Goal: Communication & Community: Participate in discussion

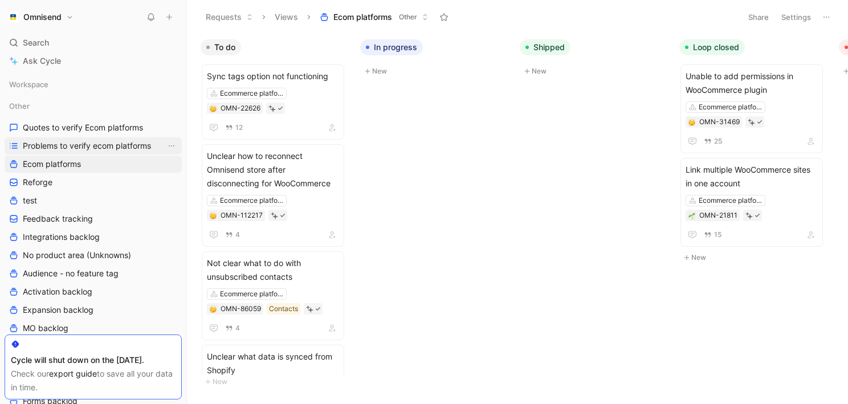
click at [102, 150] on span "Problems to verify ecom platforms" at bounding box center [87, 145] width 128 height 11
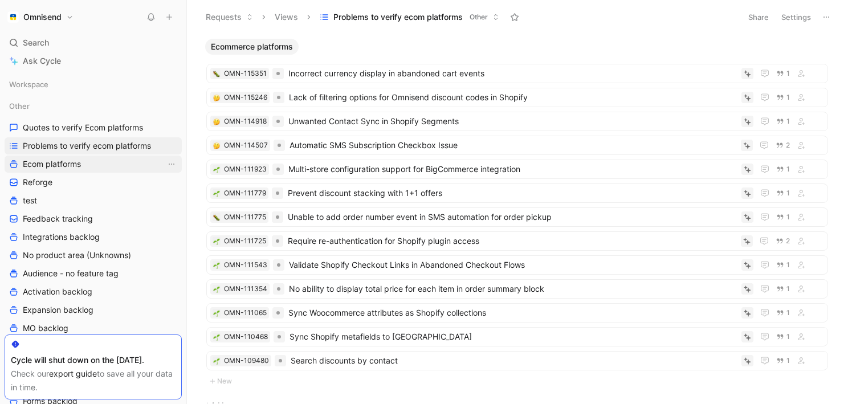
click at [60, 166] on span "Ecom platforms" at bounding box center [52, 163] width 58 height 11
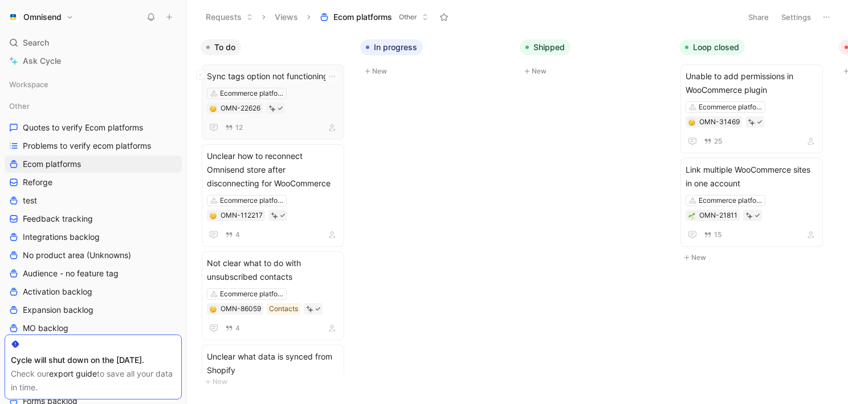
click at [288, 80] on span "Sync tags option not functioning" at bounding box center [273, 76] width 132 height 14
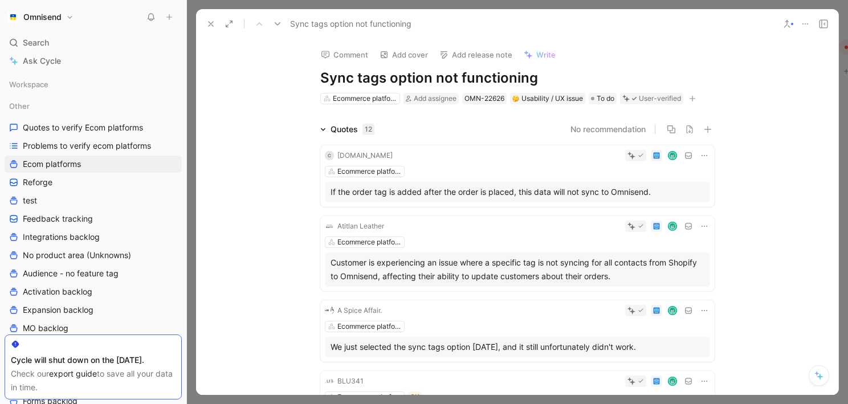
click at [703, 157] on icon at bounding box center [703, 155] width 9 height 9
click at [542, 154] on div at bounding box center [553, 155] width 313 height 11
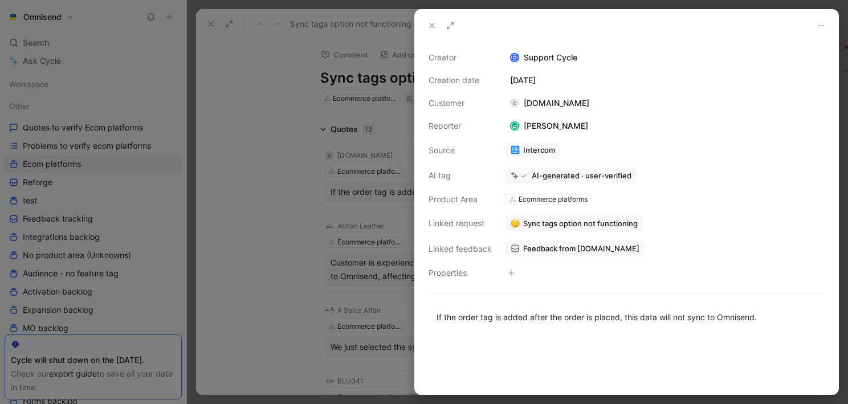
click at [465, 224] on div "Linked request" at bounding box center [459, 223] width 63 height 14
click at [429, 26] on icon at bounding box center [431, 25] width 9 height 9
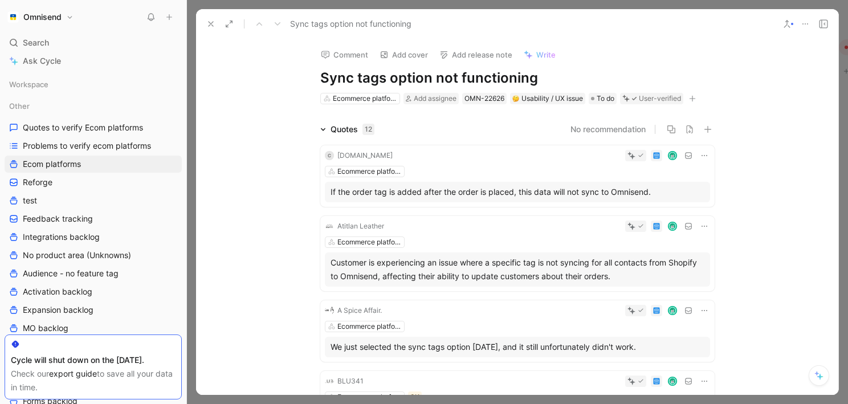
click at [210, 23] on use at bounding box center [210, 24] width 5 height 5
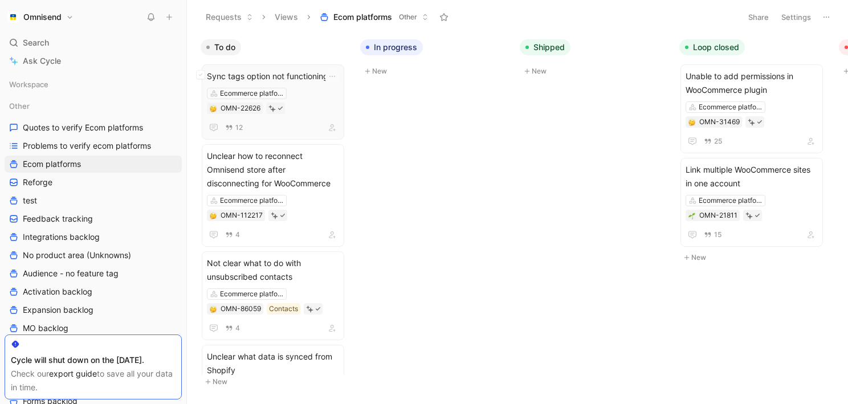
click at [302, 86] on div "Sync tags option not functioning Ecommerce platforms OMN-22626 12" at bounding box center [273, 101] width 132 height 65
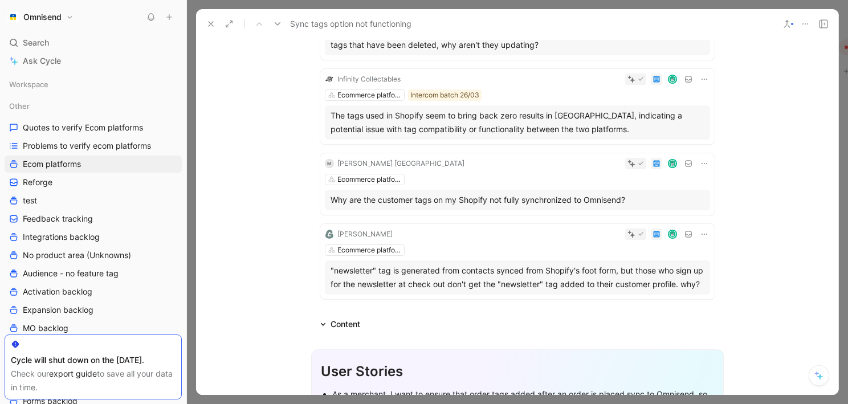
scroll to position [836, 0]
click at [207, 23] on icon at bounding box center [210, 23] width 9 height 9
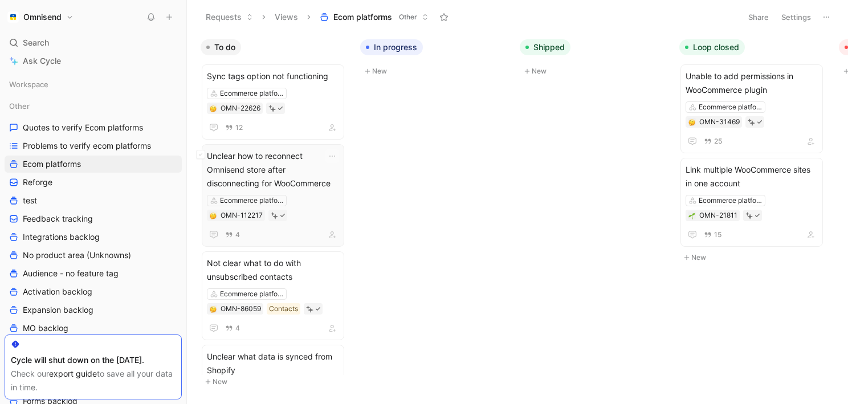
click at [293, 183] on span "Unclear how to reconnect Omnisend store after disconnecting for WooCommerce" at bounding box center [273, 169] width 132 height 41
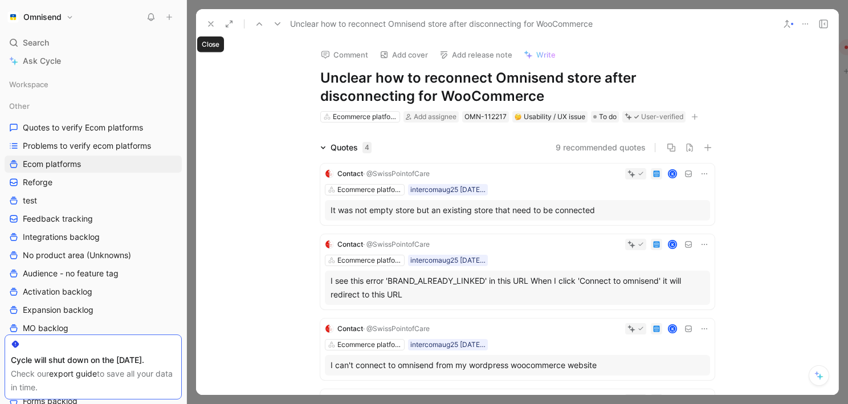
click at [209, 24] on icon at bounding box center [210, 23] width 9 height 9
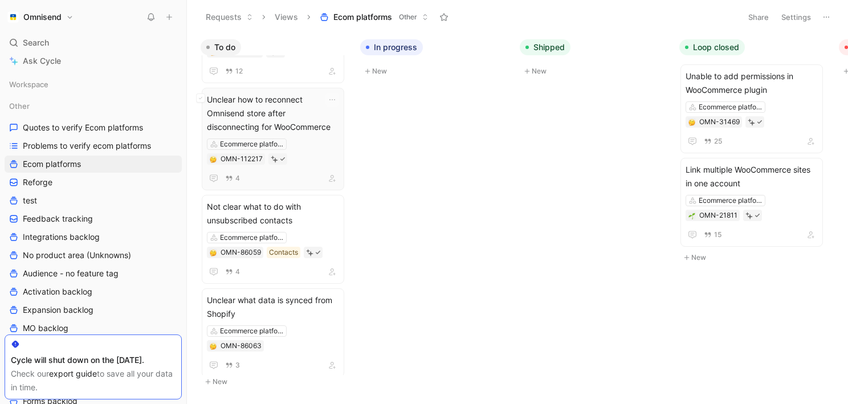
scroll to position [21, 0]
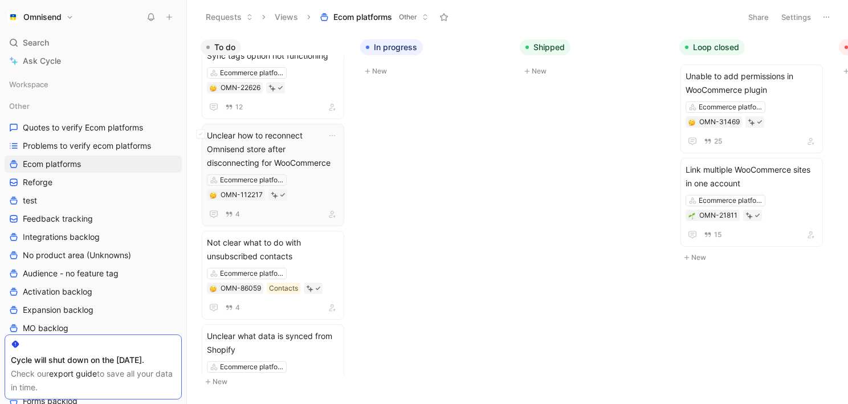
click at [304, 155] on span "Unclear how to reconnect Omnisend store after disconnecting for WooCommerce" at bounding box center [273, 149] width 132 height 41
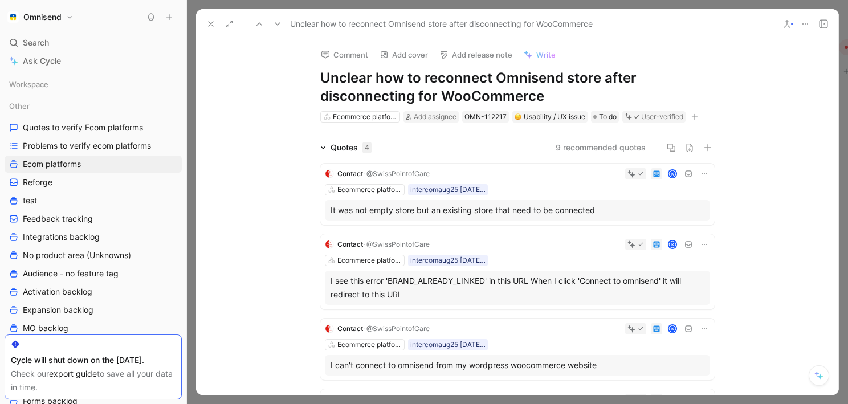
click at [210, 19] on icon at bounding box center [210, 23] width 9 height 9
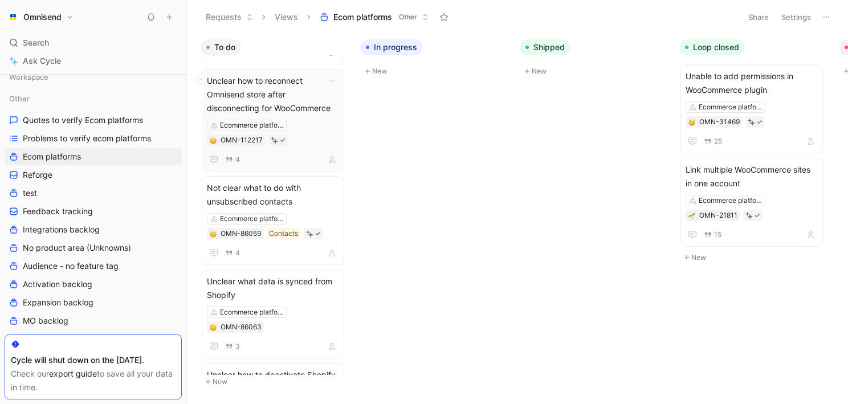
scroll to position [81, 0]
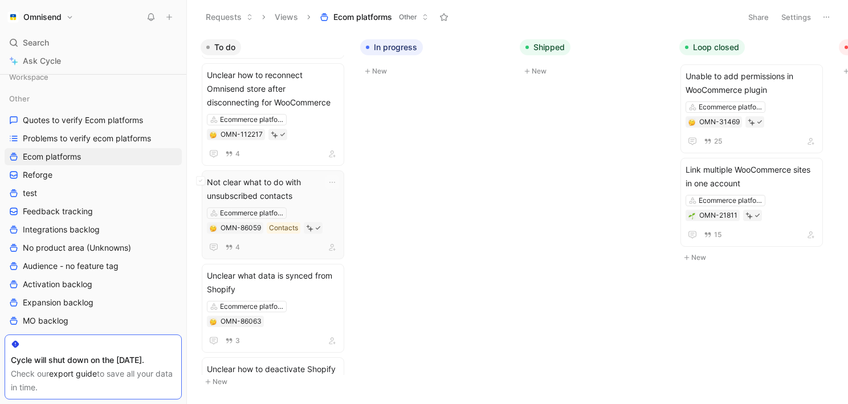
click at [312, 195] on span "Not clear what to do with unsubscribed contacts" at bounding box center [273, 188] width 132 height 27
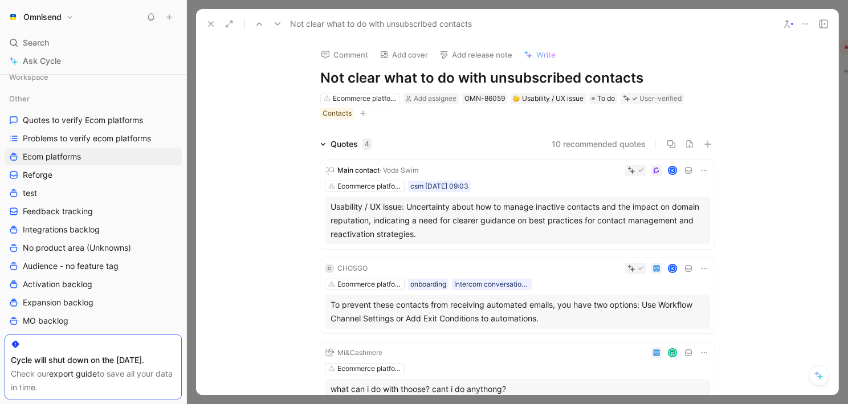
drag, startPoint x: 318, startPoint y: 80, endPoint x: 482, endPoint y: 81, distance: 164.0
click at [482, 81] on div "Comment Add cover Add release note Write Not clear what to do with unsubscribed…" at bounding box center [516, 79] width 437 height 81
drag, startPoint x: 651, startPoint y: 72, endPoint x: 316, endPoint y: 80, distance: 335.0
click at [316, 80] on div "Comment Add cover Add release note Write Not clear what to do with unsubscribed…" at bounding box center [516, 79] width 437 height 81
click at [382, 96] on div "Ecommerce platforms" at bounding box center [365, 98] width 64 height 11
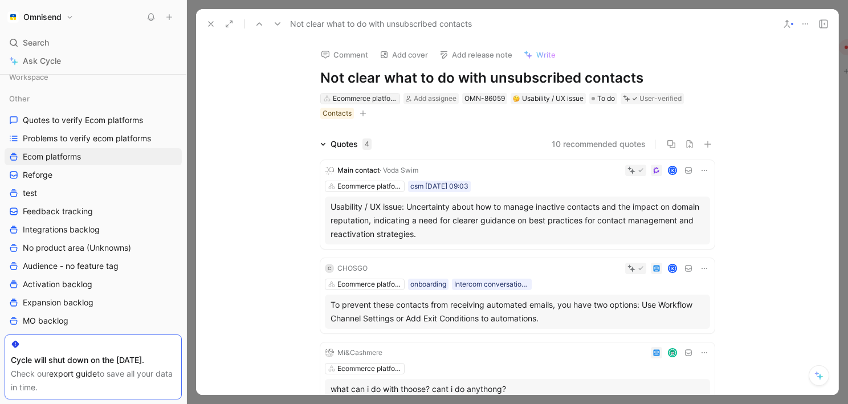
click at [387, 100] on div "Ecommerce platforms" at bounding box center [365, 98] width 64 height 11
click at [207, 24] on icon at bounding box center [210, 23] width 9 height 9
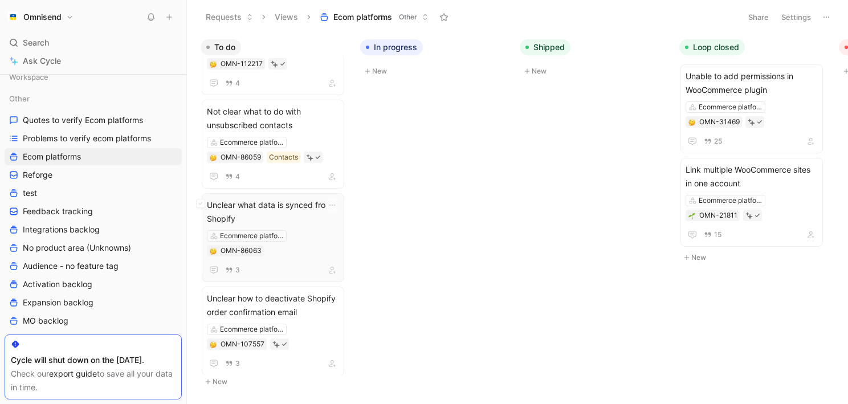
scroll to position [157, 0]
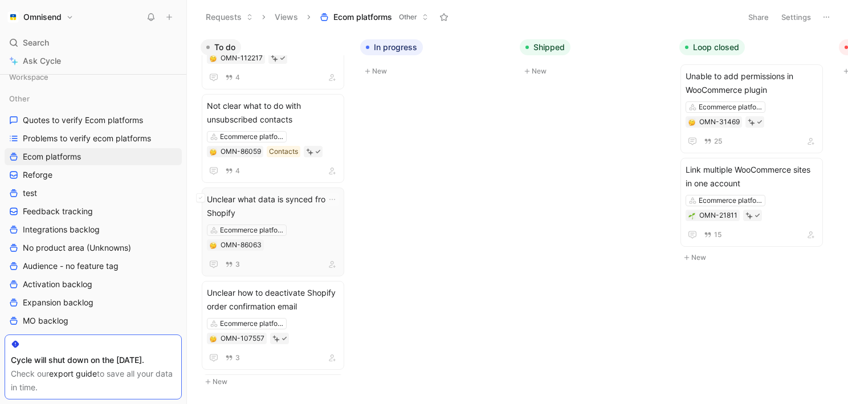
click at [289, 200] on span "Unclear what data is synced from Shopify" at bounding box center [273, 206] width 132 height 27
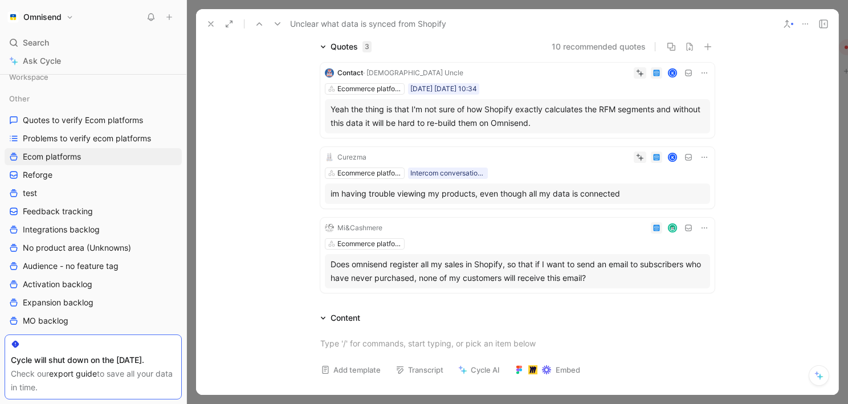
scroll to position [84, 0]
click at [576, 170] on div "Ecommerce platforms Intercom conversation list between 25_05_02-05_07 paying br…" at bounding box center [517, 171] width 385 height 11
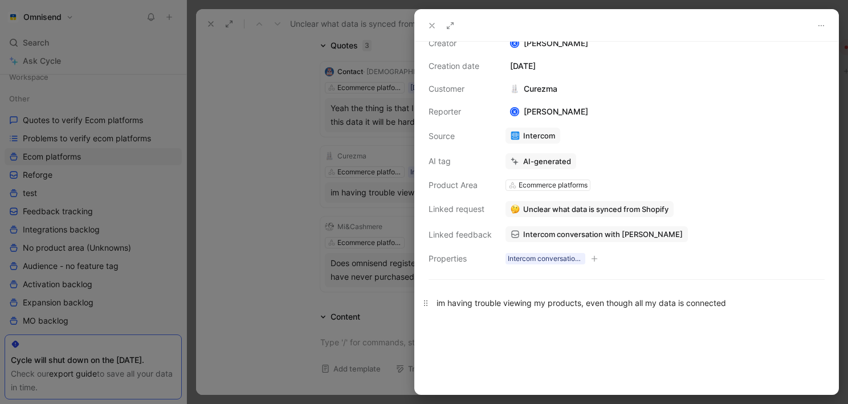
scroll to position [13, 0]
click at [281, 206] on div at bounding box center [424, 202] width 848 height 404
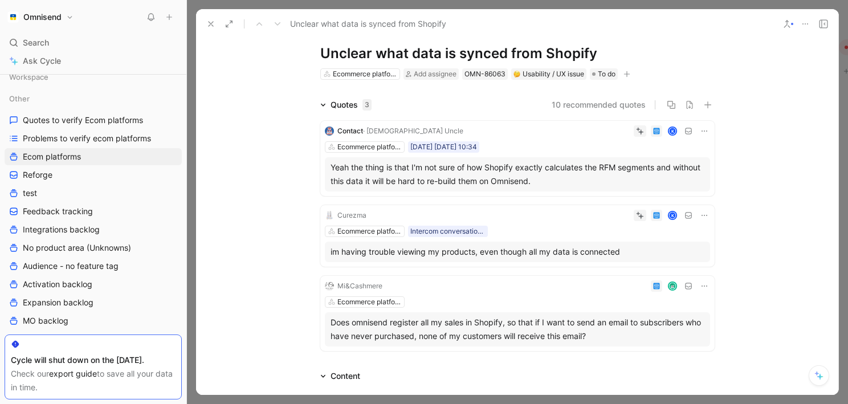
scroll to position [42, 0]
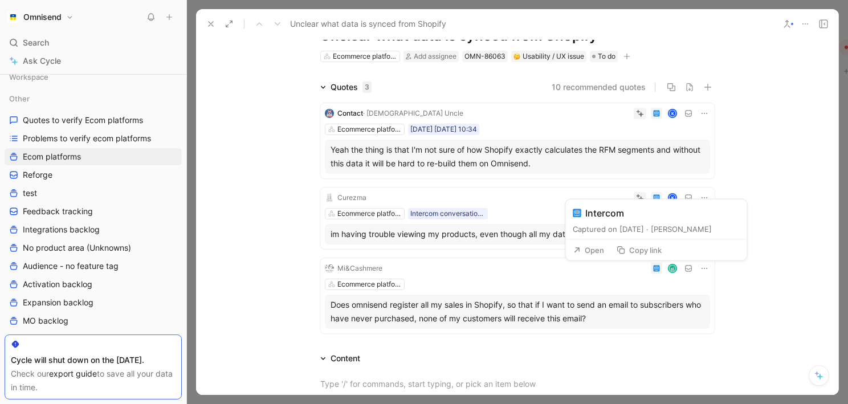
click at [656, 267] on use at bounding box center [656, 268] width 6 height 6
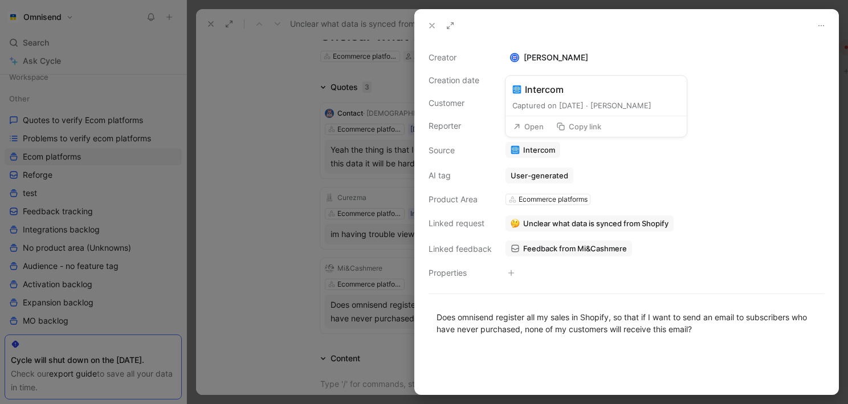
click at [534, 153] on link "Intercom" at bounding box center [532, 150] width 55 height 16
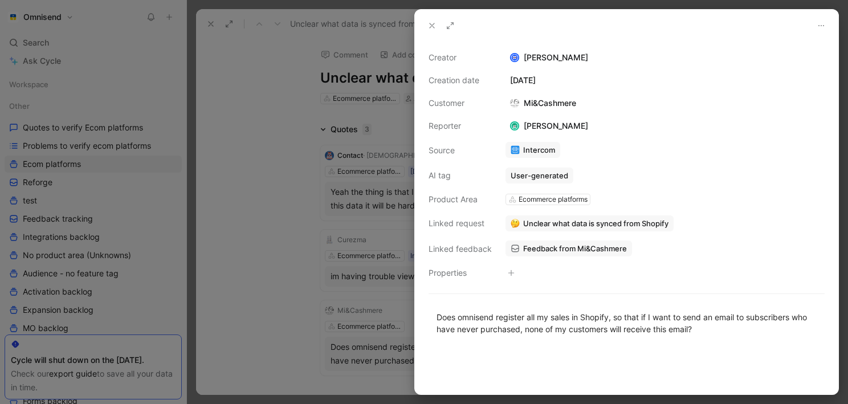
click at [263, 154] on div at bounding box center [424, 202] width 848 height 404
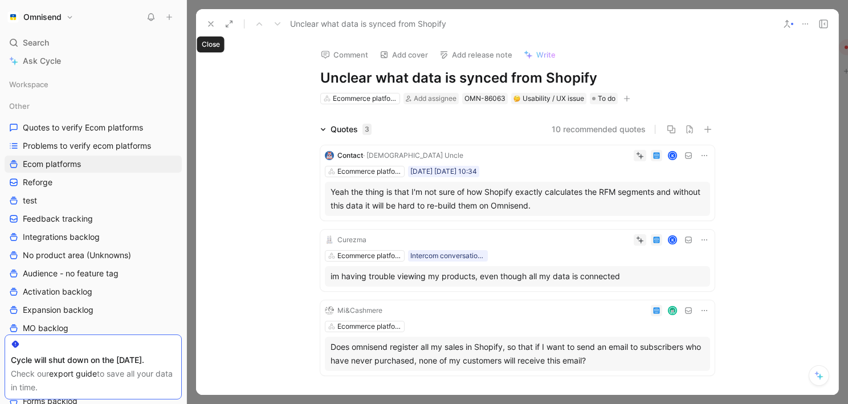
click at [210, 24] on use at bounding box center [210, 24] width 5 height 5
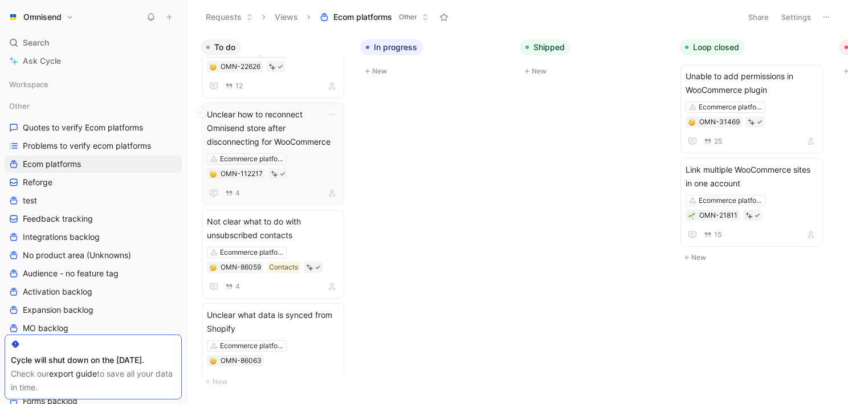
scroll to position [43, 0]
click at [294, 125] on span "Unclear how to reconnect Omnisend store after disconnecting for WooCommerce" at bounding box center [273, 127] width 132 height 41
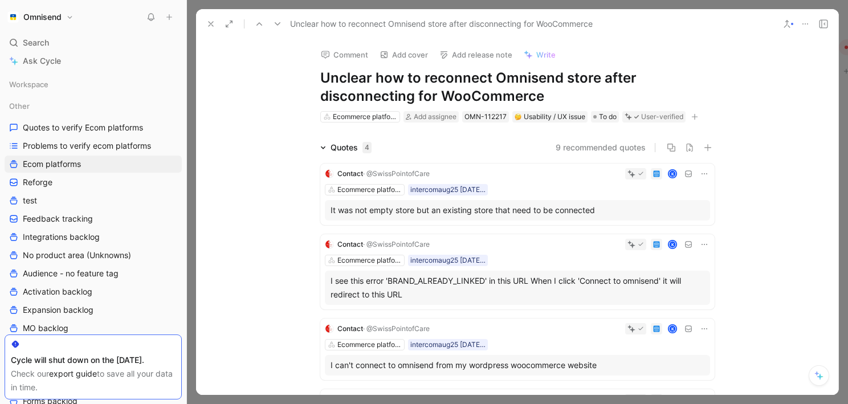
click at [209, 27] on icon at bounding box center [210, 23] width 9 height 9
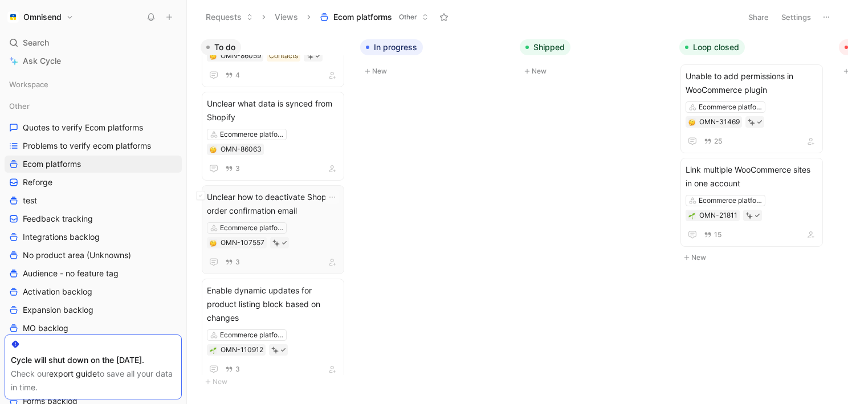
scroll to position [255, 0]
click at [295, 195] on span "Unclear how to deactivate Shopify order confirmation email" at bounding box center [273, 202] width 132 height 27
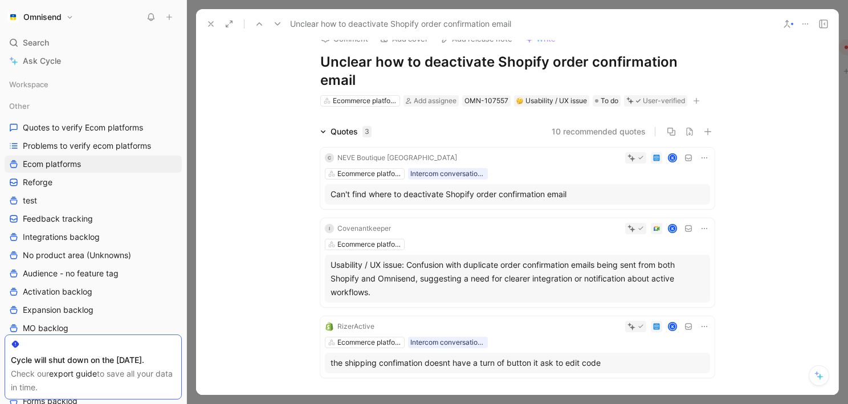
scroll to position [11, 0]
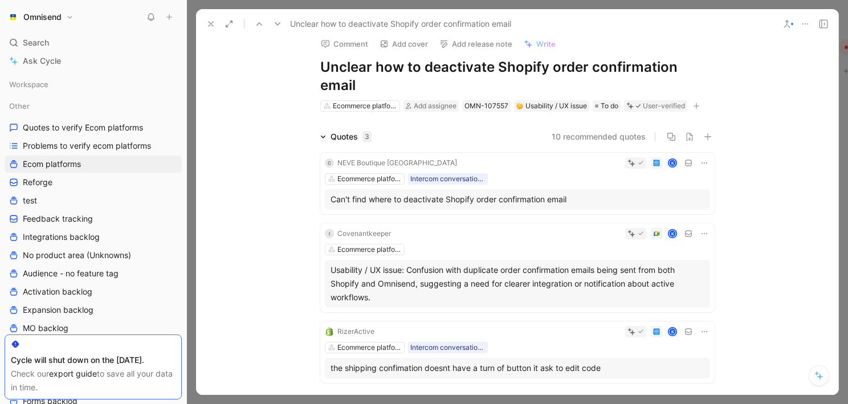
drag, startPoint x: 504, startPoint y: 72, endPoint x: 571, endPoint y: 72, distance: 67.2
click at [571, 72] on h1 "Unclear how to deactivate Shopify order confirmation email" at bounding box center [517, 76] width 394 height 36
click at [517, 68] on h1 "Unclear how to deactivate Shopify order confirmation email" at bounding box center [517, 76] width 394 height 36
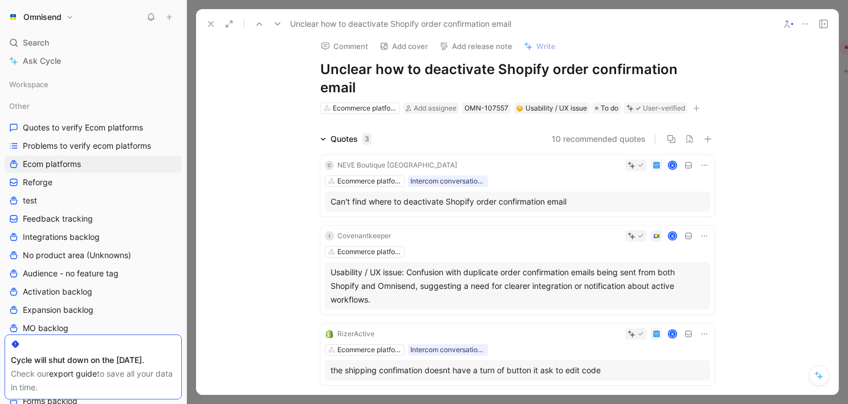
scroll to position [0, 0]
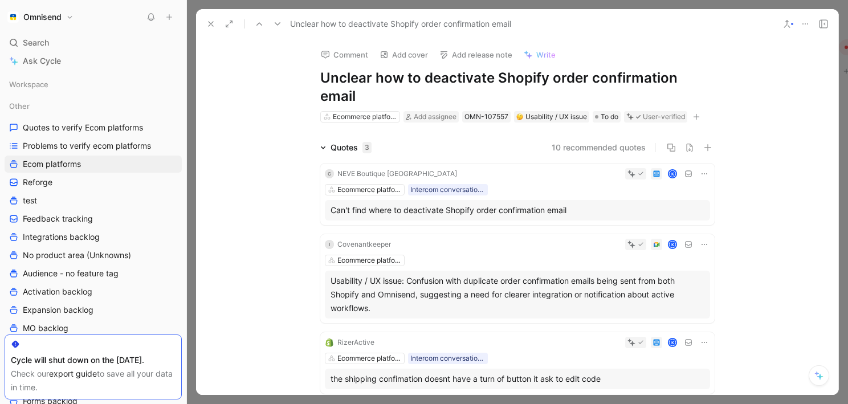
click at [318, 79] on div "Comment Add cover Add release note Write Unclear how to deactivate Shopify orde…" at bounding box center [516, 81] width 437 height 85
drag, startPoint x: 321, startPoint y: 79, endPoint x: 747, endPoint y: 84, distance: 426.1
click at [747, 84] on div "Comment Add cover Add release note Write Unclear how to deactivate Shopify orde…" at bounding box center [517, 217] width 642 height 356
click at [211, 23] on use at bounding box center [210, 24] width 5 height 5
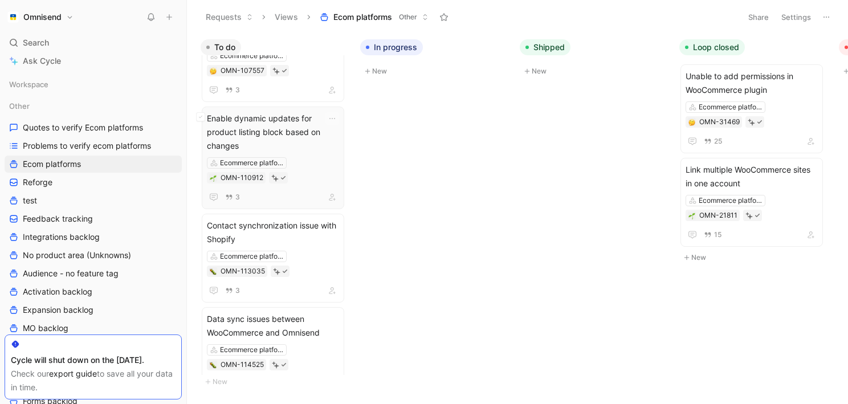
scroll to position [425, 0]
click at [318, 157] on div "Ecommerce platforms OMN-110912" at bounding box center [273, 170] width 132 height 26
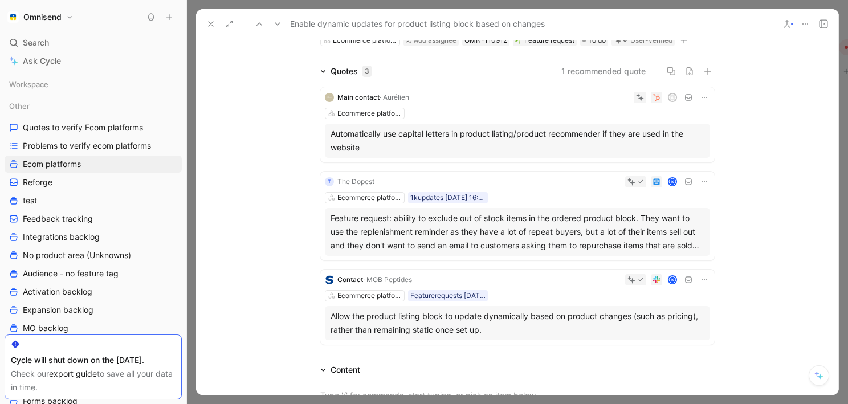
scroll to position [83, 0]
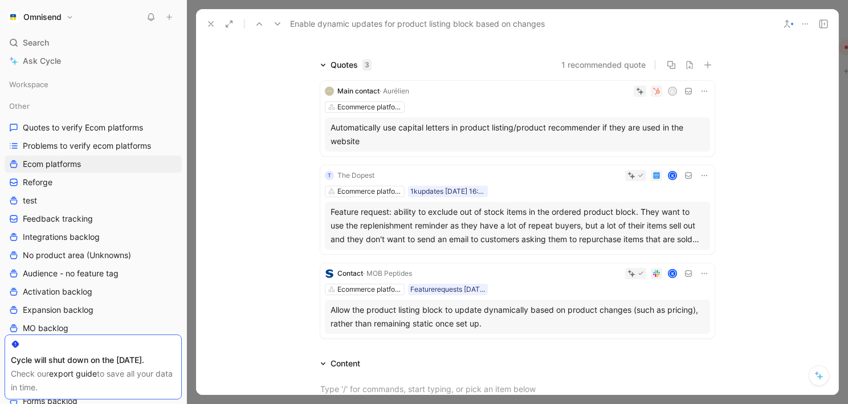
click at [593, 231] on div "Feature request: ability to exclude out of stock items in the ordered product b…" at bounding box center [517, 225] width 374 height 41
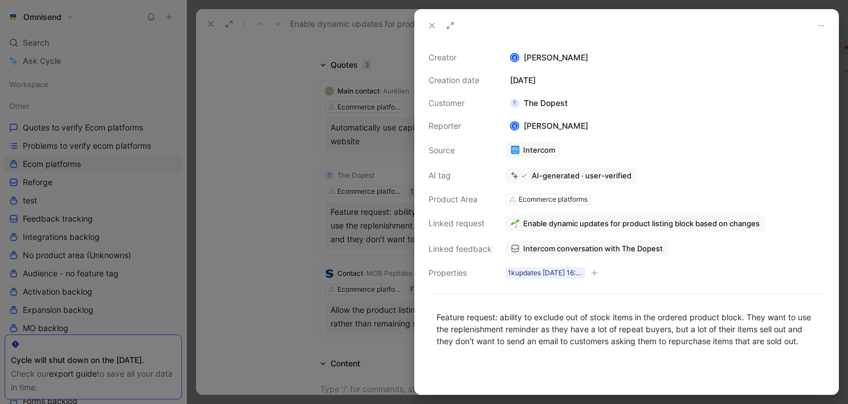
click at [431, 24] on icon at bounding box center [431, 25] width 9 height 9
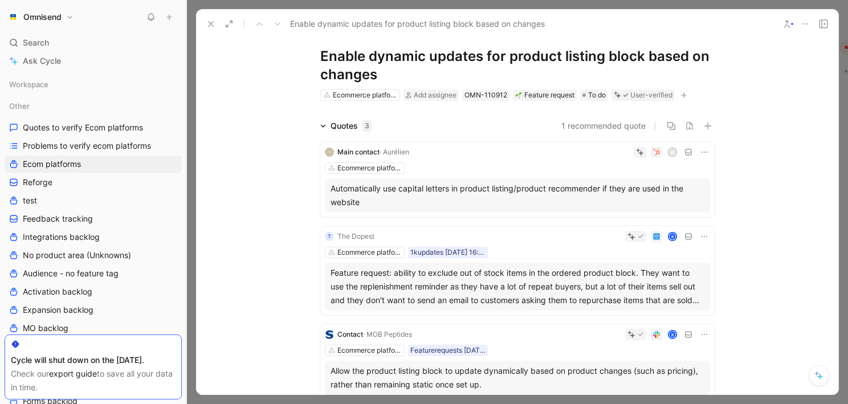
scroll to position [8, 0]
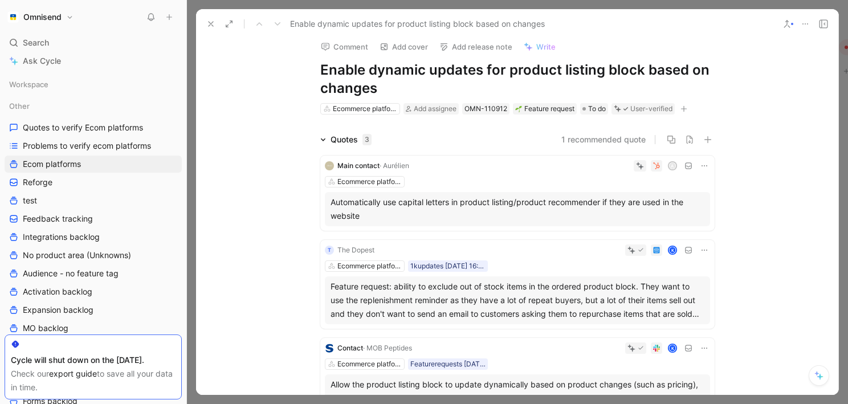
click at [352, 46] on button "Comment" at bounding box center [345, 47] width 58 height 16
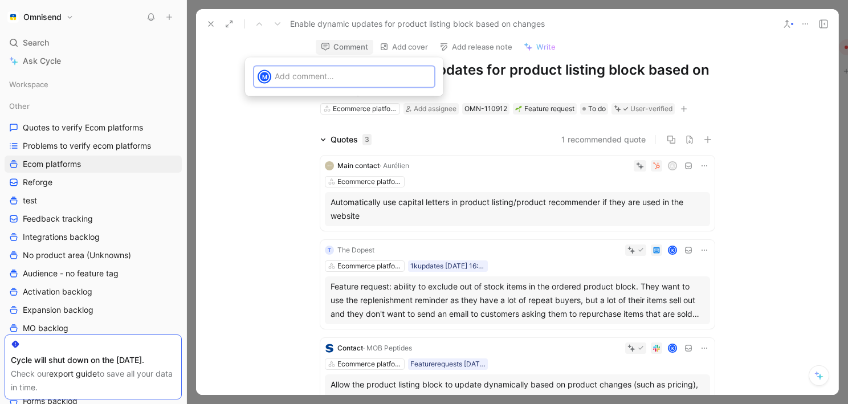
click at [359, 79] on p at bounding box center [353, 76] width 156 height 12
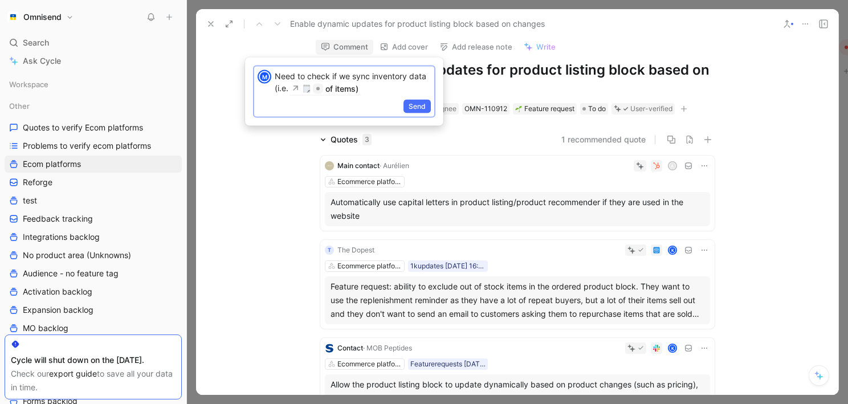
click at [378, 85] on p "Need to check if we sync inventory data (i.e. of items)" at bounding box center [353, 82] width 156 height 24
click at [422, 107] on span "Send" at bounding box center [416, 105] width 17 height 11
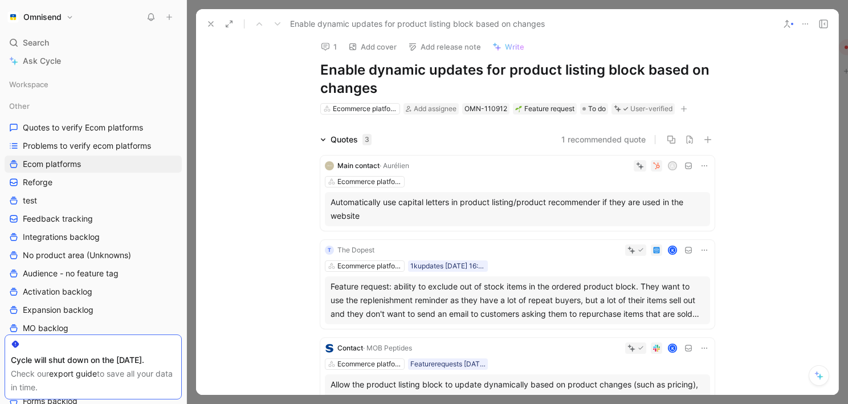
click at [332, 46] on button "1" at bounding box center [329, 47] width 26 height 16
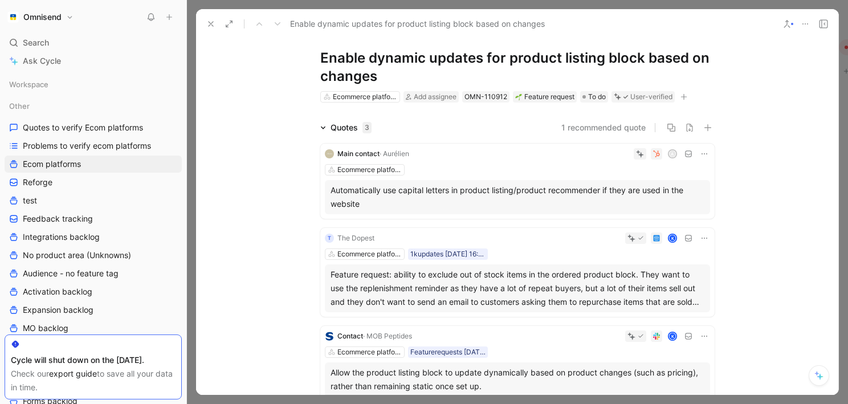
scroll to position [0, 0]
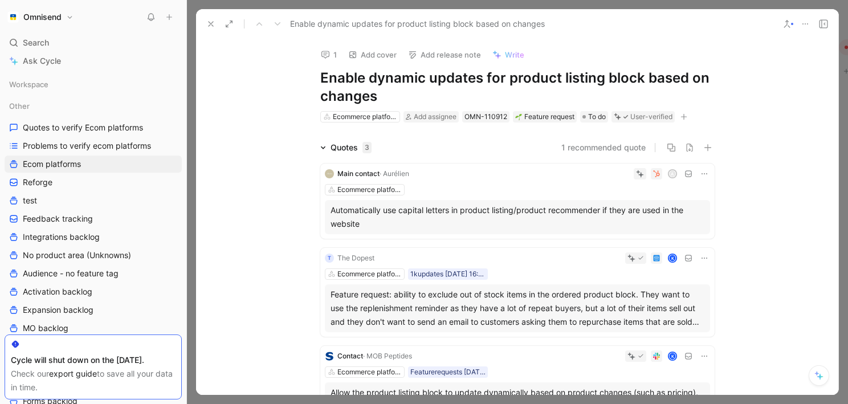
click at [328, 58] on icon at bounding box center [325, 54] width 9 height 9
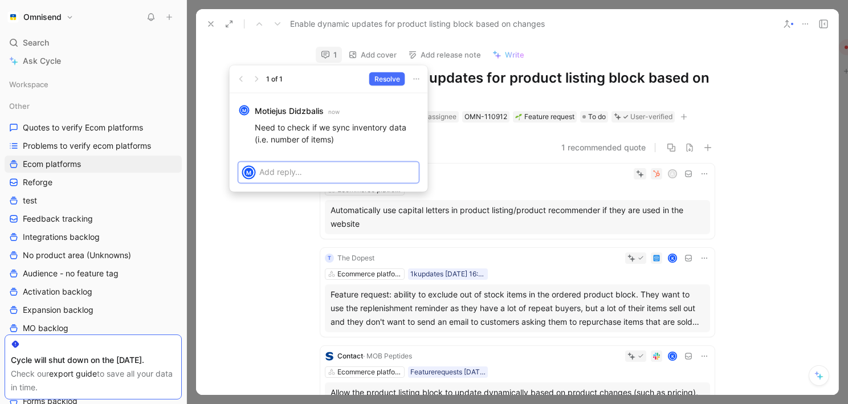
click at [344, 176] on p at bounding box center [337, 172] width 156 height 12
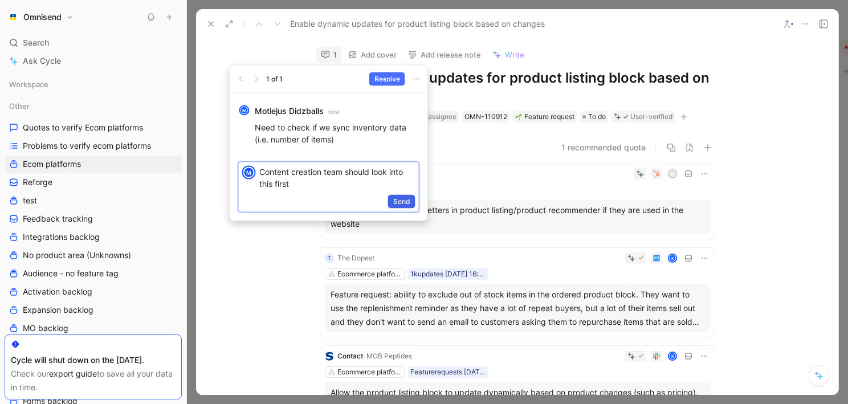
click at [406, 200] on span "Send" at bounding box center [401, 201] width 17 height 11
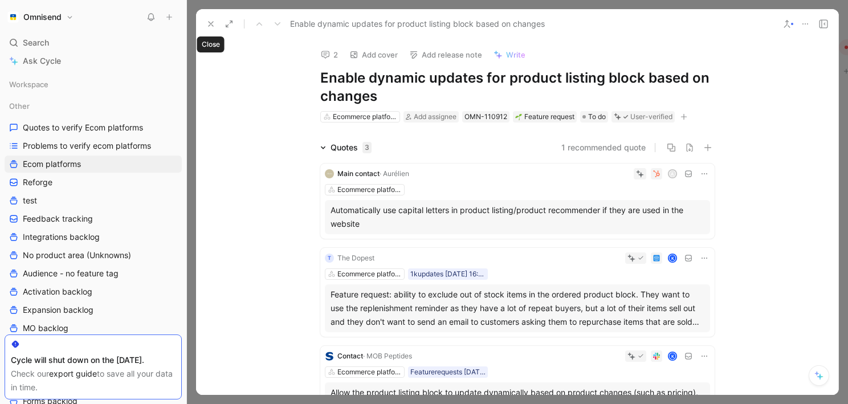
click at [210, 23] on use at bounding box center [210, 24] width 5 height 5
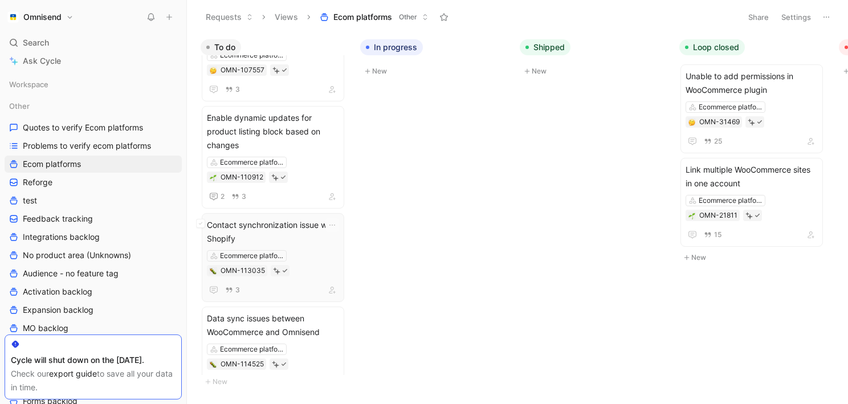
click at [309, 227] on span "Contact synchronization issue with Shopify" at bounding box center [273, 231] width 132 height 27
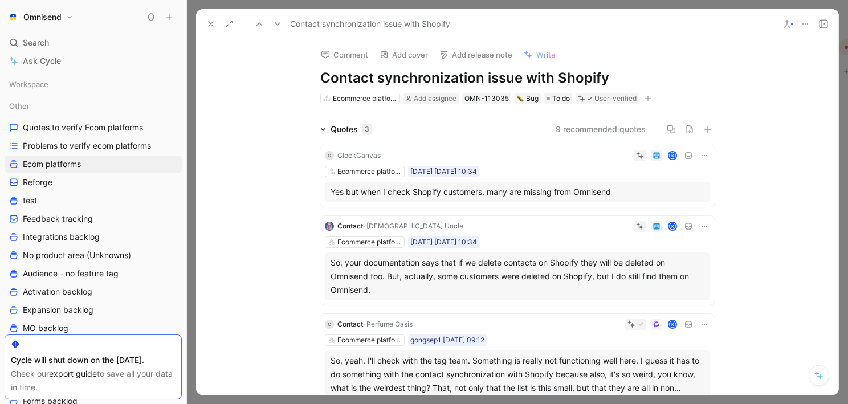
click at [347, 55] on button "Comment" at bounding box center [345, 55] width 58 height 16
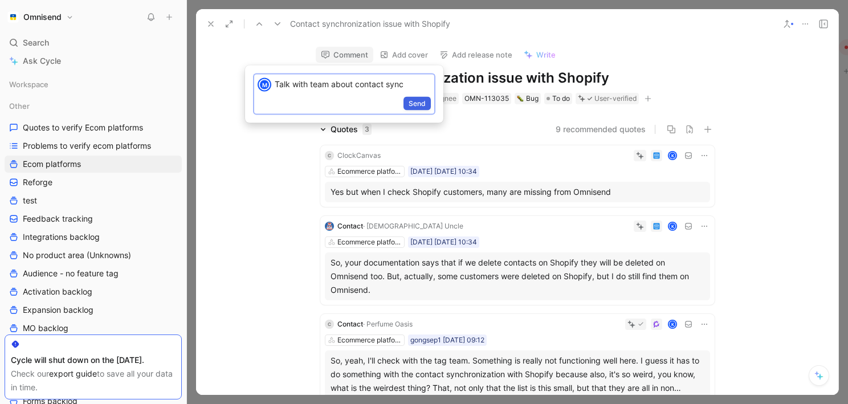
click at [426, 102] on button "Send" at bounding box center [416, 104] width 27 height 14
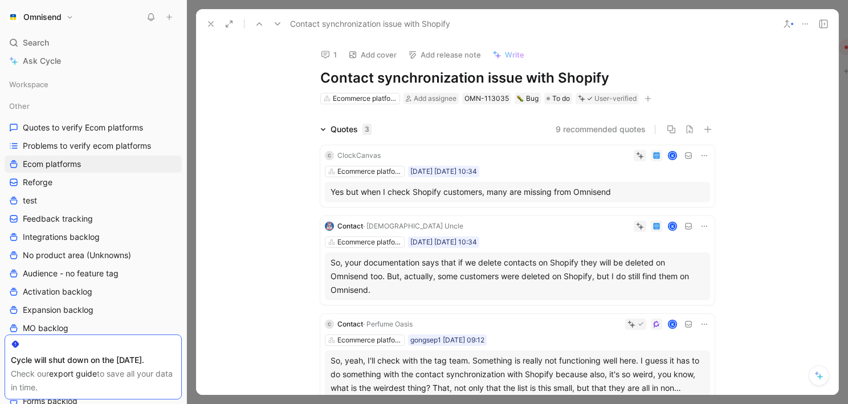
click at [209, 21] on icon at bounding box center [210, 23] width 9 height 9
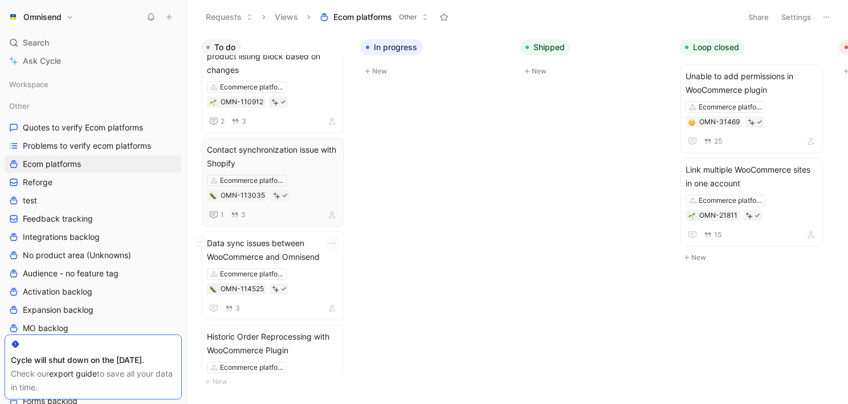
scroll to position [502, 0]
click at [323, 251] on div "Data sync issues between WooCommerce and Omnisend Ecommerce platforms OMN-11452…" at bounding box center [273, 274] width 132 height 79
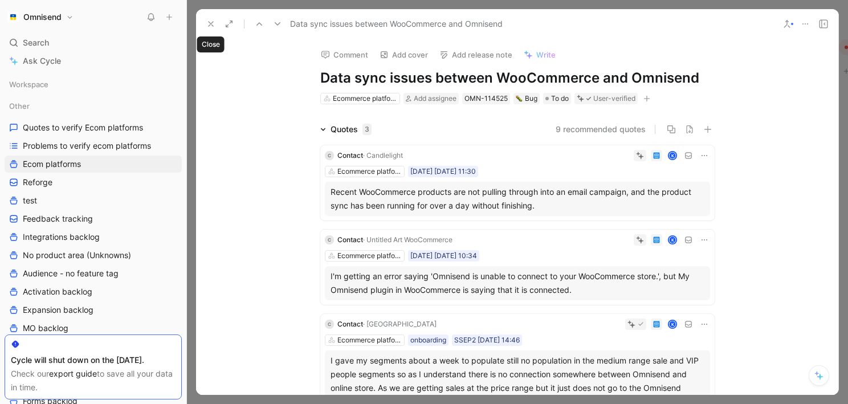
click at [211, 23] on use at bounding box center [210, 24] width 5 height 5
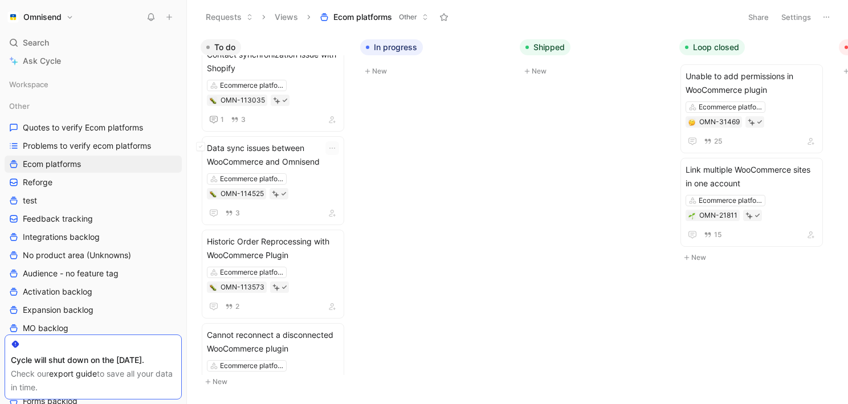
scroll to position [599, 0]
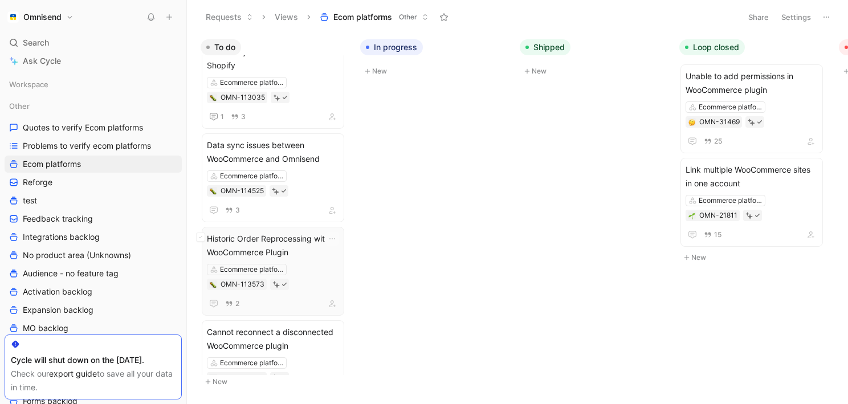
click at [313, 239] on span "Historic Order Reprocessing with WooCommerce Plugin" at bounding box center [273, 245] width 132 height 27
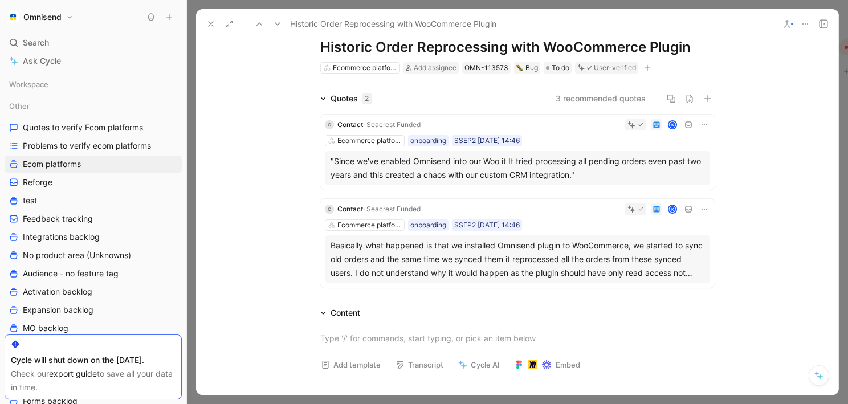
scroll to position [26, 0]
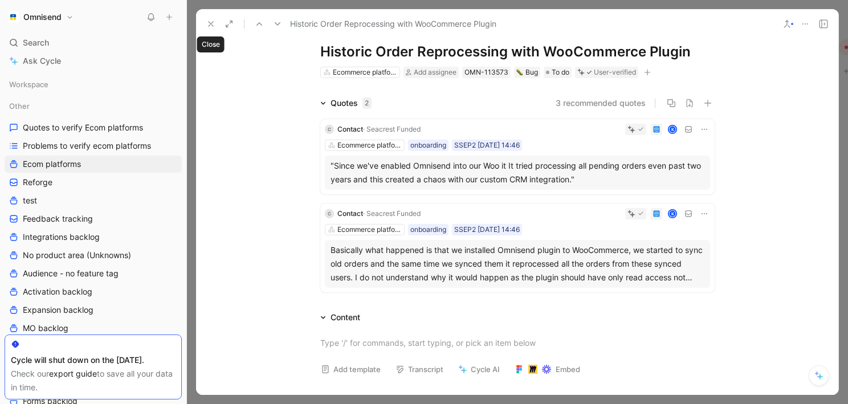
click at [209, 25] on use at bounding box center [210, 24] width 5 height 5
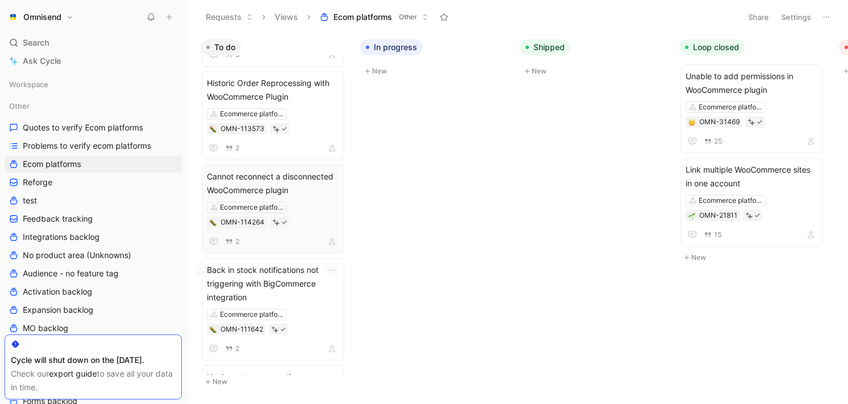
scroll to position [751, 0]
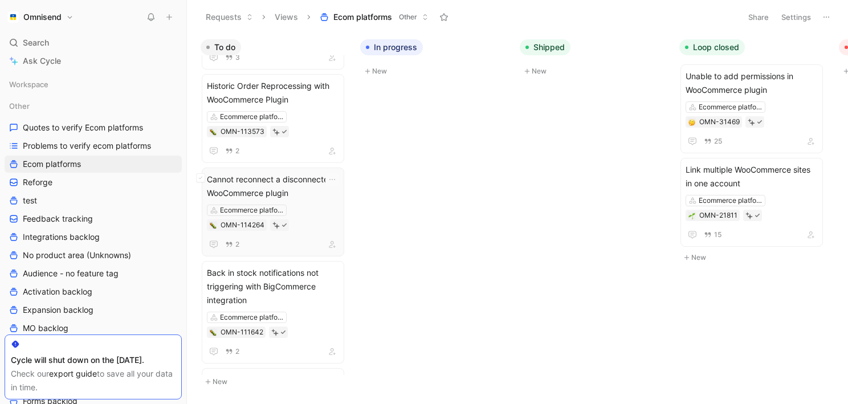
click at [316, 204] on div "Ecommerce platforms OMN-114264" at bounding box center [273, 217] width 132 height 26
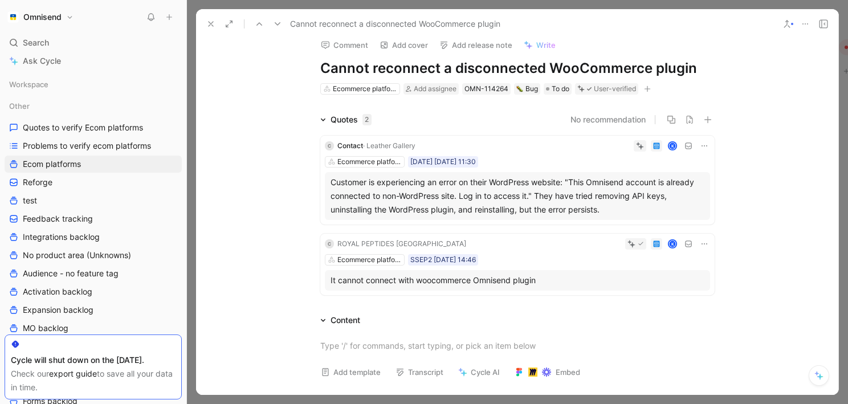
scroll to position [11, 0]
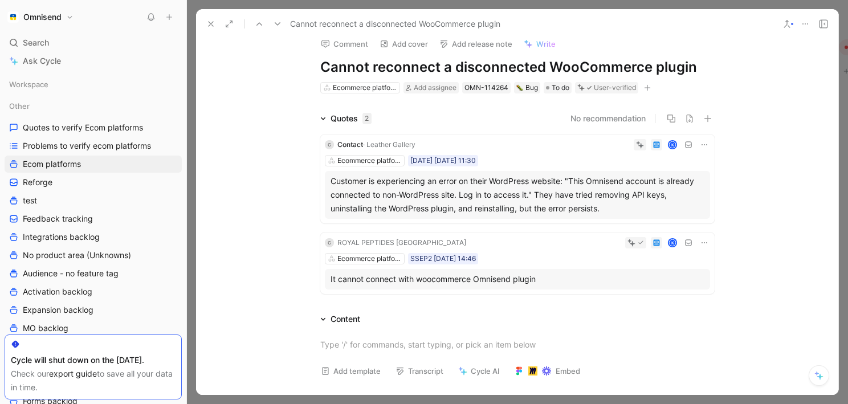
click at [347, 44] on button "Comment" at bounding box center [345, 44] width 58 height 16
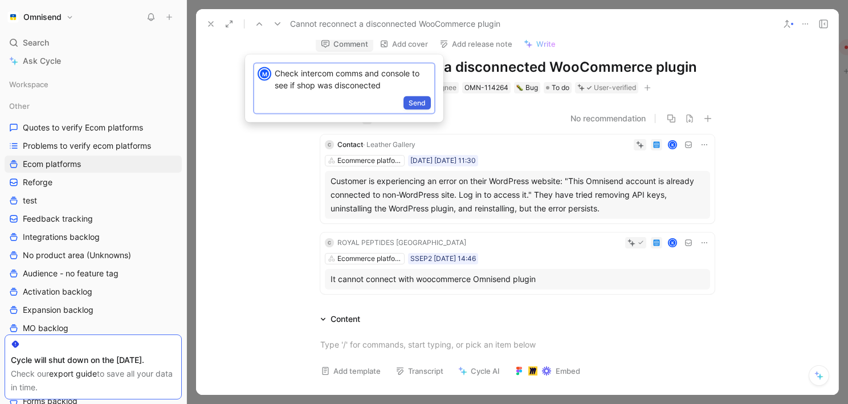
click at [418, 104] on span "Send" at bounding box center [416, 102] width 17 height 11
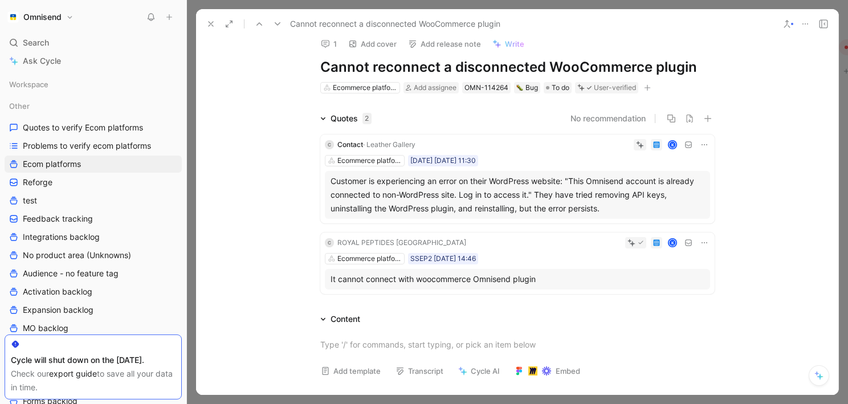
click at [210, 24] on icon at bounding box center [210, 23] width 9 height 9
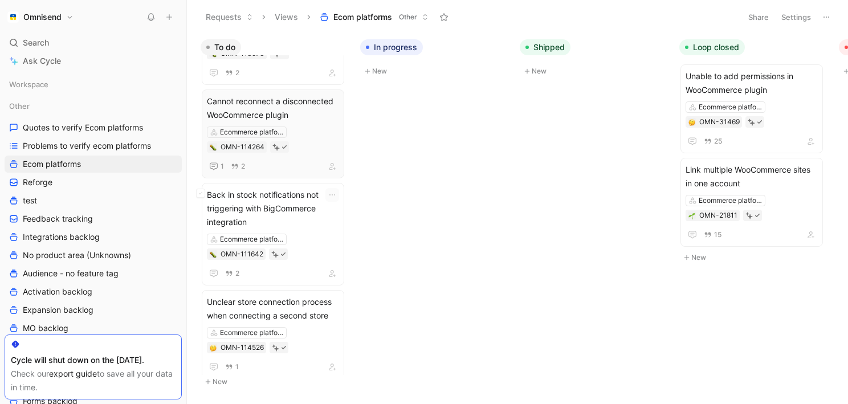
scroll to position [817, 0]
click at [306, 209] on span "Back in stock notifications not triggering with BigCommerce integration" at bounding box center [273, 206] width 132 height 41
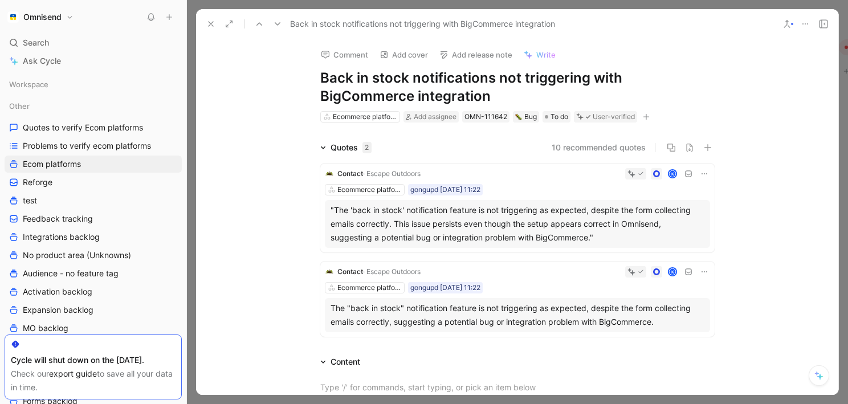
scroll to position [17, 0]
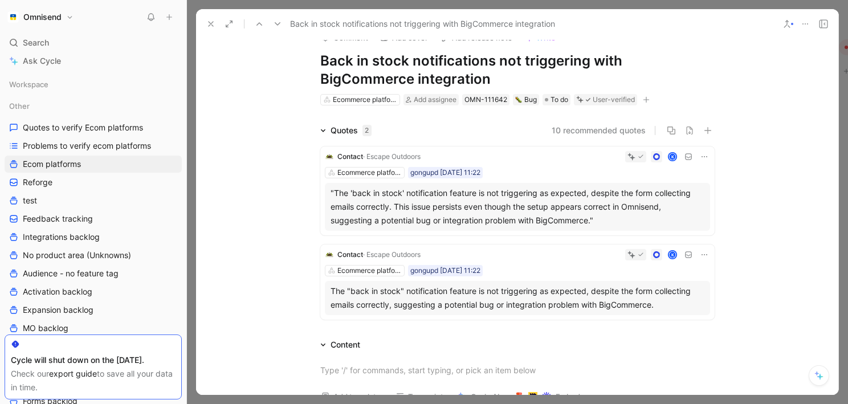
click at [600, 185] on div ""The 'back in stock' notification feature is not triggering as expected, despit…" at bounding box center [517, 207] width 385 height 48
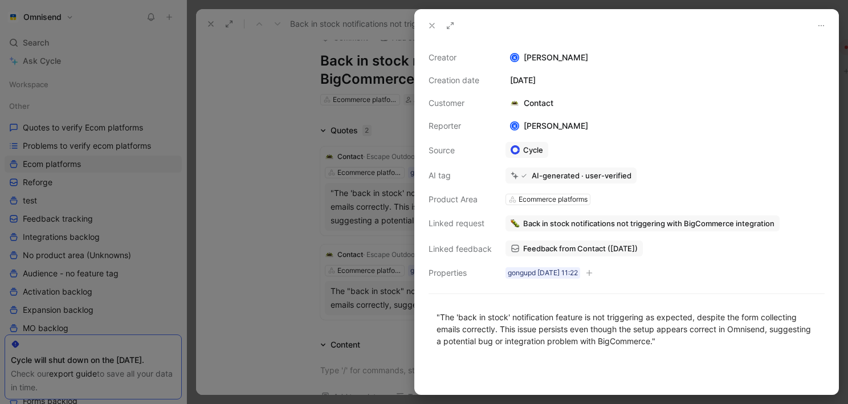
click at [285, 235] on div at bounding box center [424, 202] width 848 height 404
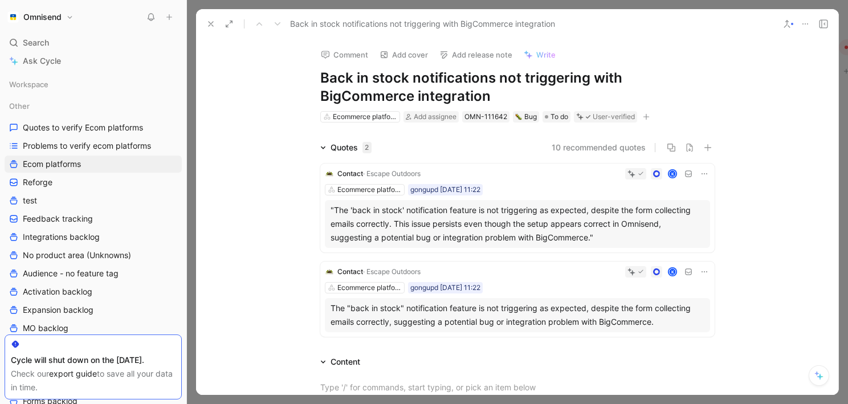
click at [346, 53] on button "Comment" at bounding box center [345, 55] width 58 height 16
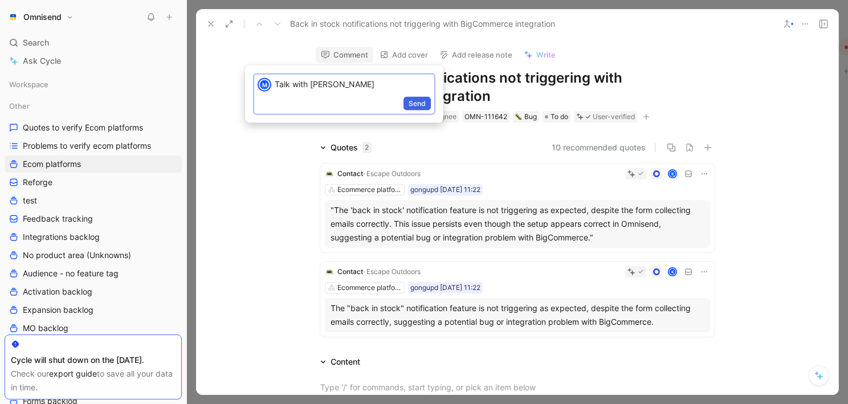
click at [424, 103] on span "Send" at bounding box center [416, 103] width 17 height 11
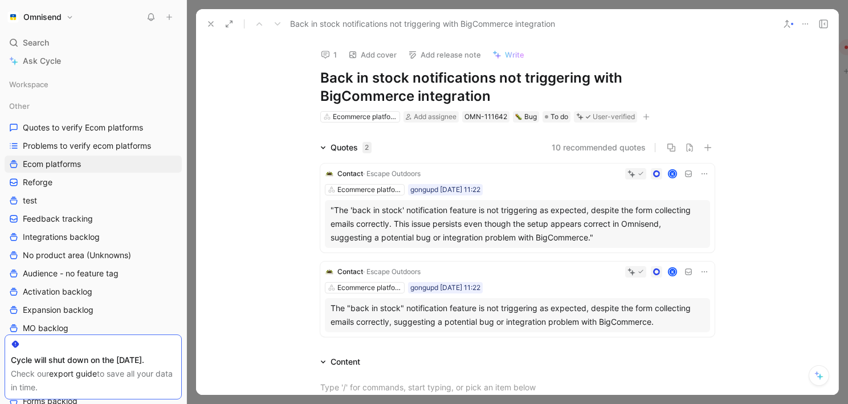
click at [210, 25] on icon at bounding box center [210, 23] width 9 height 9
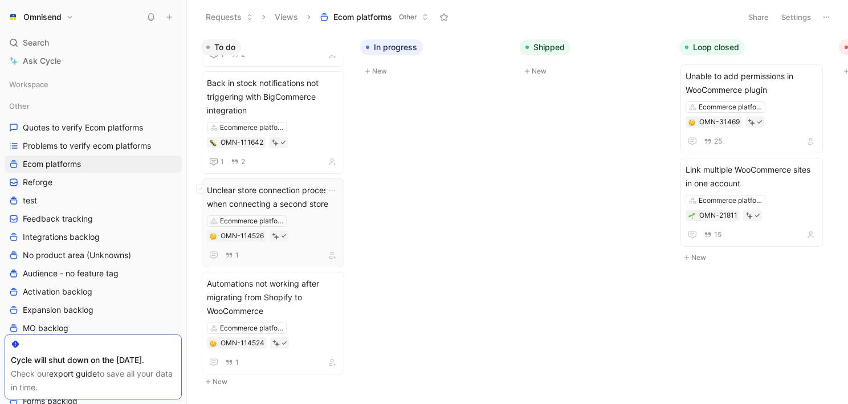
scroll to position [932, 0]
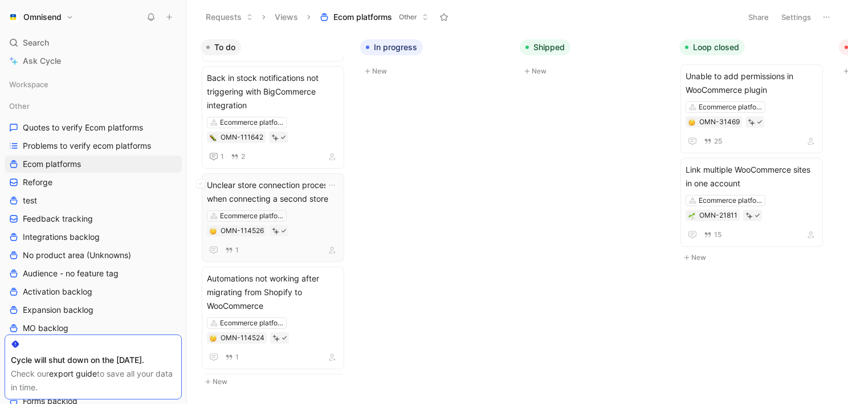
click at [308, 211] on div "Ecommerce platforms OMN-114526" at bounding box center [273, 223] width 132 height 26
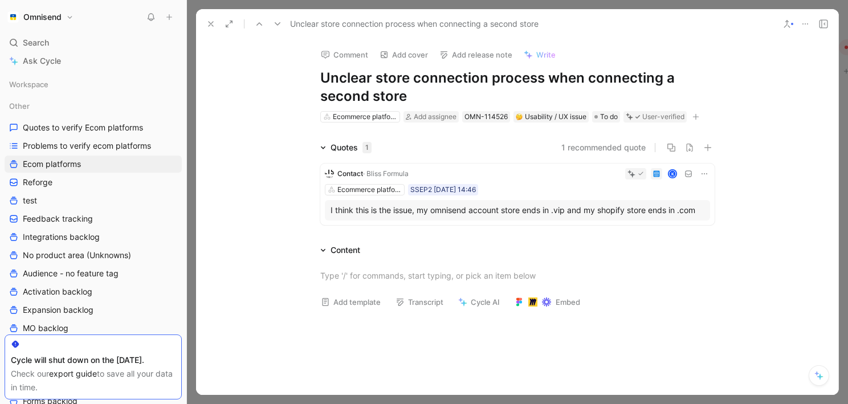
click at [346, 57] on button "Comment" at bounding box center [345, 55] width 58 height 16
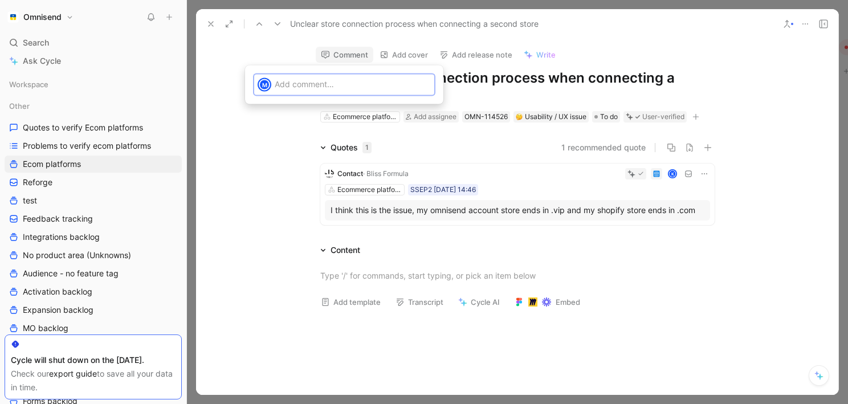
click at [342, 83] on p at bounding box center [353, 84] width 156 height 12
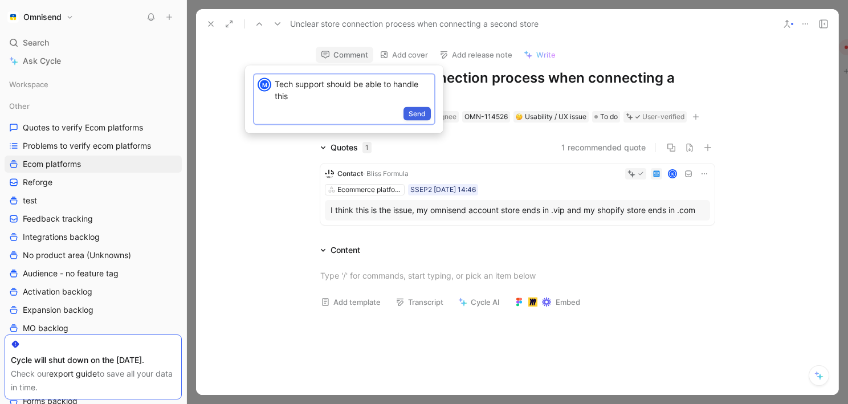
click at [421, 113] on span "Send" at bounding box center [416, 113] width 17 height 11
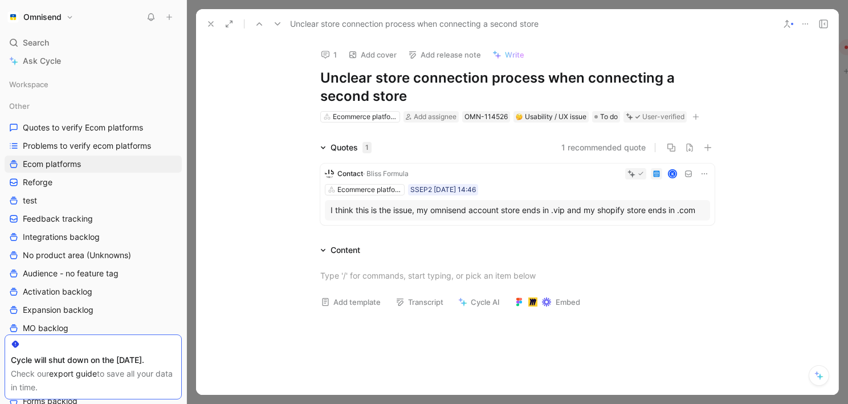
click at [214, 24] on icon at bounding box center [210, 23] width 9 height 9
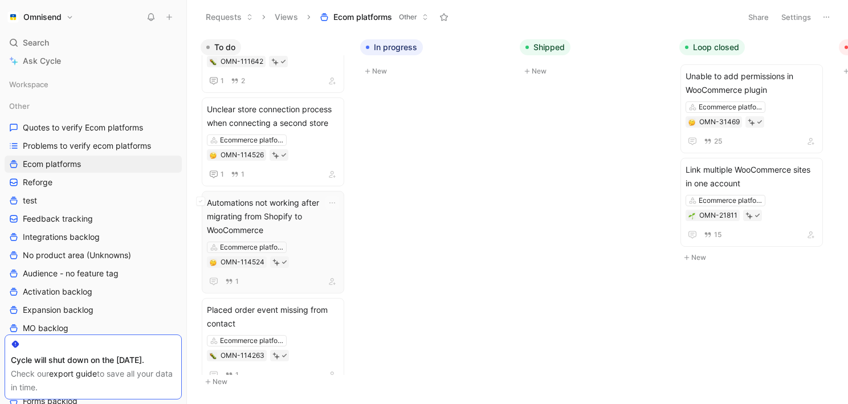
scroll to position [1009, 0]
click at [315, 227] on span "Automations not working after migrating from Shopify to WooCommerce" at bounding box center [273, 215] width 132 height 41
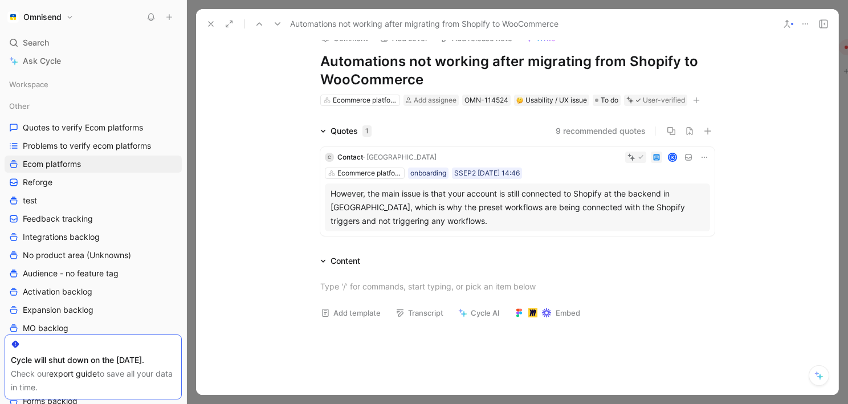
scroll to position [18, 0]
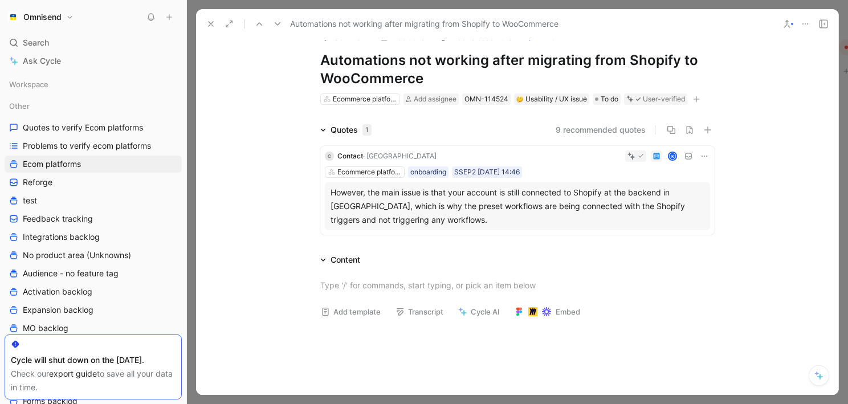
click at [803, 24] on icon at bounding box center [804, 23] width 9 height 9
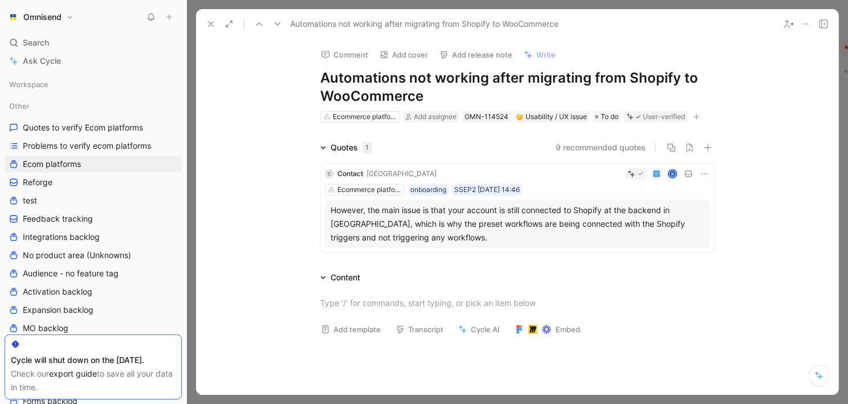
click at [346, 56] on button "Comment" at bounding box center [345, 55] width 58 height 16
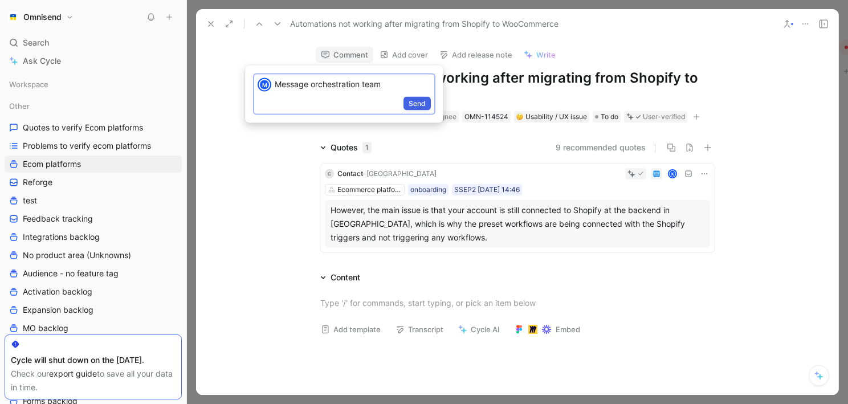
click at [419, 103] on span "Send" at bounding box center [416, 103] width 17 height 11
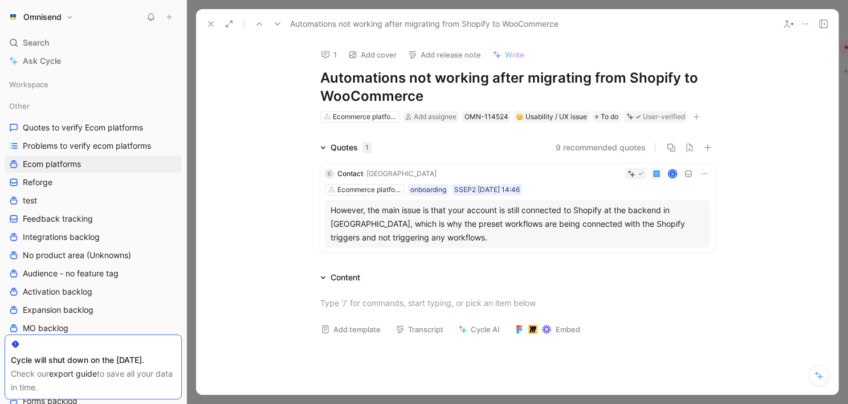
click at [210, 24] on use at bounding box center [210, 24] width 5 height 5
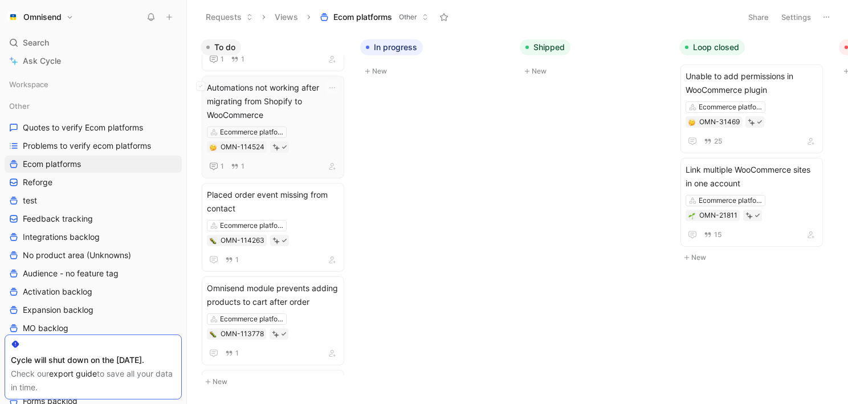
scroll to position [1088, 0]
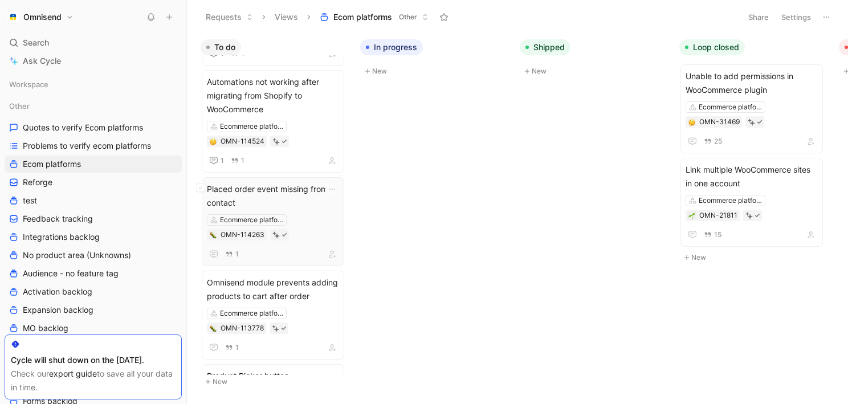
click at [317, 214] on div "Ecommerce platforms OMN-114263" at bounding box center [273, 227] width 132 height 26
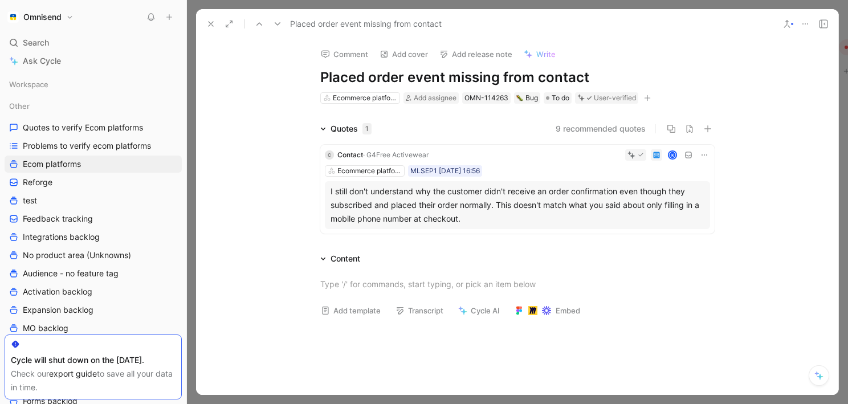
scroll to position [3, 0]
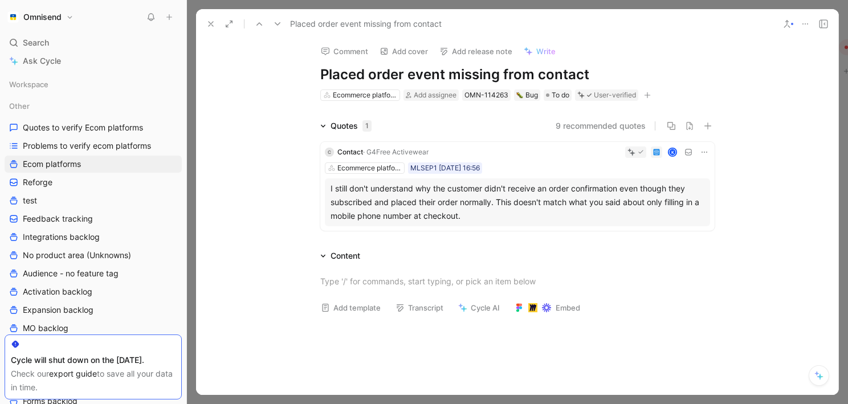
click at [346, 53] on button "Comment" at bounding box center [345, 51] width 58 height 16
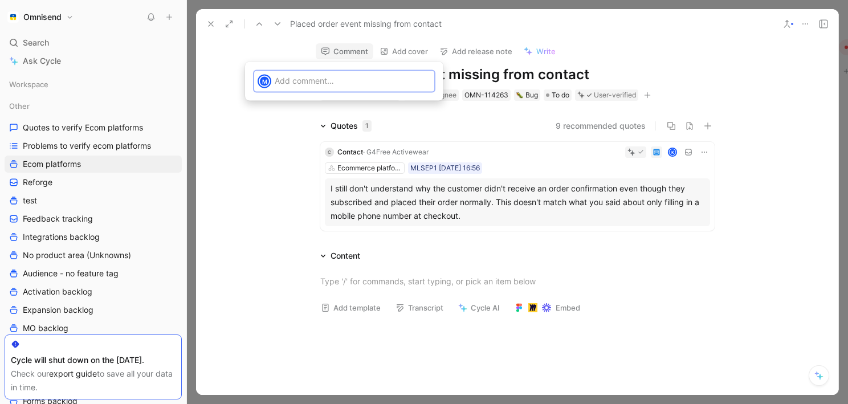
click at [320, 88] on div at bounding box center [354, 80] width 159 height 19
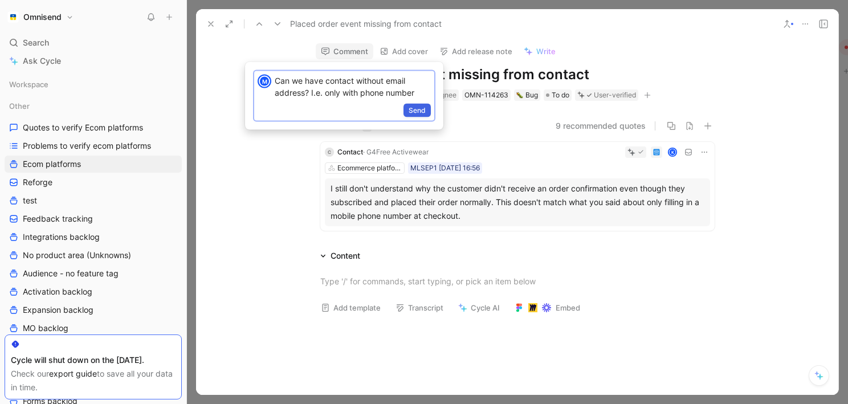
click at [429, 110] on button "Send" at bounding box center [416, 111] width 27 height 14
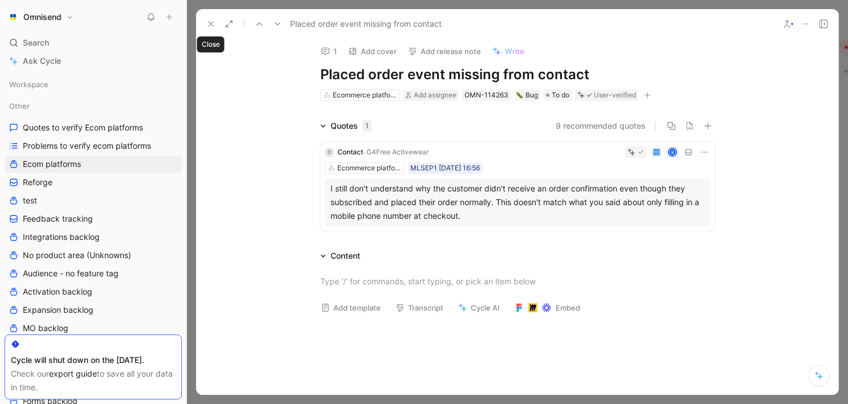
click at [210, 24] on icon at bounding box center [210, 23] width 9 height 9
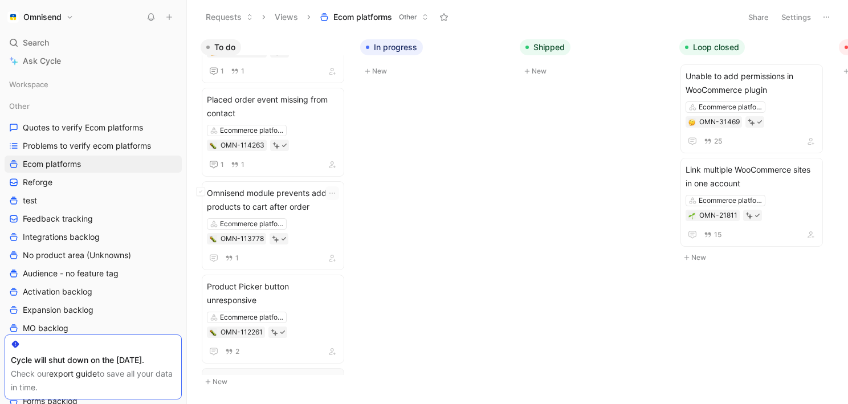
scroll to position [1136, 0]
click at [100, 140] on span "Problems to verify ecom platforms" at bounding box center [87, 145] width 128 height 11
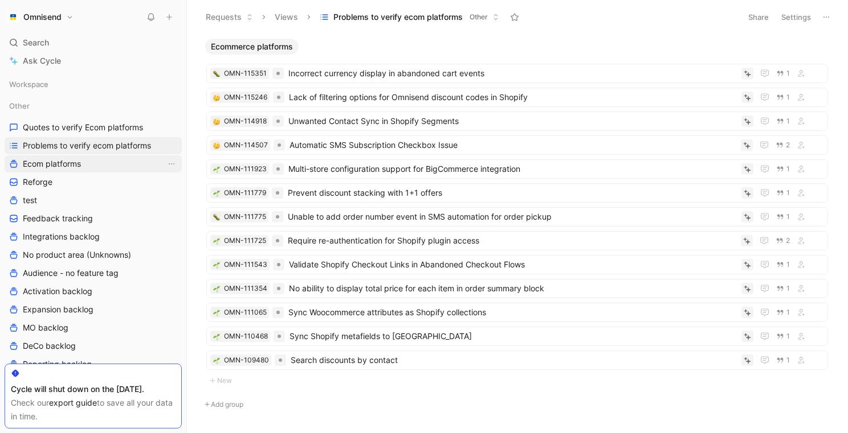
click at [87, 160] on link "Ecom platforms" at bounding box center [93, 163] width 177 height 17
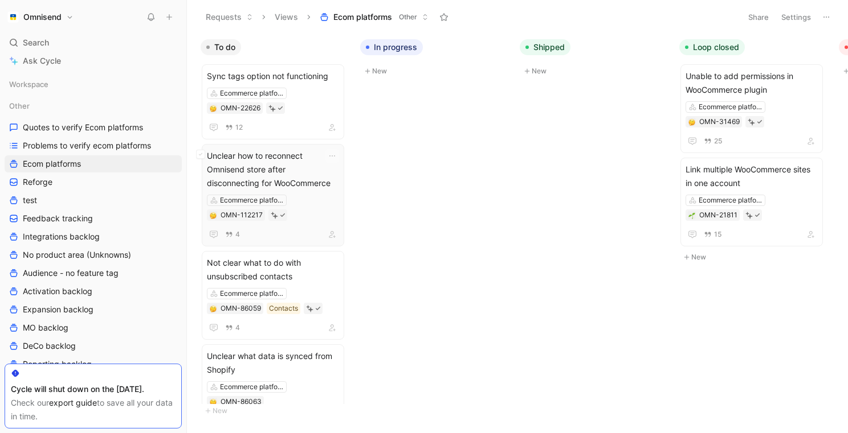
click at [326, 190] on div "Unclear how to reconnect Omnisend store after disconnecting for WooCommerce Eco…" at bounding box center [273, 195] width 132 height 92
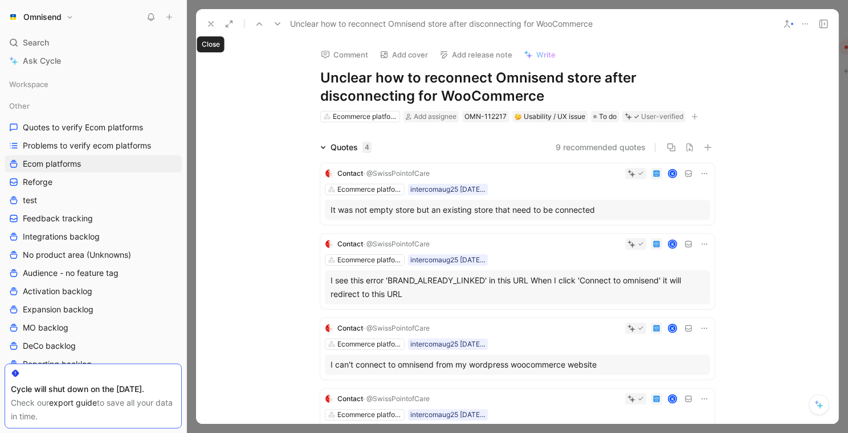
click at [212, 22] on use at bounding box center [210, 24] width 5 height 5
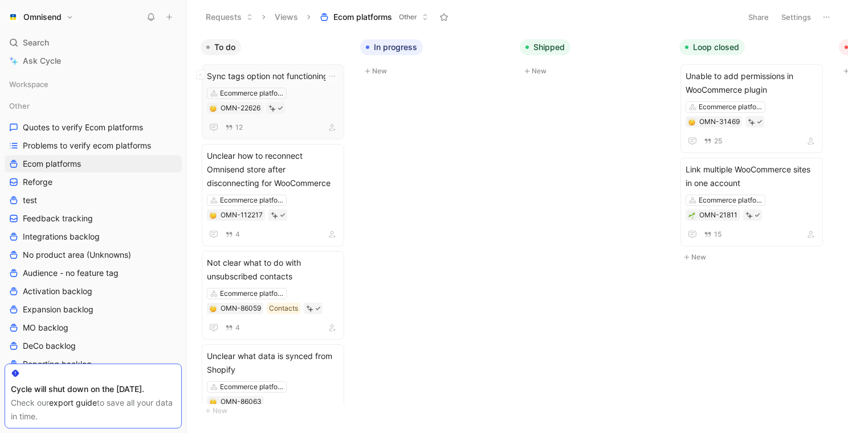
click at [307, 106] on div "Ecommerce platforms OMN-22626" at bounding box center [273, 101] width 132 height 26
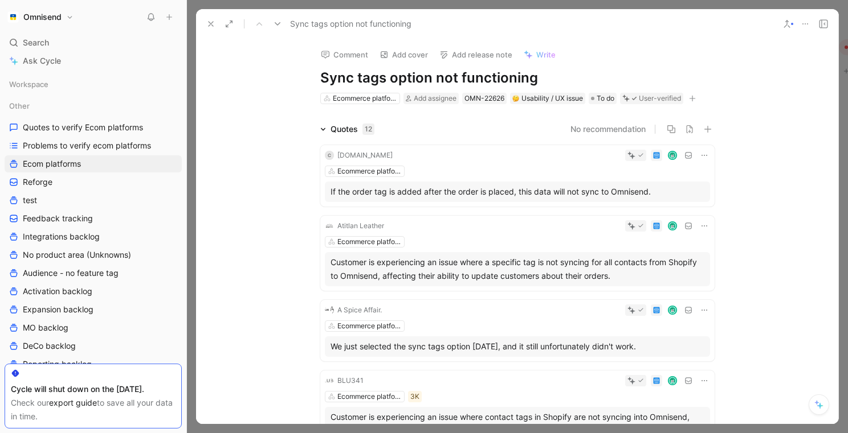
click at [345, 55] on button "Comment" at bounding box center [345, 55] width 58 height 16
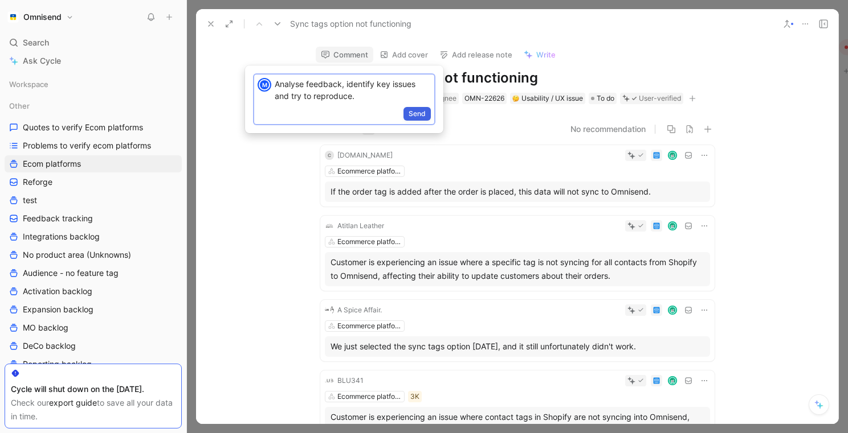
click at [419, 117] on span "Send" at bounding box center [416, 113] width 17 height 11
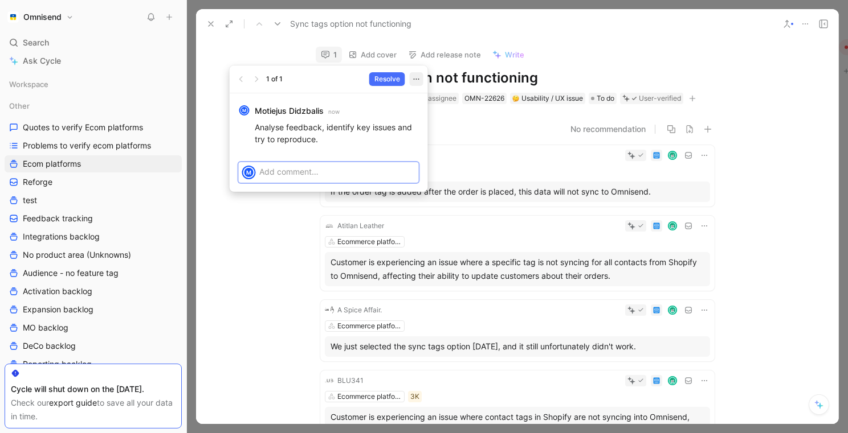
click at [420, 77] on button "button" at bounding box center [417, 79] width 14 height 14
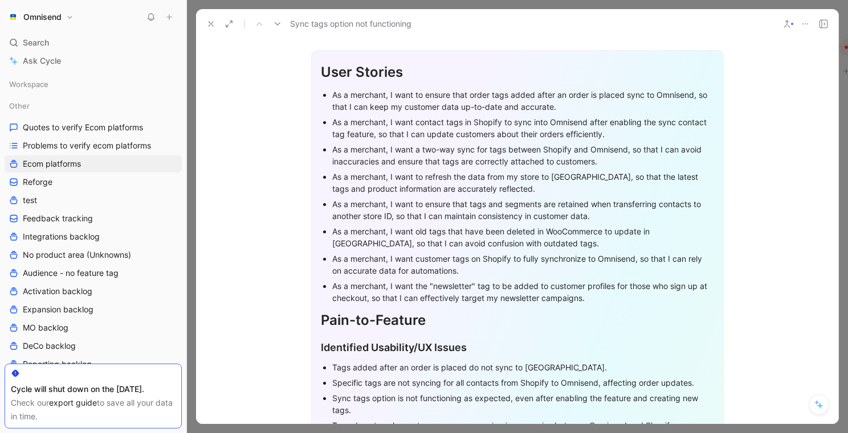
scroll to position [1046, 0]
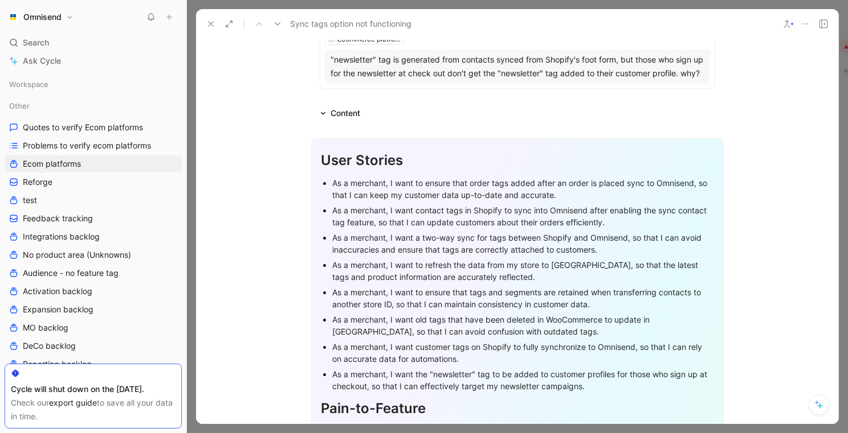
click at [322, 115] on icon at bounding box center [323, 113] width 5 height 3
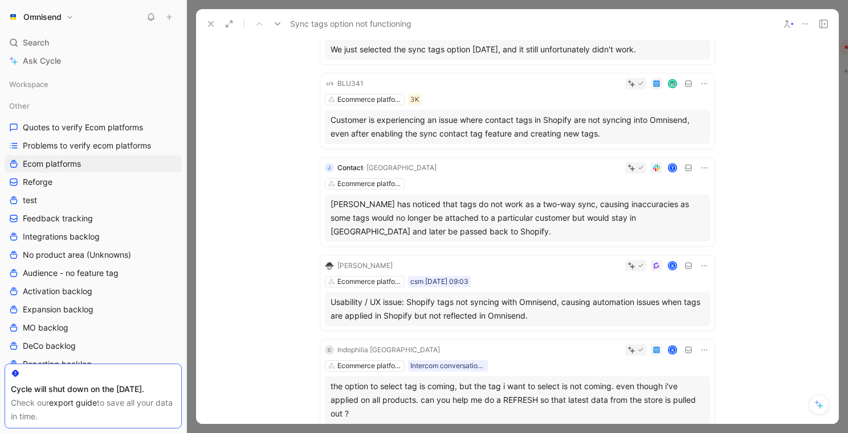
scroll to position [0, 0]
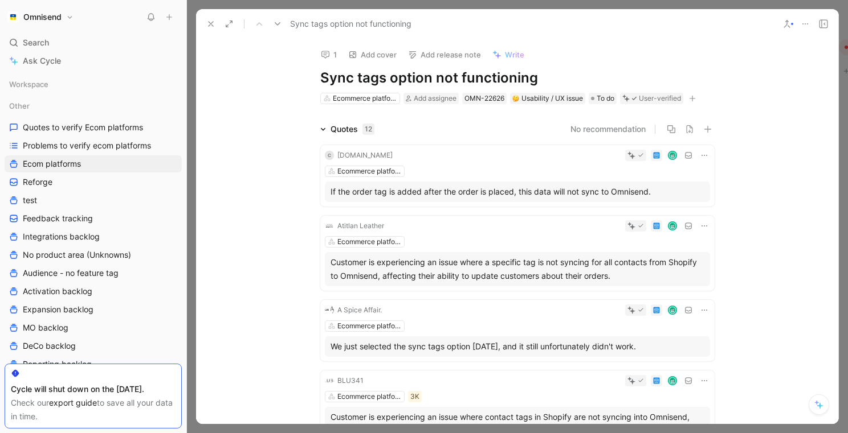
click at [204, 26] on button at bounding box center [211, 24] width 16 height 16
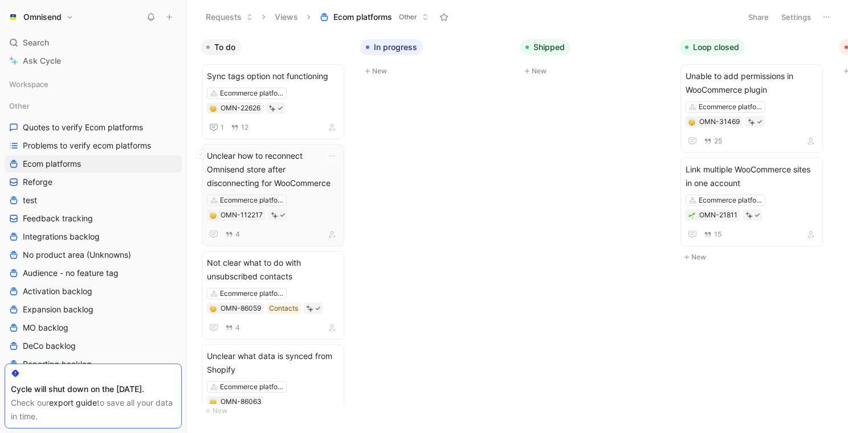
click at [308, 176] on span "Unclear how to reconnect Omnisend store after disconnecting for WooCommerce" at bounding box center [273, 169] width 132 height 41
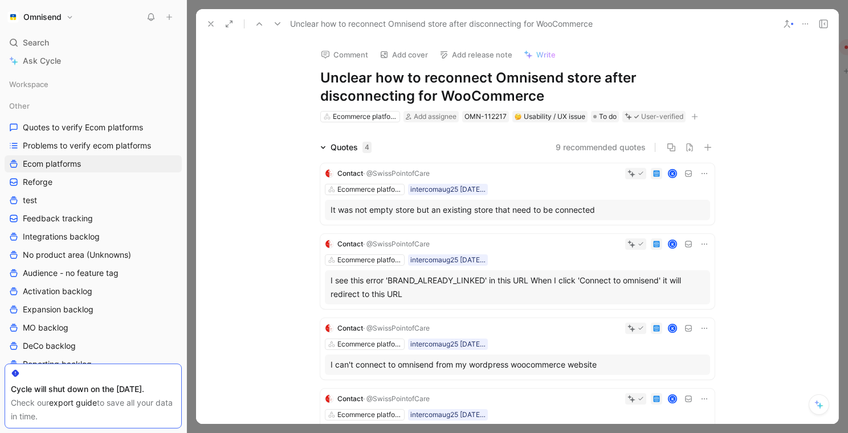
click at [212, 22] on use at bounding box center [210, 24] width 5 height 5
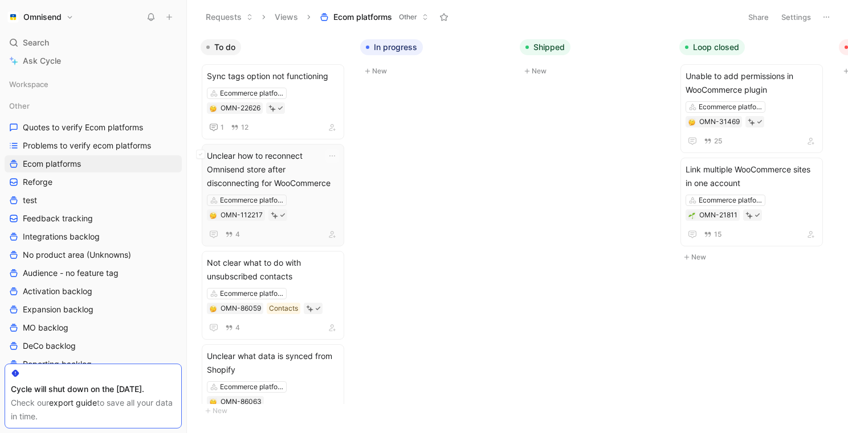
click at [318, 173] on span "Unclear how to reconnect Omnisend store after disconnecting for WooCommerce" at bounding box center [273, 169] width 132 height 41
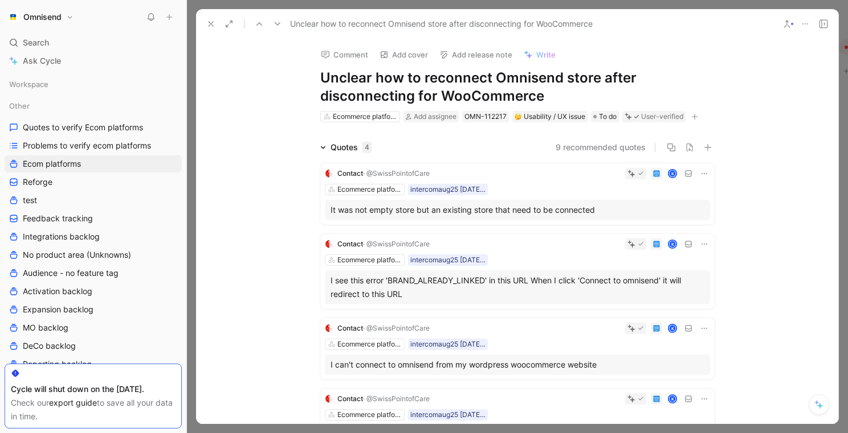
click at [347, 48] on button "Comment" at bounding box center [345, 55] width 58 height 16
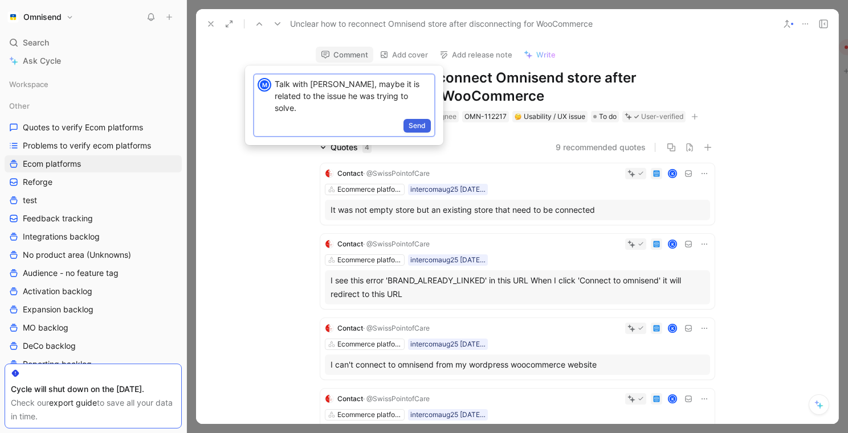
click at [422, 120] on span "Send" at bounding box center [416, 125] width 17 height 11
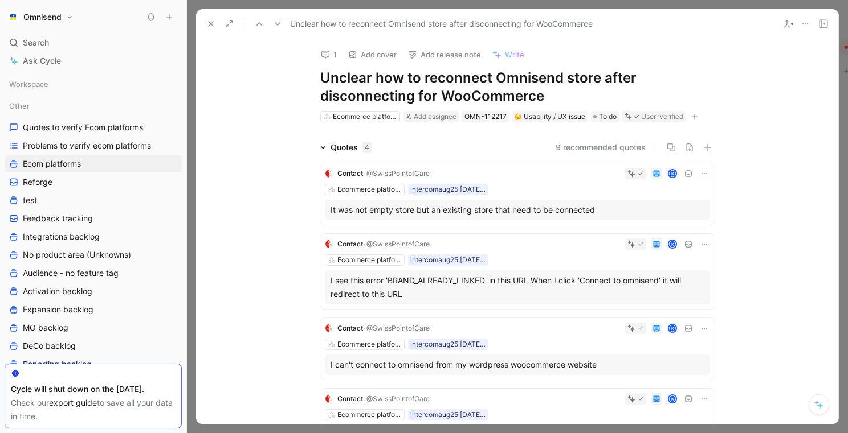
click at [211, 28] on button at bounding box center [211, 24] width 16 height 16
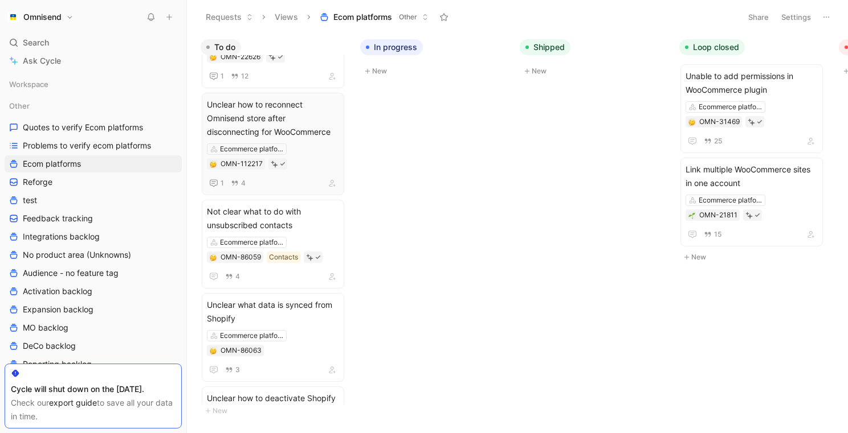
scroll to position [52, 0]
click at [301, 216] on span "Not clear what to do with unsubscribed contacts" at bounding box center [273, 217] width 132 height 27
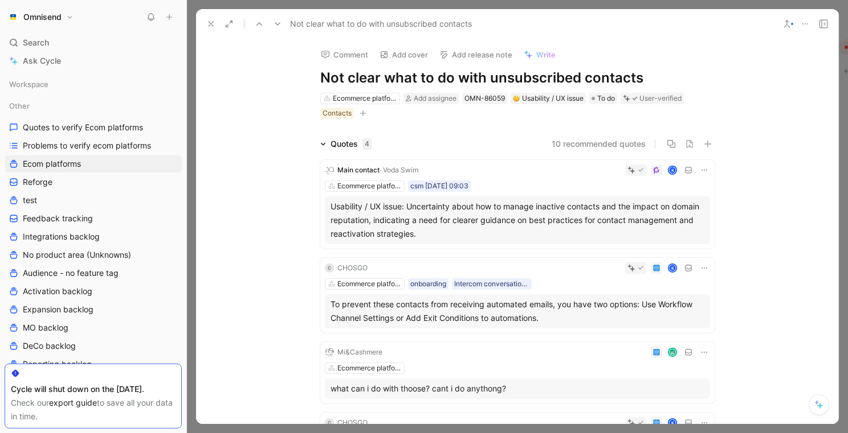
drag, startPoint x: 637, startPoint y: 81, endPoint x: 301, endPoint y: 81, distance: 336.0
click at [301, 81] on div "Comment Add cover Add release note Write Not clear what to do with unsubscribed…" at bounding box center [516, 79] width 437 height 81
copy h1 "Not clear what to do with unsubscribed contacts"
click at [807, 19] on icon at bounding box center [804, 23] width 9 height 9
click at [805, 24] on icon at bounding box center [804, 23] width 9 height 9
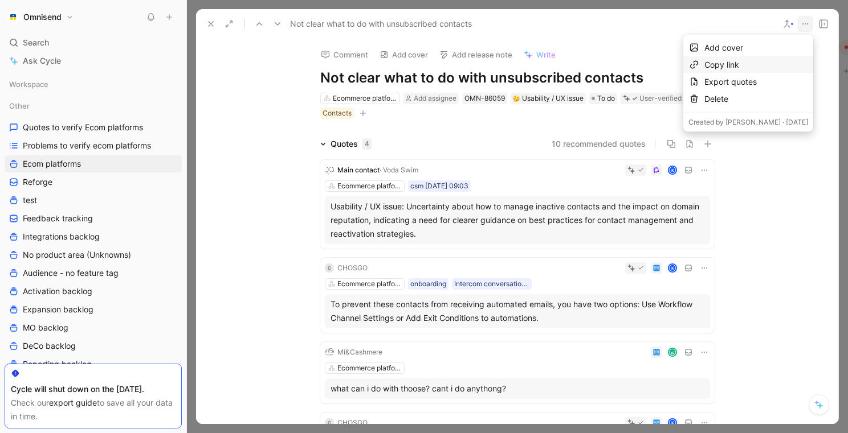
click at [764, 63] on div "Copy link" at bounding box center [756, 65] width 104 height 14
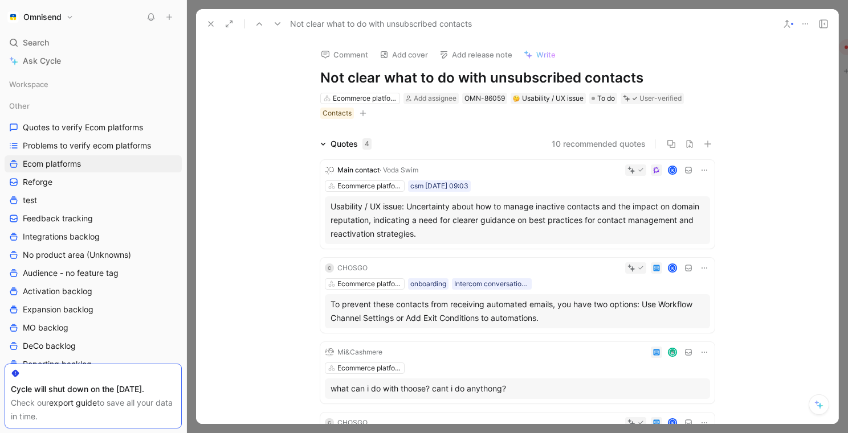
click at [353, 57] on button "Comment" at bounding box center [345, 55] width 58 height 16
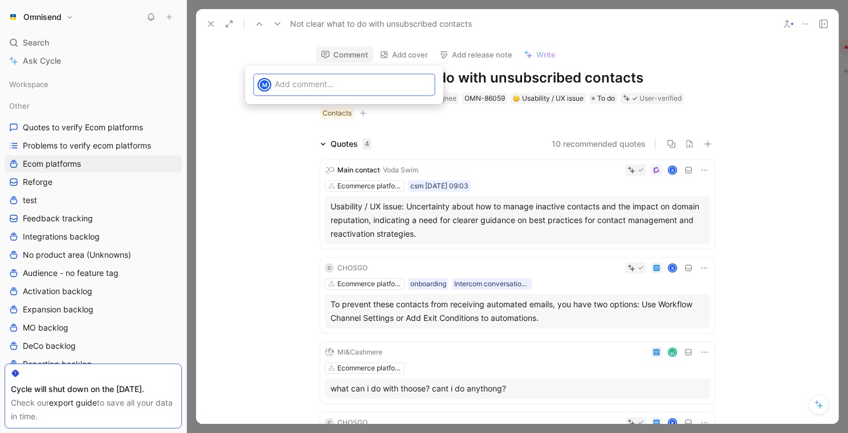
click at [324, 87] on p at bounding box center [353, 84] width 156 height 12
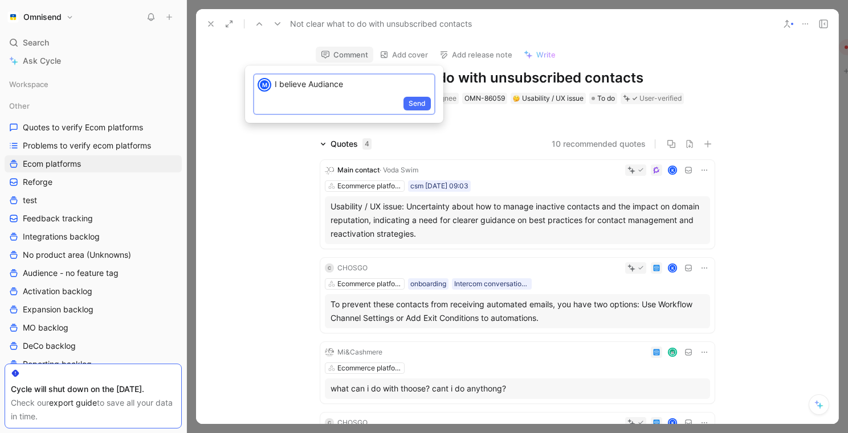
click at [357, 85] on p "I believe Audiance" at bounding box center [353, 84] width 156 height 12
drag, startPoint x: 357, startPoint y: 85, endPoint x: 245, endPoint y: 83, distance: 111.7
click at [245, 83] on div "M I believe Audiance Send" at bounding box center [344, 95] width 198 height 58
click at [315, 78] on p "I believe Audiance" at bounding box center [353, 84] width 156 height 12
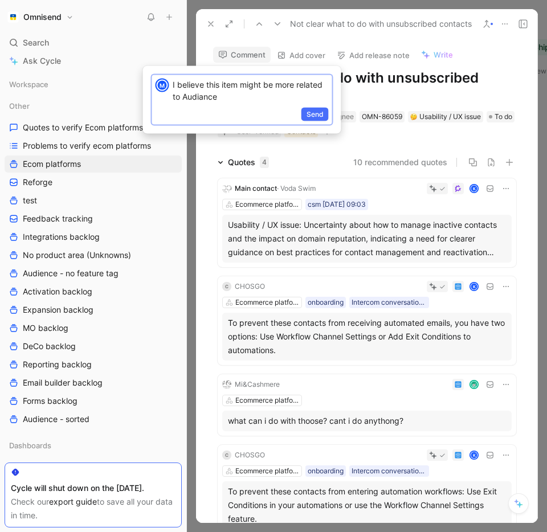
drag, startPoint x: 220, startPoint y: 99, endPoint x: 164, endPoint y: 88, distance: 57.3
click at [164, 88] on div "M I believe this item might be more related to Audiance" at bounding box center [242, 90] width 180 height 31
click at [311, 113] on span "Send" at bounding box center [314, 114] width 17 height 11
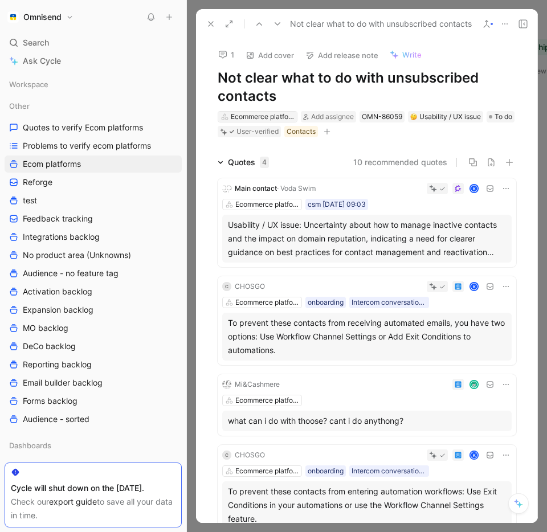
click at [265, 116] on div "Ecommerce platforms" at bounding box center [263, 116] width 64 height 11
type input "a"
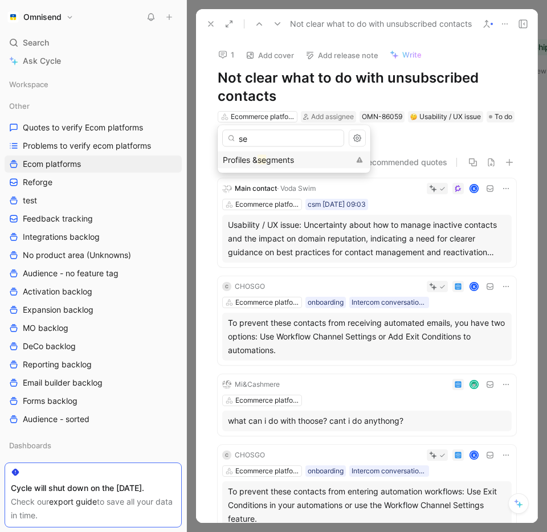
type input "se"
click at [273, 162] on span "gments" at bounding box center [280, 160] width 28 height 10
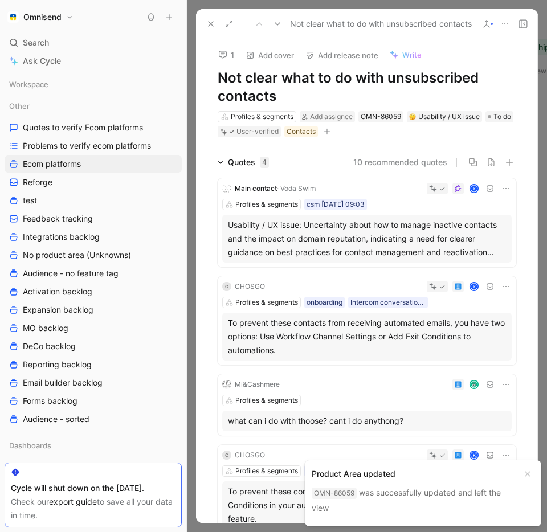
drag, startPoint x: 285, startPoint y: 99, endPoint x: 215, endPoint y: 77, distance: 73.3
click at [215, 77] on div "1 Add cover Add release note Write Not clear what to do with unsubscribed conta…" at bounding box center [367, 89] width 342 height 100
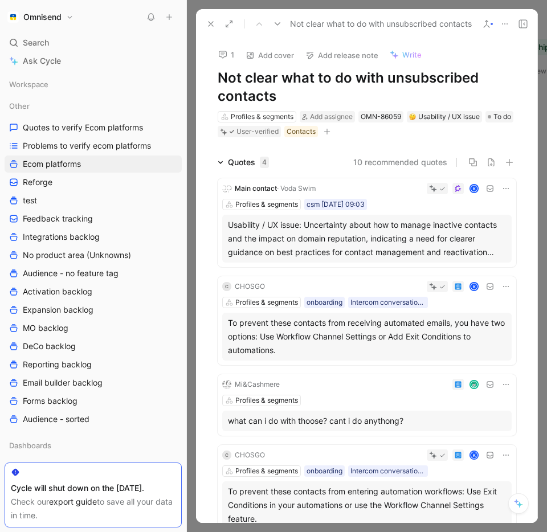
copy h1 "Not clear what to do with unsubscribed contacts"
click at [506, 24] on icon at bounding box center [504, 23] width 9 height 9
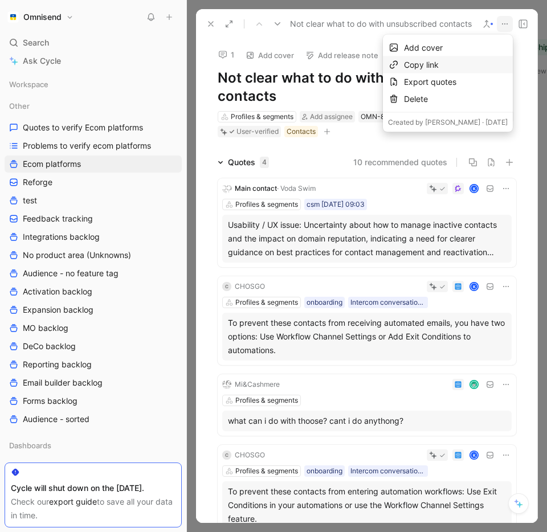
click at [455, 63] on div "Copy link" at bounding box center [456, 65] width 104 height 14
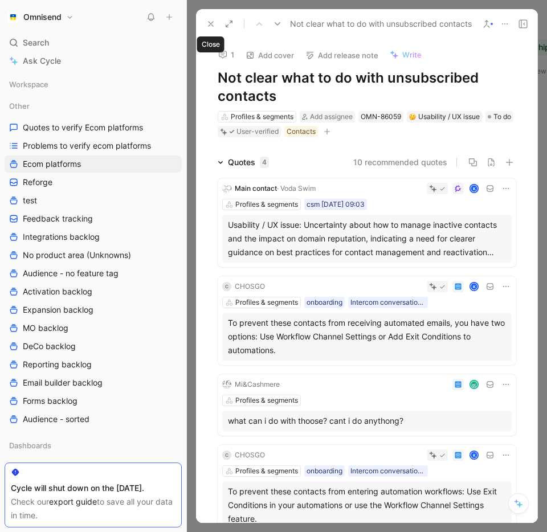
click at [211, 24] on use at bounding box center [210, 24] width 5 height 5
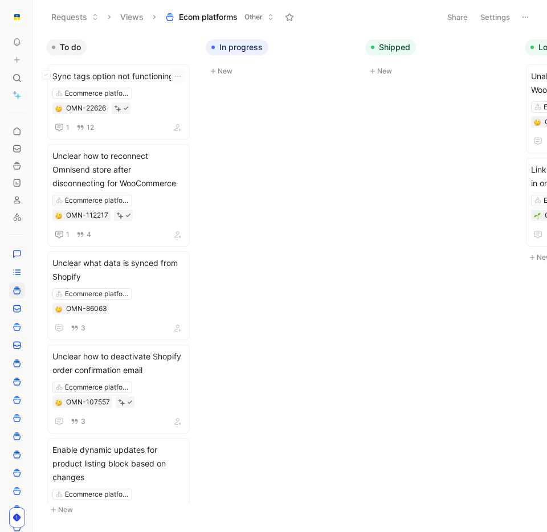
drag, startPoint x: 187, startPoint y: 87, endPoint x: 83, endPoint y: 86, distance: 103.7
click at [83, 86] on div "To pick up a draggable item, press the space bar. While dragging, use the arrow…" at bounding box center [273, 266] width 547 height 532
click at [157, 289] on div "Ecommerce platforms OMN-86063" at bounding box center [121, 301] width 132 height 26
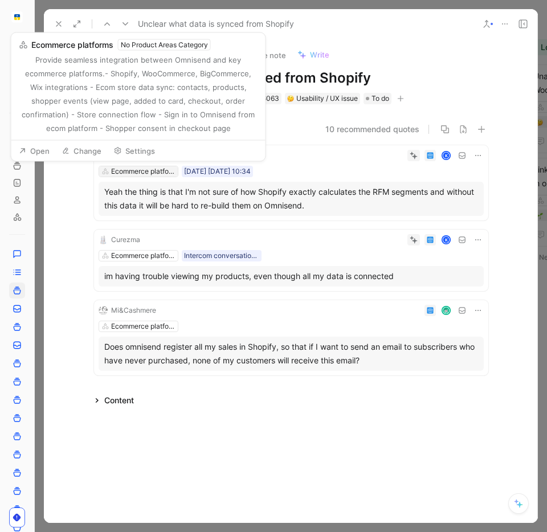
click at [156, 173] on div "Ecommerce platforms" at bounding box center [143, 171] width 64 height 11
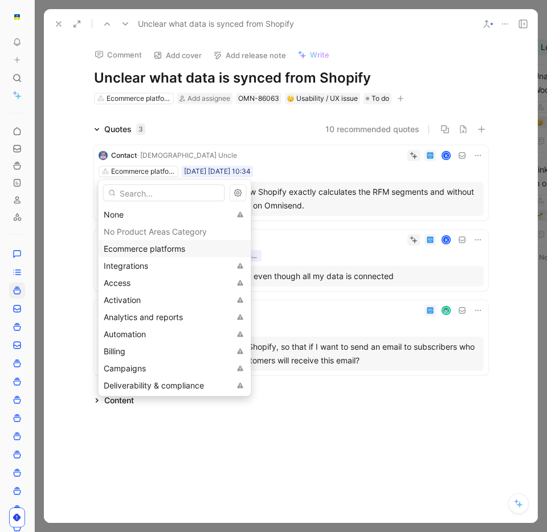
click at [154, 191] on input "text" at bounding box center [164, 193] width 122 height 17
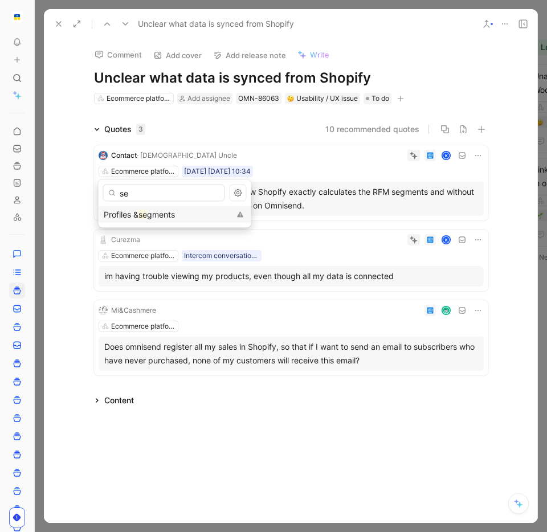
type input "se"
click at [145, 215] on mark "se" at bounding box center [142, 215] width 9 height 10
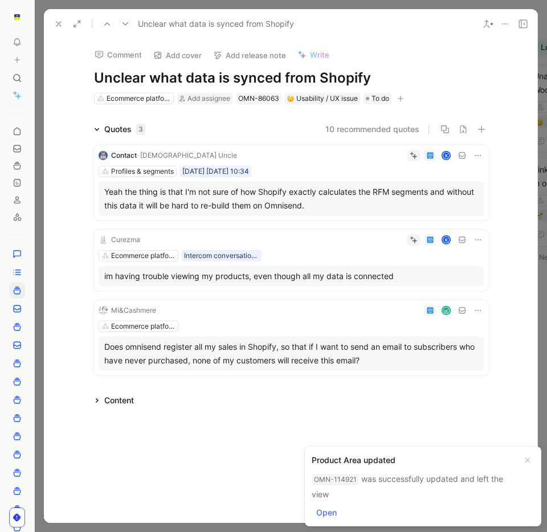
click at [476, 154] on icon at bounding box center [477, 155] width 9 height 9
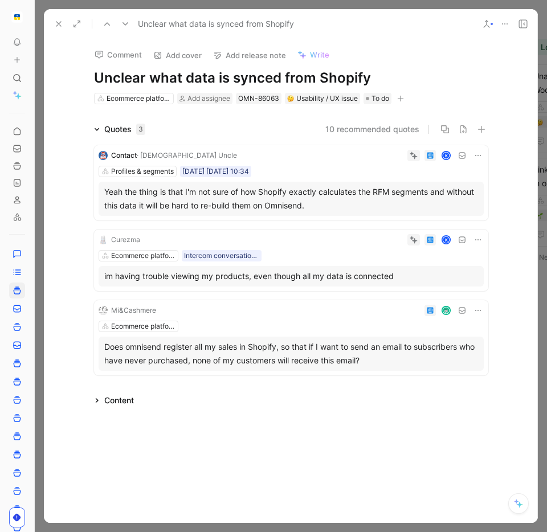
click at [249, 194] on div "Yeah the thing is that I'm not sure of how Shopify exactly calculates the RFM s…" at bounding box center [291, 198] width 374 height 27
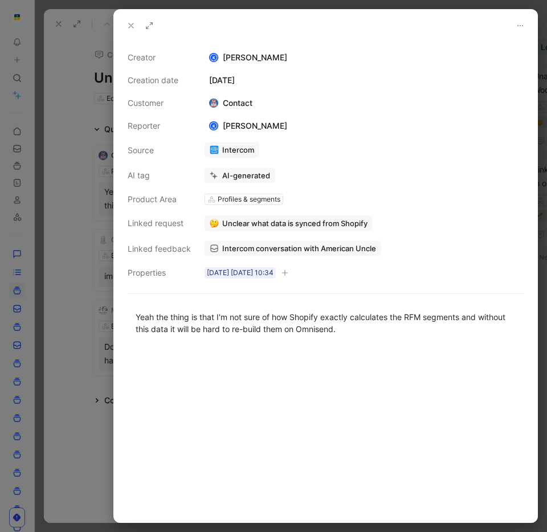
drag, startPoint x: 288, startPoint y: 202, endPoint x: 204, endPoint y: 202, distance: 84.3
click at [204, 202] on div "Creator K [PERSON_NAME] Creation date [DATE] Customer Contact Reporter K [PERSO…" at bounding box center [326, 165] width 396 height 229
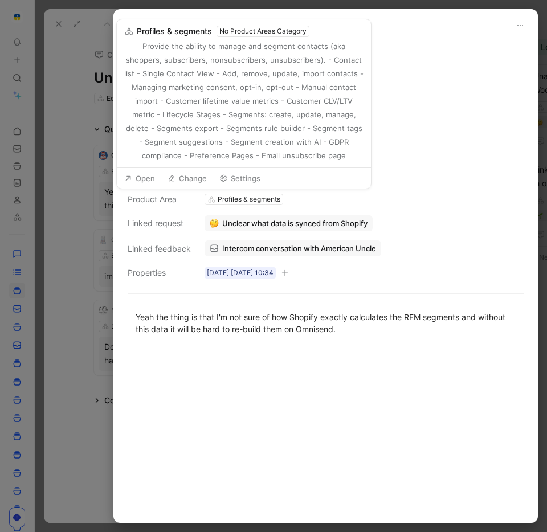
copy div "Profiles & segments"
click at [329, 345] on div "Yeah the thing is that I'm not sure of how Shopify exactly calculates the RFM s…" at bounding box center [325, 322] width 423 height 49
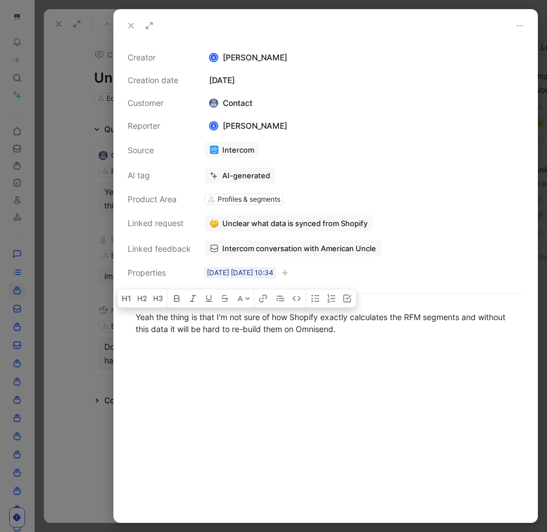
drag, startPoint x: 355, startPoint y: 330, endPoint x: 141, endPoint y: 304, distance: 215.8
click at [141, 304] on div "Yeah the thing is that I'm not sure of how Shopify exactly calculates the RFM s…" at bounding box center [325, 322] width 423 height 49
copy div "Yeah the thing is that I'm not sure of how Shopify exactly calculates the RFM s…"
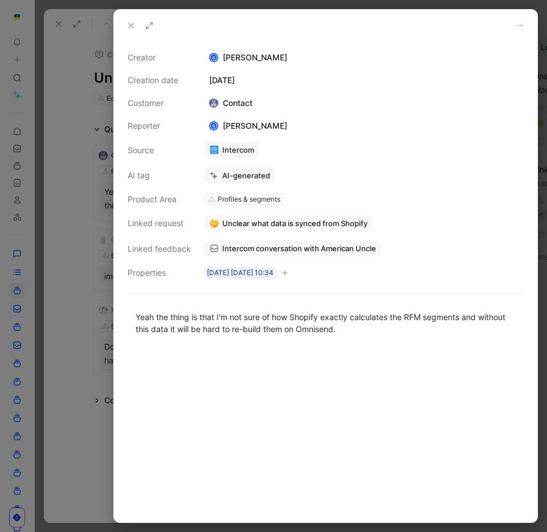
click at [130, 24] on icon at bounding box center [130, 25] width 9 height 9
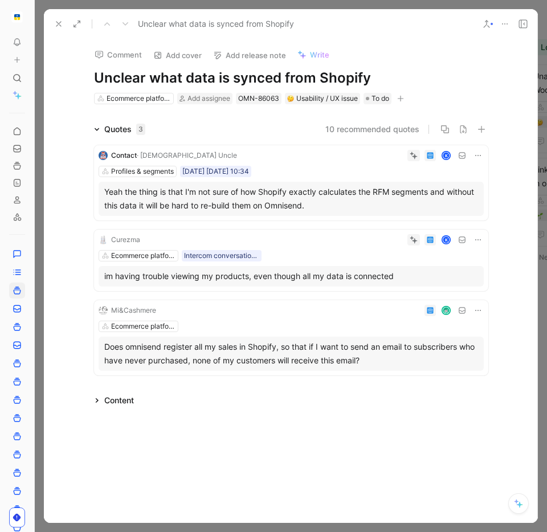
click at [59, 24] on icon at bounding box center [58, 23] width 9 height 9
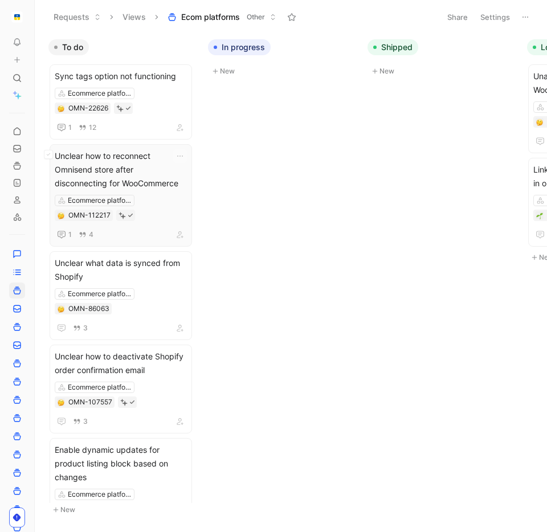
click at [130, 176] on span "Unclear how to reconnect Omnisend store after disconnecting for WooCommerce" at bounding box center [121, 169] width 132 height 41
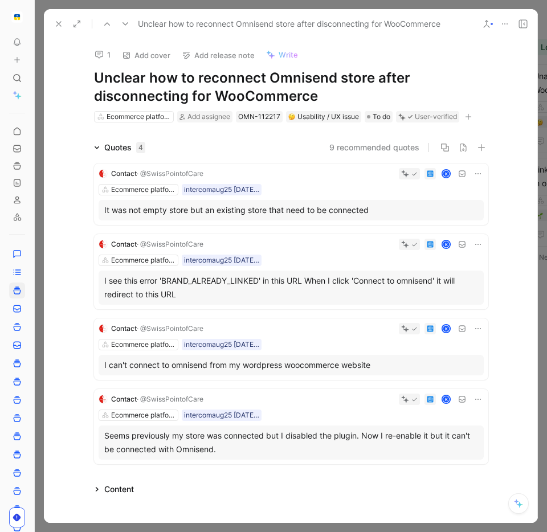
click at [58, 23] on use at bounding box center [58, 24] width 5 height 5
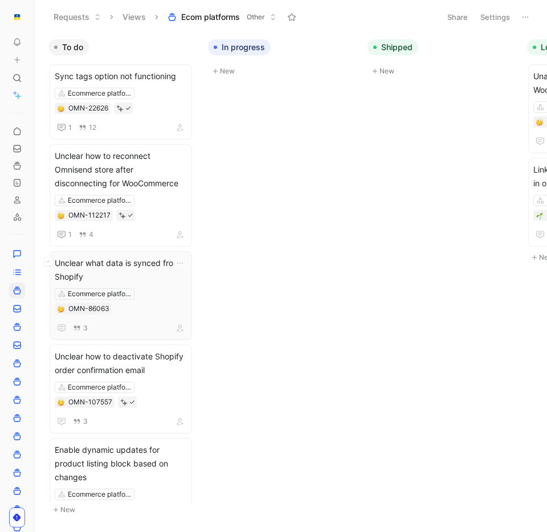
click at [133, 273] on span "Unclear what data is synced from Shopify" at bounding box center [121, 269] width 132 height 27
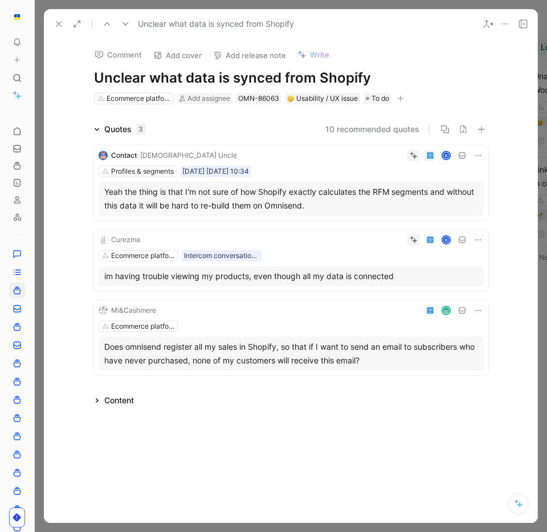
click at [477, 155] on icon at bounding box center [477, 155] width 9 height 9
click at [482, 154] on button at bounding box center [477, 155] width 11 height 11
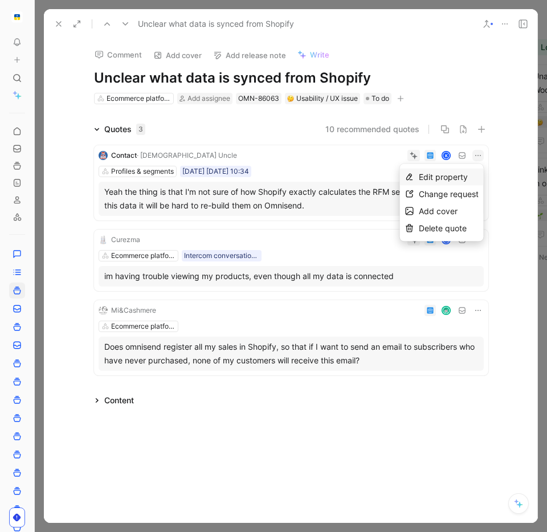
click at [468, 173] on div "Edit property" at bounding box center [449, 177] width 60 height 14
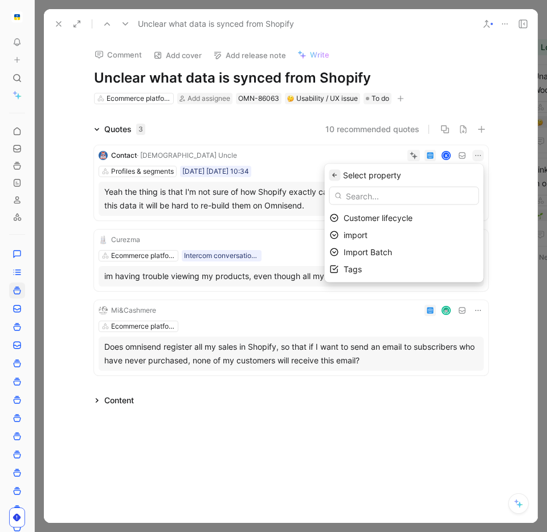
click at [338, 177] on icon "button" at bounding box center [334, 175] width 7 height 7
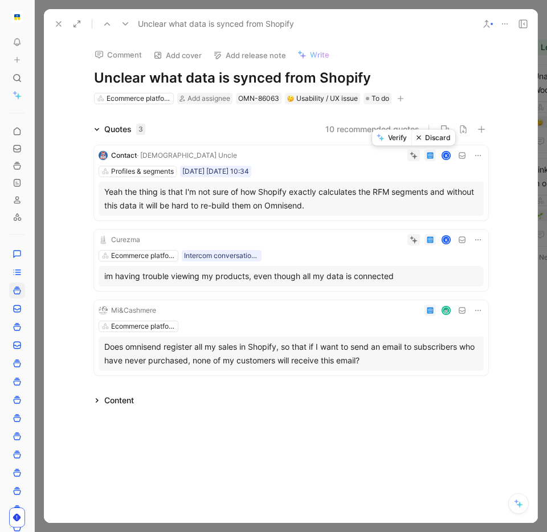
click at [427, 139] on button "Discard" at bounding box center [433, 138] width 44 height 16
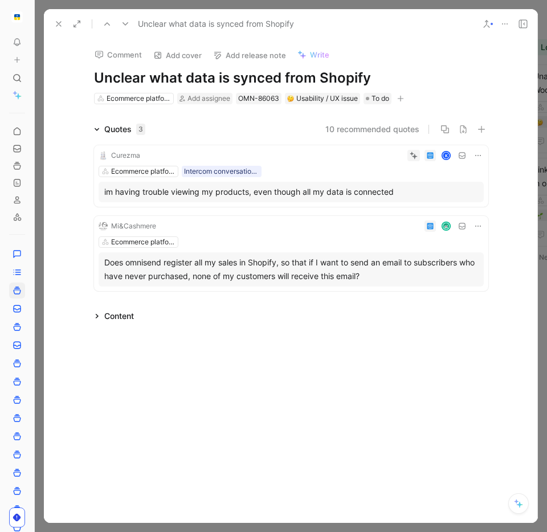
click at [112, 51] on button "Comment" at bounding box center [118, 55] width 58 height 16
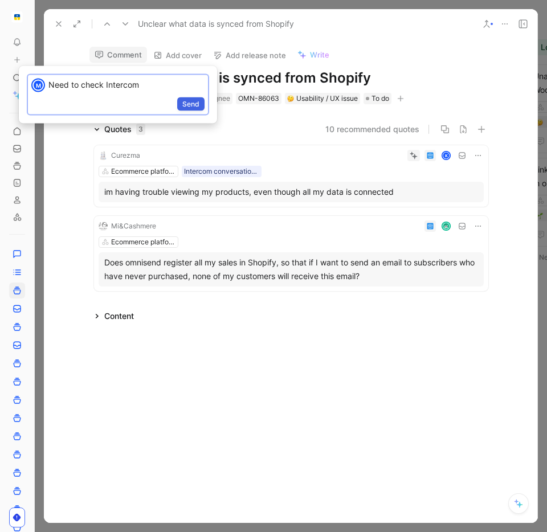
click at [195, 102] on span "Send" at bounding box center [190, 104] width 17 height 11
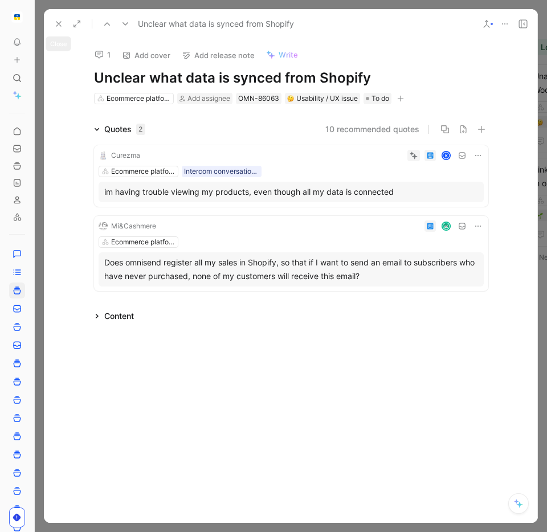
click at [61, 24] on icon at bounding box center [58, 23] width 9 height 9
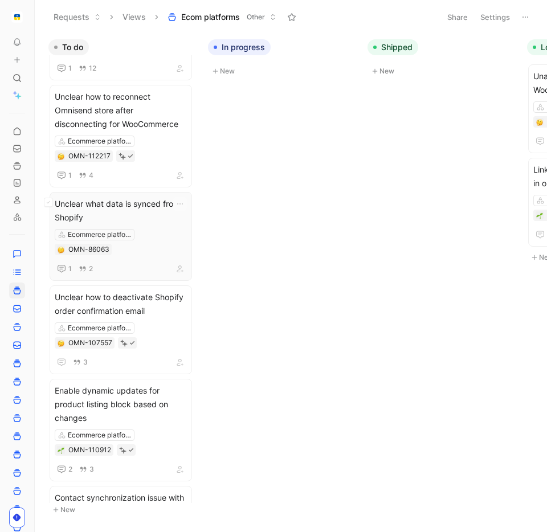
scroll to position [63, 0]
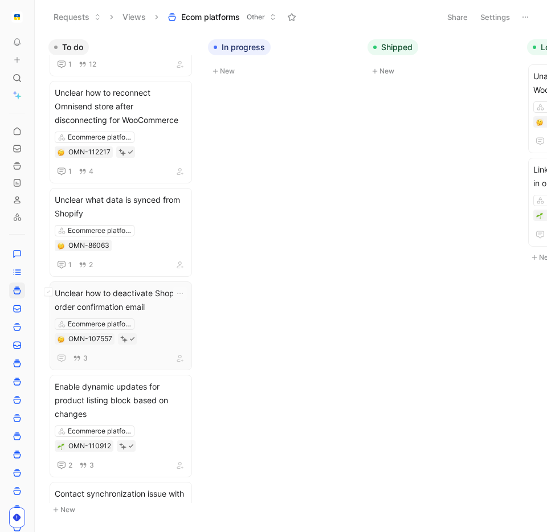
click at [159, 307] on span "Unclear how to deactivate Shopify order confirmation email" at bounding box center [121, 299] width 132 height 27
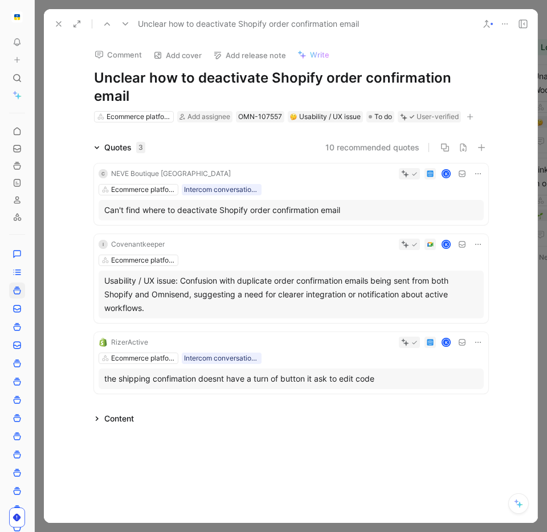
drag, startPoint x: 96, startPoint y: 77, endPoint x: 527, endPoint y: 77, distance: 431.7
click at [527, 77] on div "Comment Add cover Add release note Write Unclear how to deactivate Shopify orde…" at bounding box center [291, 281] width 494 height 484
copy h1 "Unclear how to deactivate Shopify order confirmation email"
click at [505, 24] on icon at bounding box center [504, 23] width 9 height 9
click at [131, 111] on div "Ecommerce platforms" at bounding box center [139, 116] width 64 height 11
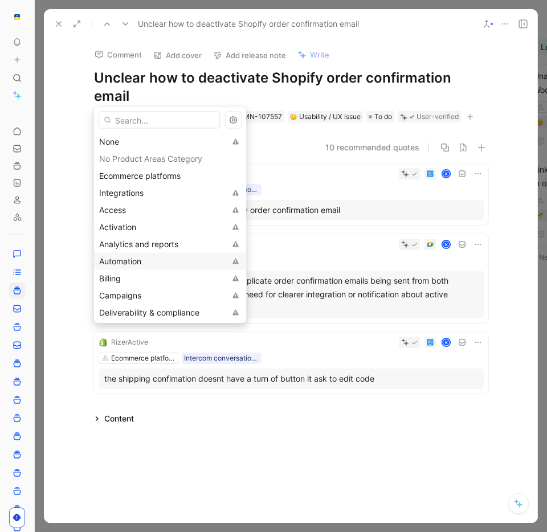
click at [135, 264] on span "Automation" at bounding box center [120, 261] width 42 height 10
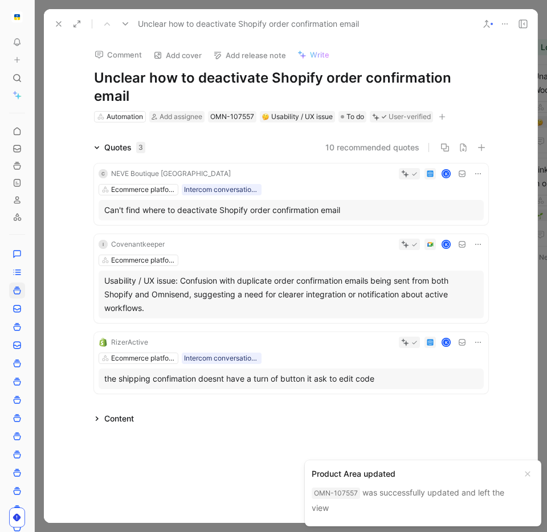
click at [504, 24] on icon at bounding box center [504, 23] width 9 height 9
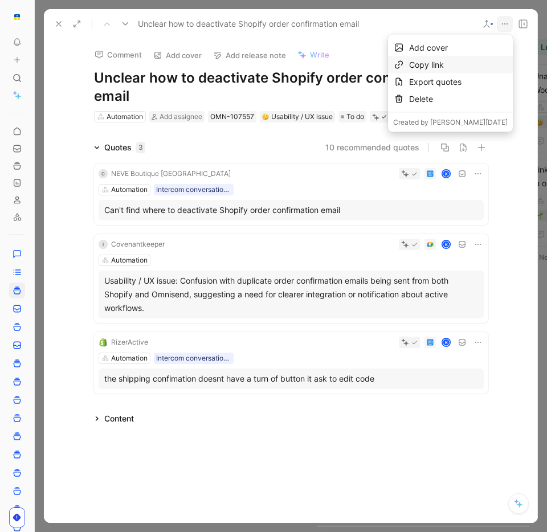
click at [456, 68] on div "Copy link" at bounding box center [458, 65] width 99 height 14
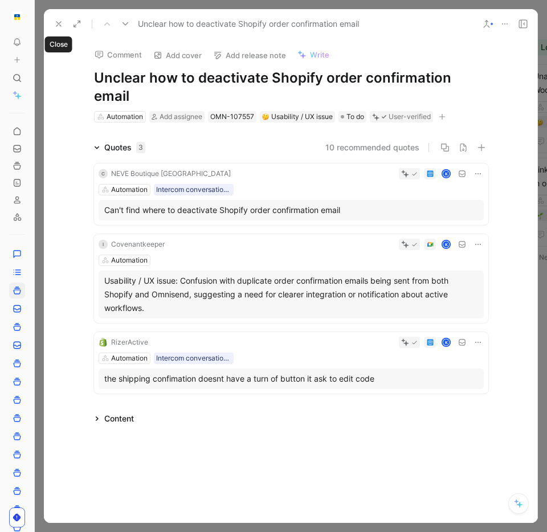
click at [59, 23] on icon at bounding box center [58, 23] width 9 height 9
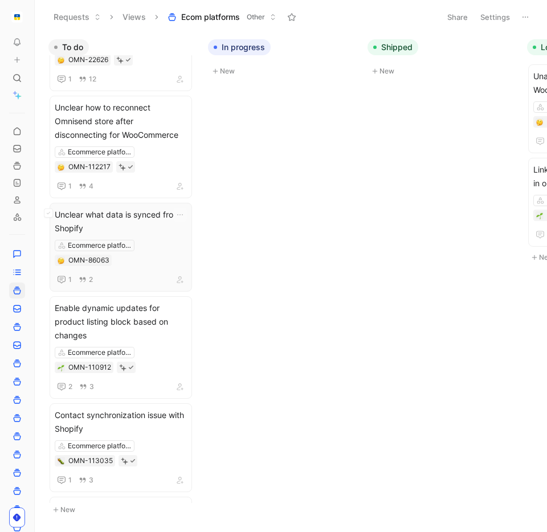
scroll to position [58, 0]
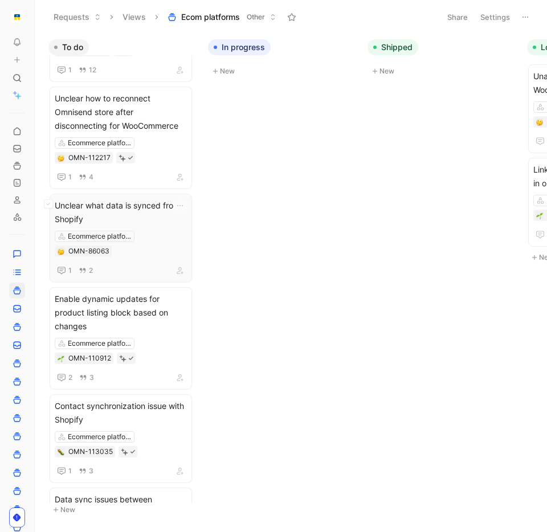
click at [157, 222] on span "Unclear what data is synced from Shopify" at bounding box center [121, 212] width 132 height 27
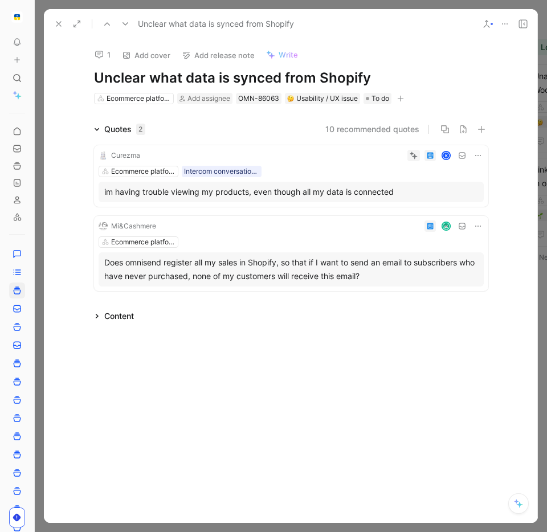
click at [60, 21] on icon at bounding box center [58, 23] width 9 height 9
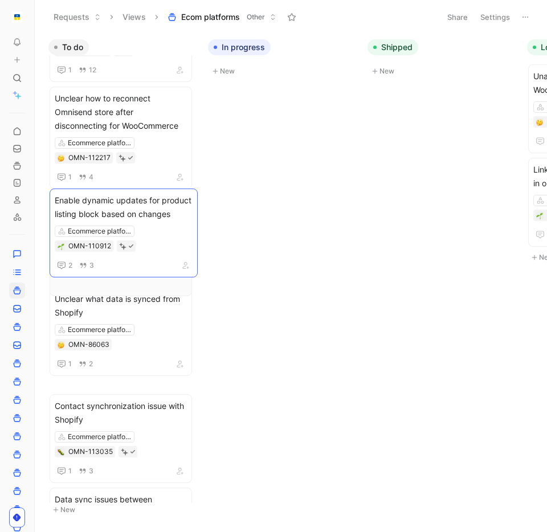
drag, startPoint x: 162, startPoint y: 318, endPoint x: 162, endPoint y: 219, distance: 98.5
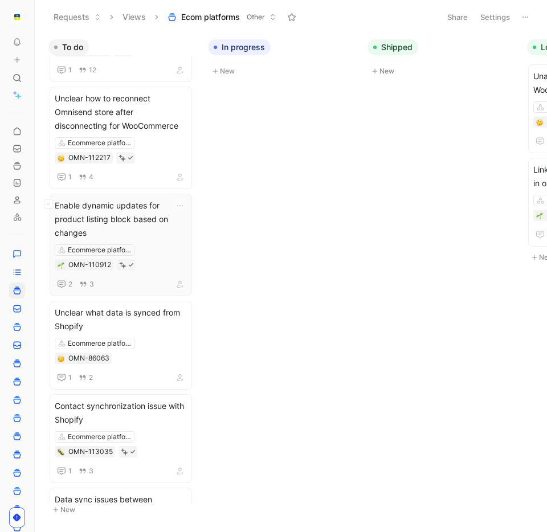
click at [158, 220] on span "Enable dynamic updates for product listing block based on changes" at bounding box center [121, 219] width 132 height 41
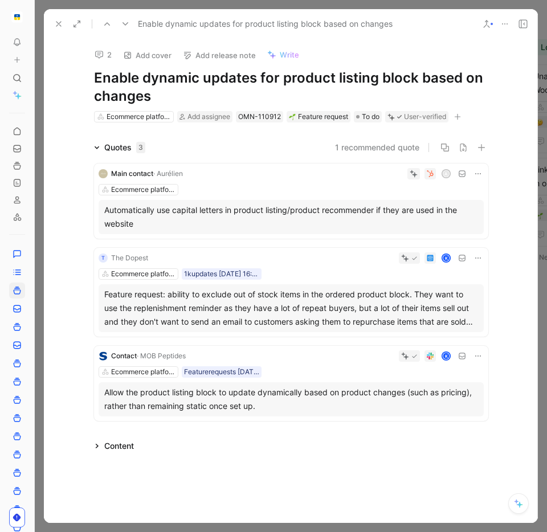
click at [106, 50] on button "2" at bounding box center [102, 55] width 27 height 16
click at [109, 57] on button "2" at bounding box center [102, 55] width 27 height 16
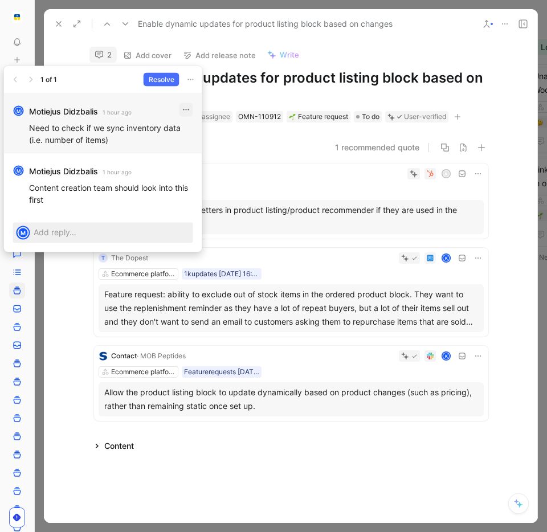
click at [187, 113] on icon "button" at bounding box center [186, 109] width 9 height 9
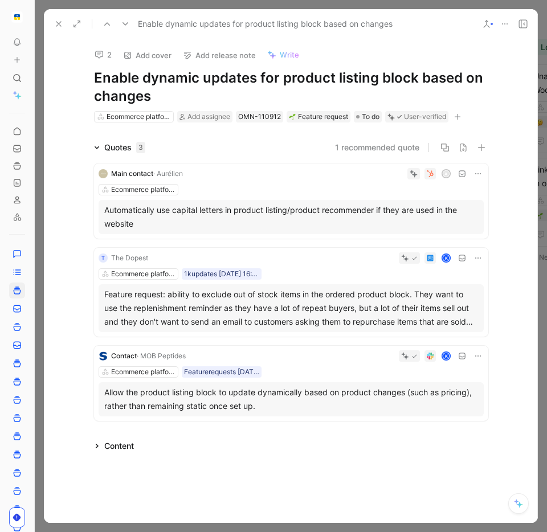
click at [155, 98] on h1 "Enable dynamic updates for product listing block based on changes" at bounding box center [291, 87] width 394 height 36
drag, startPoint x: 153, startPoint y: 98, endPoint x: 95, endPoint y: 81, distance: 60.6
click at [95, 81] on h1 "Enable dynamic updates for product listing block based on changes" at bounding box center [291, 87] width 394 height 36
copy h1 "Enable dynamic updates for product listing block based on changes"
click at [504, 24] on icon at bounding box center [504, 23] width 9 height 9
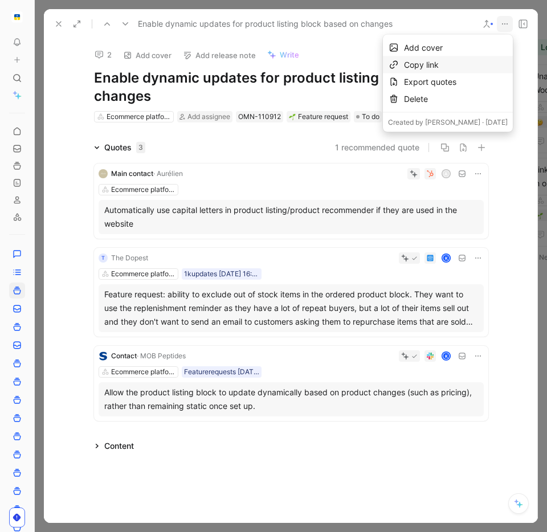
click at [465, 68] on div "Copy link" at bounding box center [456, 65] width 104 height 14
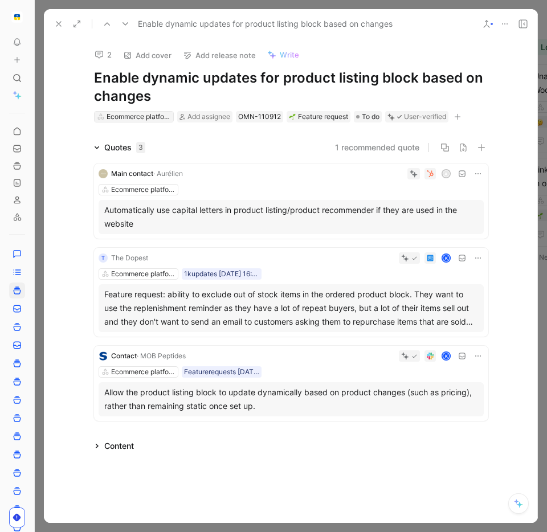
click at [132, 115] on div "Ecommerce platforms" at bounding box center [139, 116] width 64 height 11
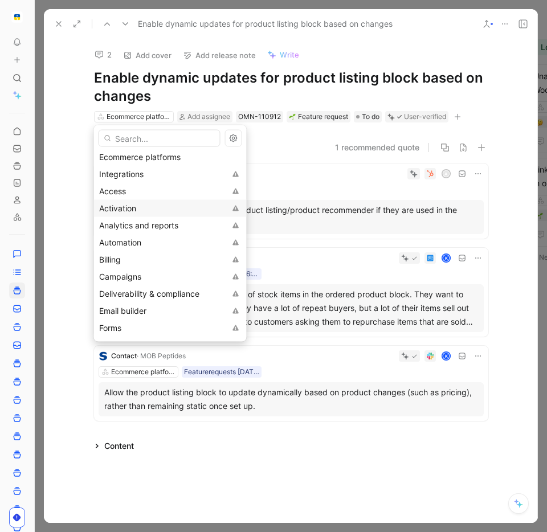
scroll to position [41, 0]
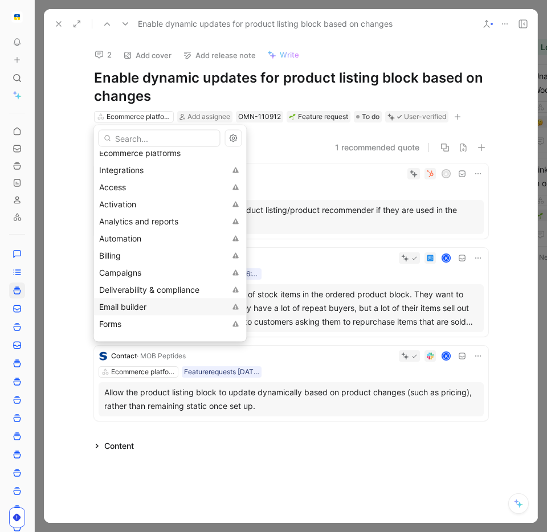
click at [138, 306] on span "Email builder" at bounding box center [122, 307] width 47 height 10
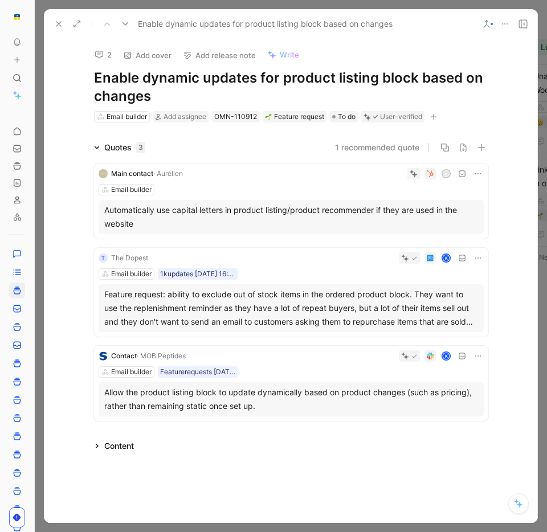
click at [104, 55] on button "2" at bounding box center [102, 55] width 27 height 16
click at [109, 58] on button "2" at bounding box center [102, 55] width 27 height 16
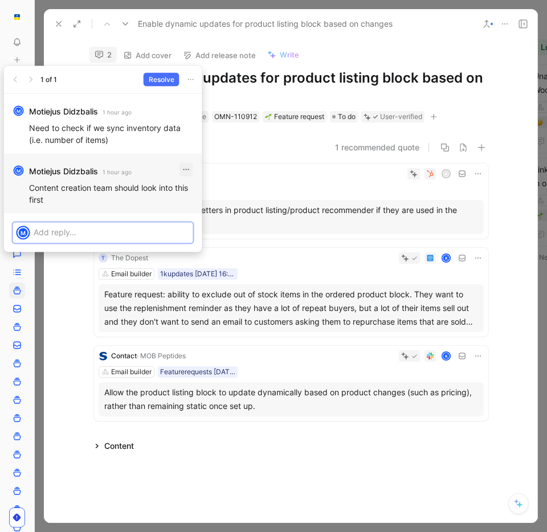
click at [182, 172] on icon "button" at bounding box center [186, 169] width 9 height 9
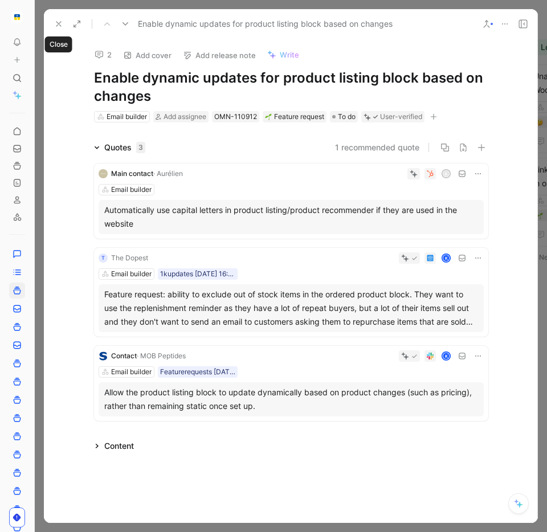
click at [57, 21] on icon at bounding box center [58, 23] width 9 height 9
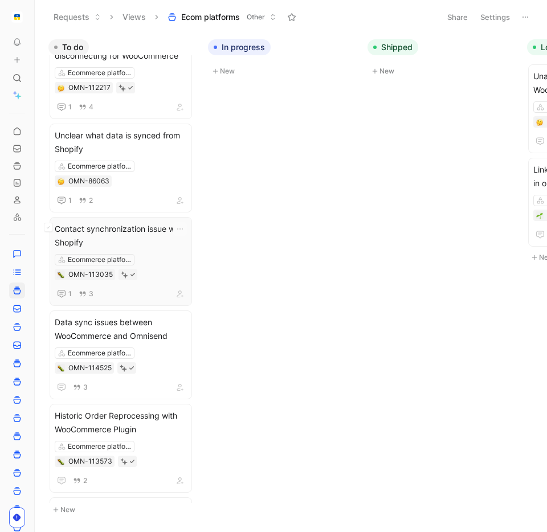
scroll to position [129, 0]
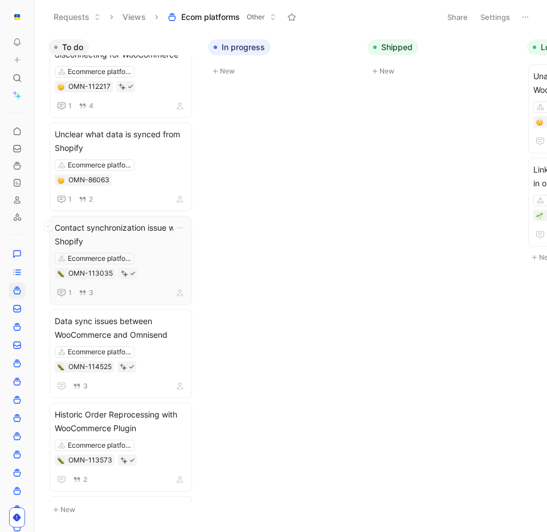
click at [152, 239] on span "Contact synchronization issue with Shopify" at bounding box center [121, 234] width 132 height 27
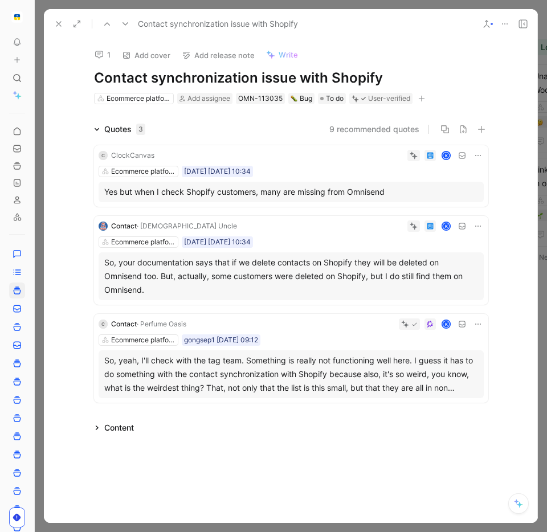
click at [98, 59] on icon at bounding box center [99, 54] width 9 height 9
click at [55, 15] on div "Contact synchronization issue with Shopify" at bounding box center [262, 24] width 424 height 18
click at [55, 27] on icon at bounding box center [58, 23] width 9 height 9
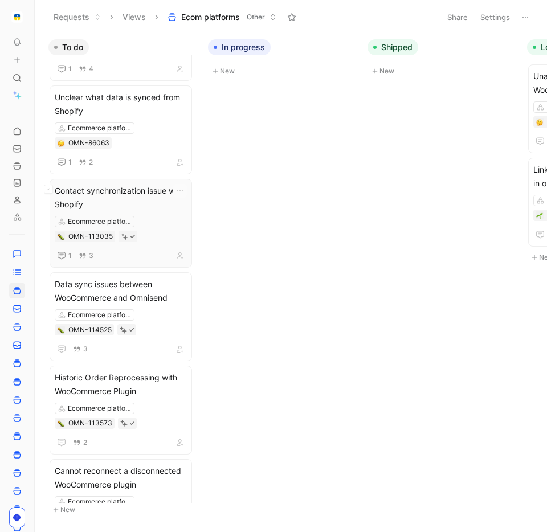
scroll to position [170, 0]
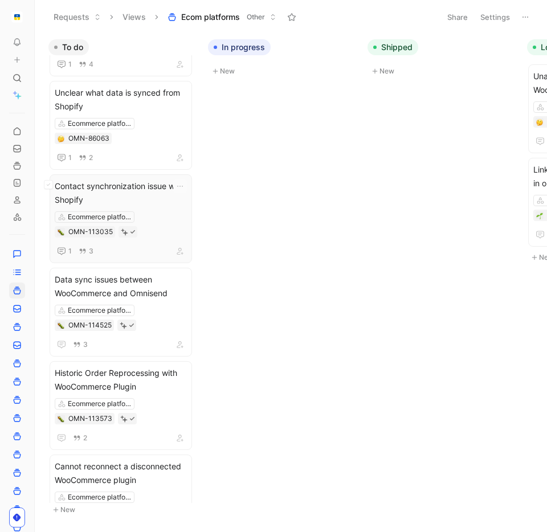
click at [152, 203] on span "Contact synchronization issue with Shopify" at bounding box center [121, 192] width 132 height 27
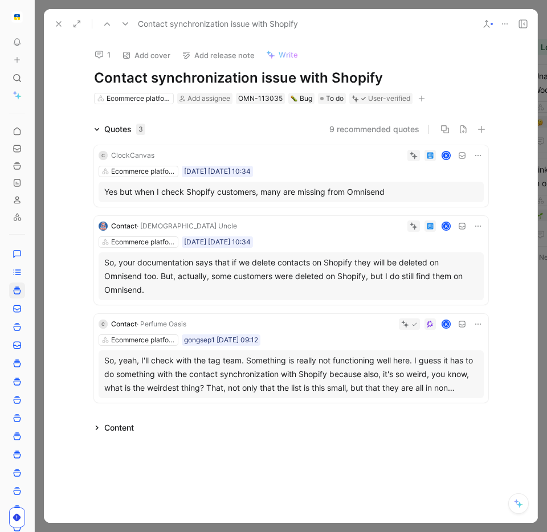
click at [98, 51] on use at bounding box center [99, 54] width 8 height 7
click at [55, 22] on icon at bounding box center [58, 23] width 9 height 9
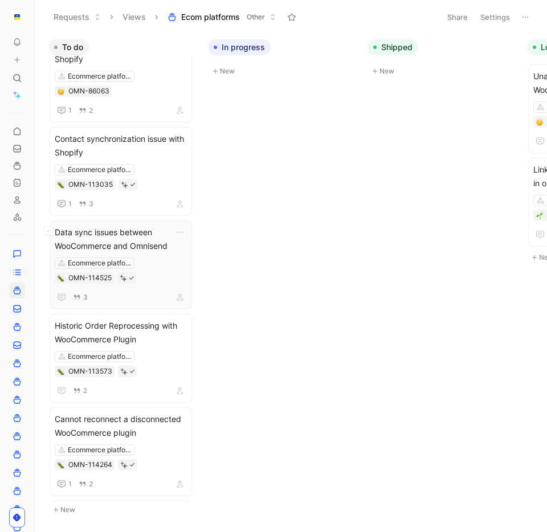
scroll to position [219, 0]
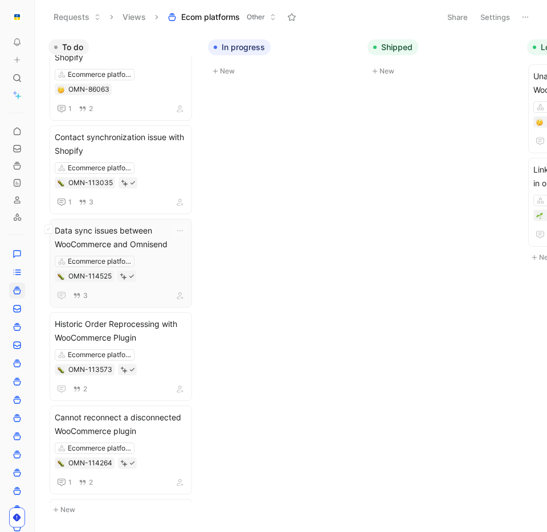
click at [154, 281] on div "Ecommerce platforms OMN-114525" at bounding box center [121, 269] width 132 height 26
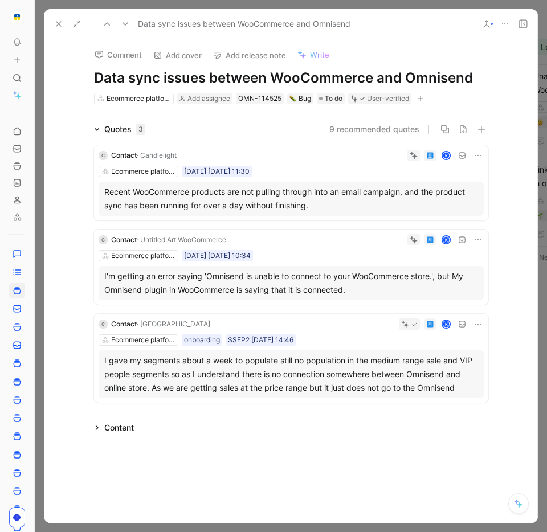
click at [58, 24] on use at bounding box center [58, 24] width 5 height 5
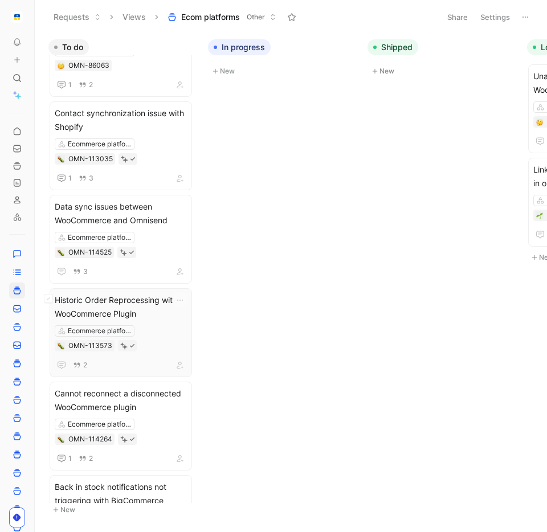
scroll to position [246, 0]
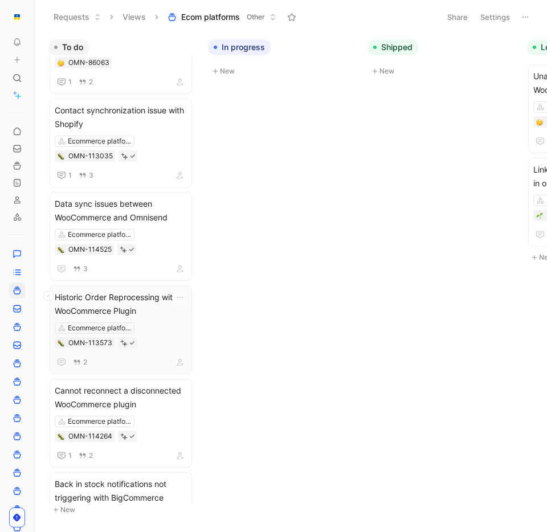
click at [150, 314] on span "Historic Order Reprocessing with WooCommerce Plugin" at bounding box center [121, 303] width 132 height 27
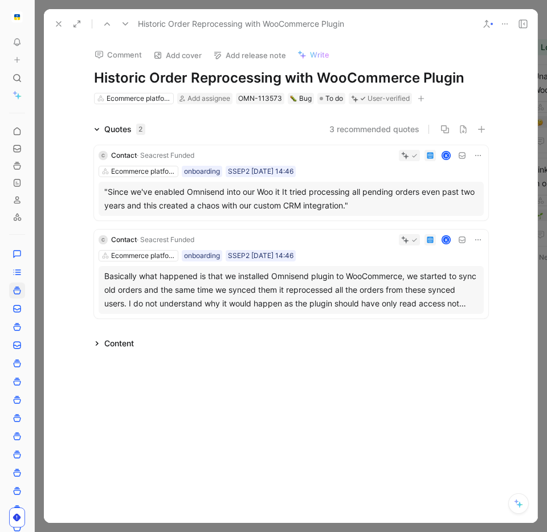
click at [119, 57] on button "Comment" at bounding box center [118, 55] width 58 height 16
click at [58, 25] on icon at bounding box center [58, 23] width 9 height 9
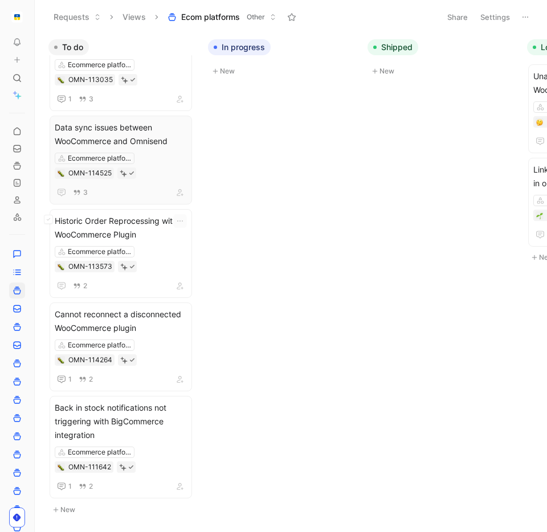
scroll to position [324, 0]
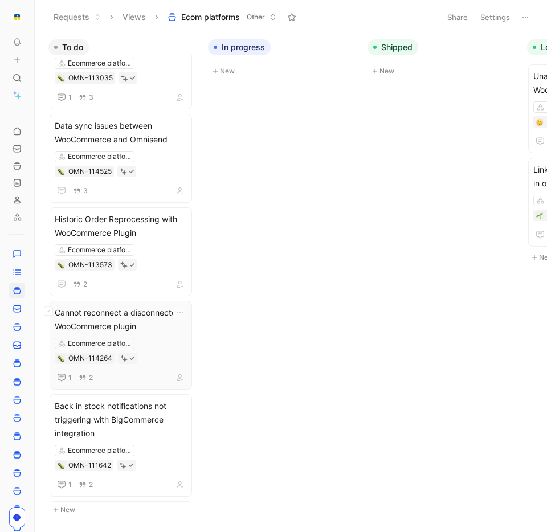
click at [157, 339] on div "Ecommerce platforms OMN-114264" at bounding box center [121, 351] width 132 height 26
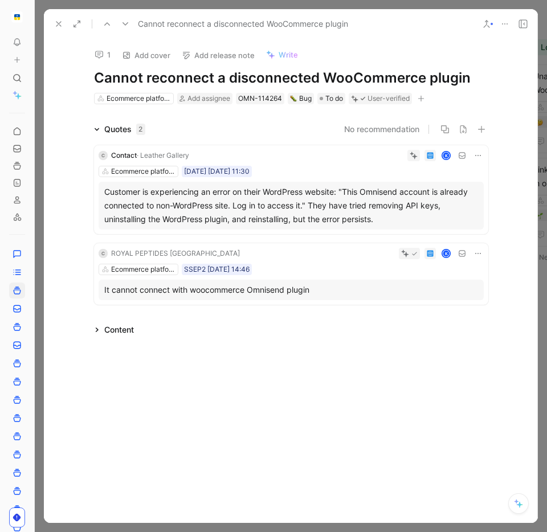
click at [56, 24] on icon at bounding box center [58, 23] width 9 height 9
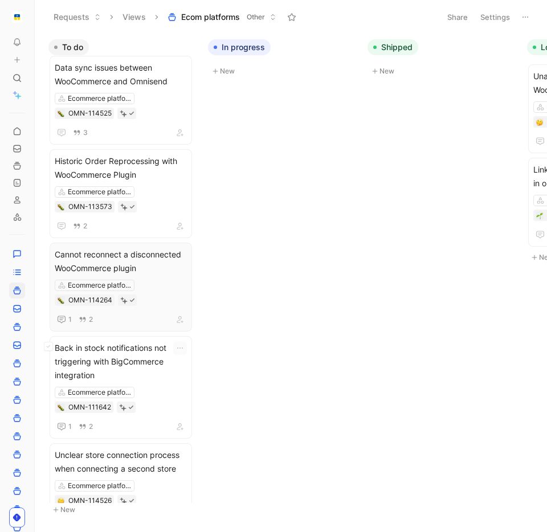
scroll to position [390, 0]
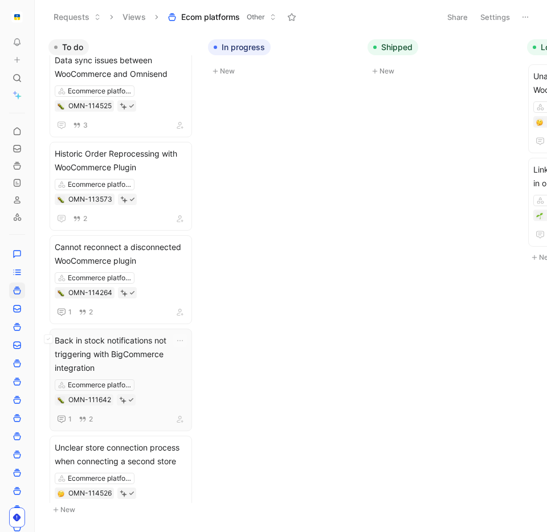
click at [161, 365] on span "Back in stock notifications not triggering with BigCommerce integration" at bounding box center [121, 354] width 132 height 41
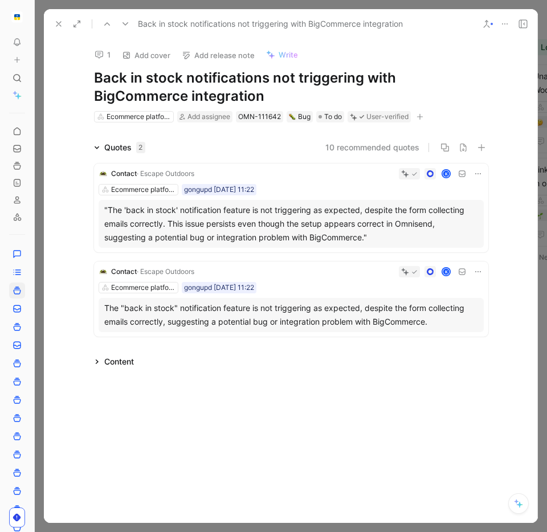
click at [103, 51] on icon at bounding box center [99, 54] width 9 height 9
click at [57, 18] on button at bounding box center [59, 24] width 16 height 16
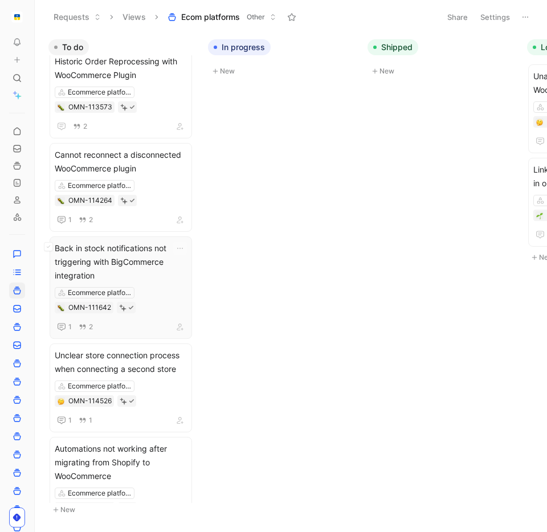
scroll to position [483, 0]
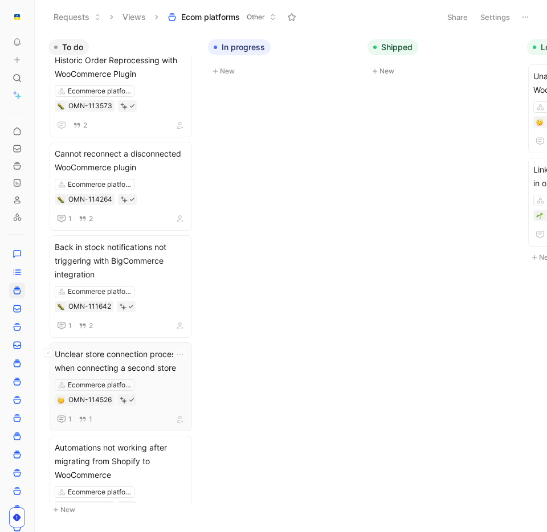
click at [169, 375] on div "Unclear store connection process when connecting a second store Ecommerce platf…" at bounding box center [121, 386] width 132 height 79
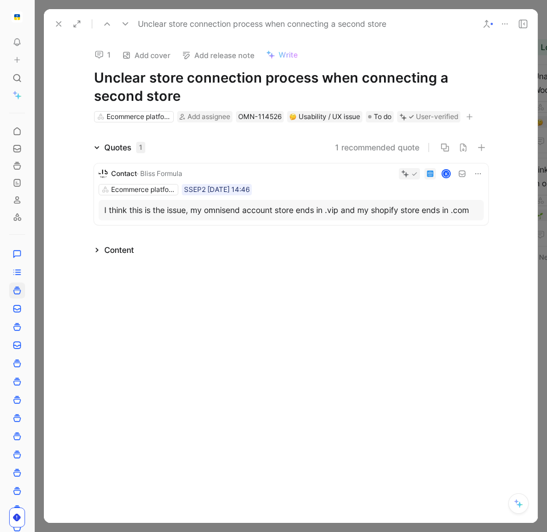
click at [97, 48] on button "1" at bounding box center [102, 55] width 26 height 16
click at [55, 23] on icon at bounding box center [58, 23] width 9 height 9
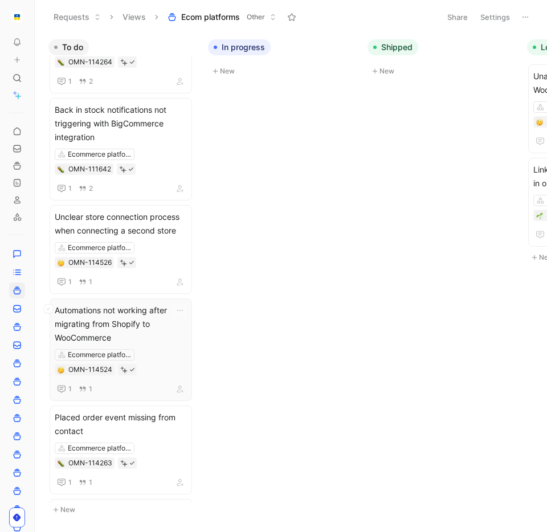
scroll to position [621, 0]
click at [162, 334] on span "Automations not working after migrating from Shopify to WooCommerce" at bounding box center [121, 323] width 132 height 41
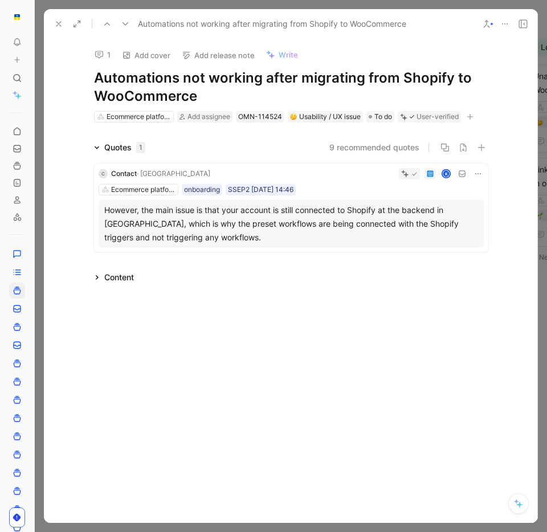
click at [112, 58] on button "1" at bounding box center [102, 55] width 26 height 16
click at [104, 54] on button "1" at bounding box center [102, 55] width 26 height 16
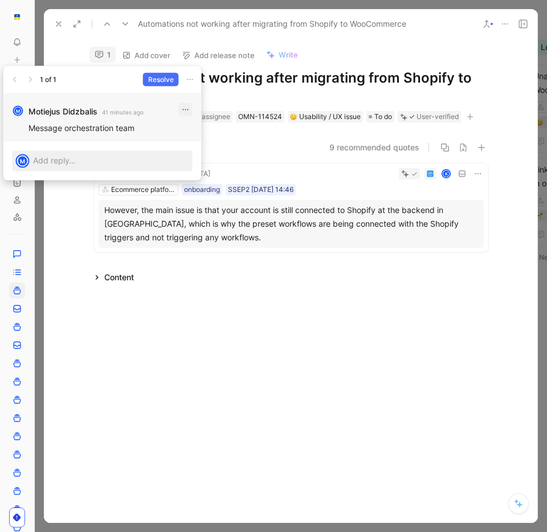
click at [183, 111] on icon "button" at bounding box center [185, 109] width 9 height 9
click at [186, 83] on icon "button" at bounding box center [190, 79] width 9 height 9
click at [187, 102] on span "Delete thread" at bounding box center [195, 104] width 51 height 10
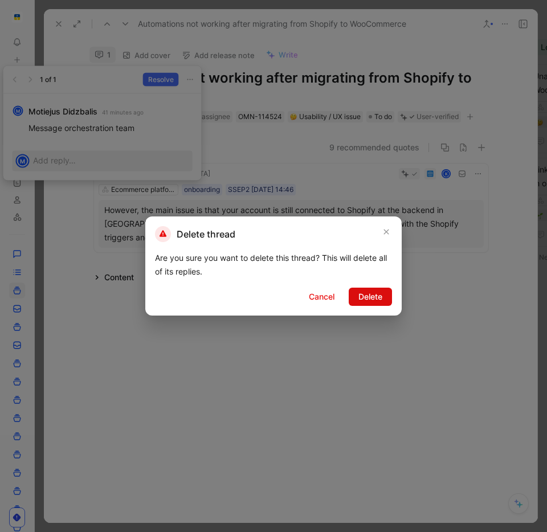
click at [382, 302] on span "Delete" at bounding box center [370, 297] width 24 height 14
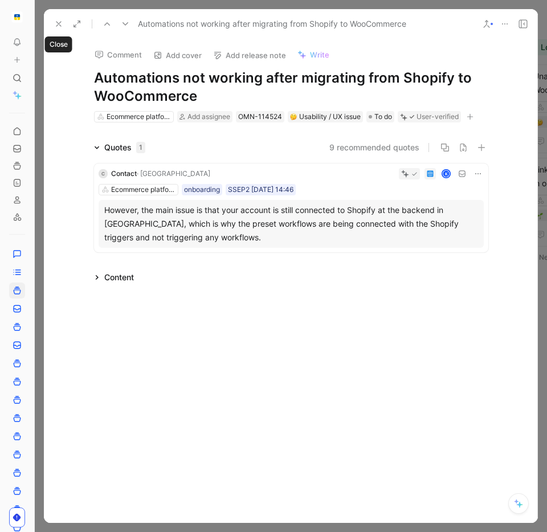
click at [58, 25] on icon at bounding box center [58, 23] width 9 height 9
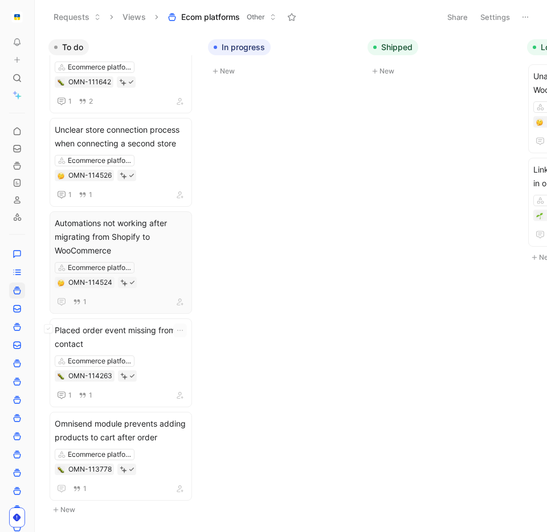
scroll to position [709, 0]
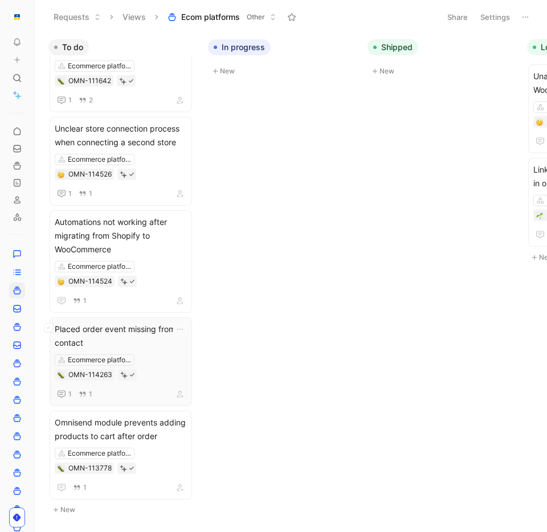
click at [158, 345] on span "Placed order event missing from contact" at bounding box center [121, 335] width 132 height 27
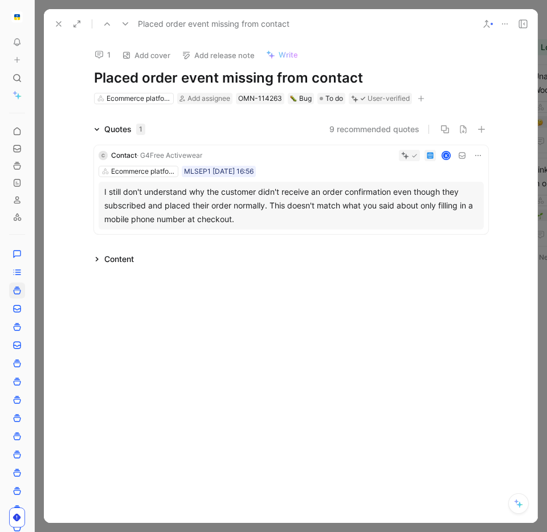
click at [107, 59] on button "1" at bounding box center [102, 55] width 26 height 16
